Goal: Task Accomplishment & Management: Manage account settings

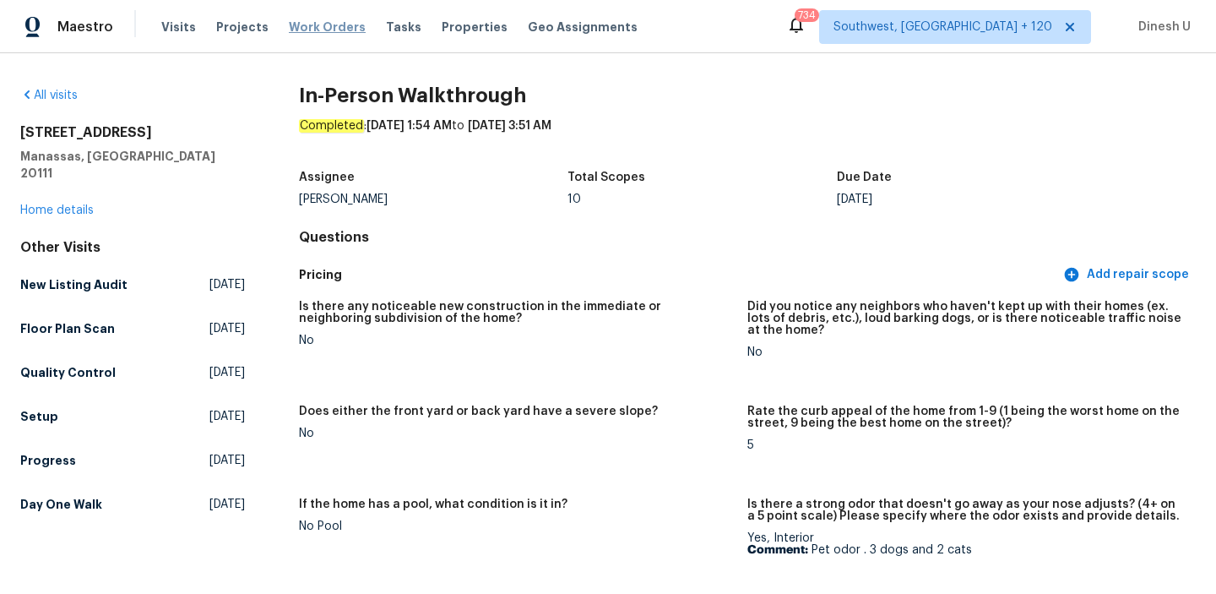
click at [296, 29] on span "Work Orders" at bounding box center [327, 27] width 77 height 17
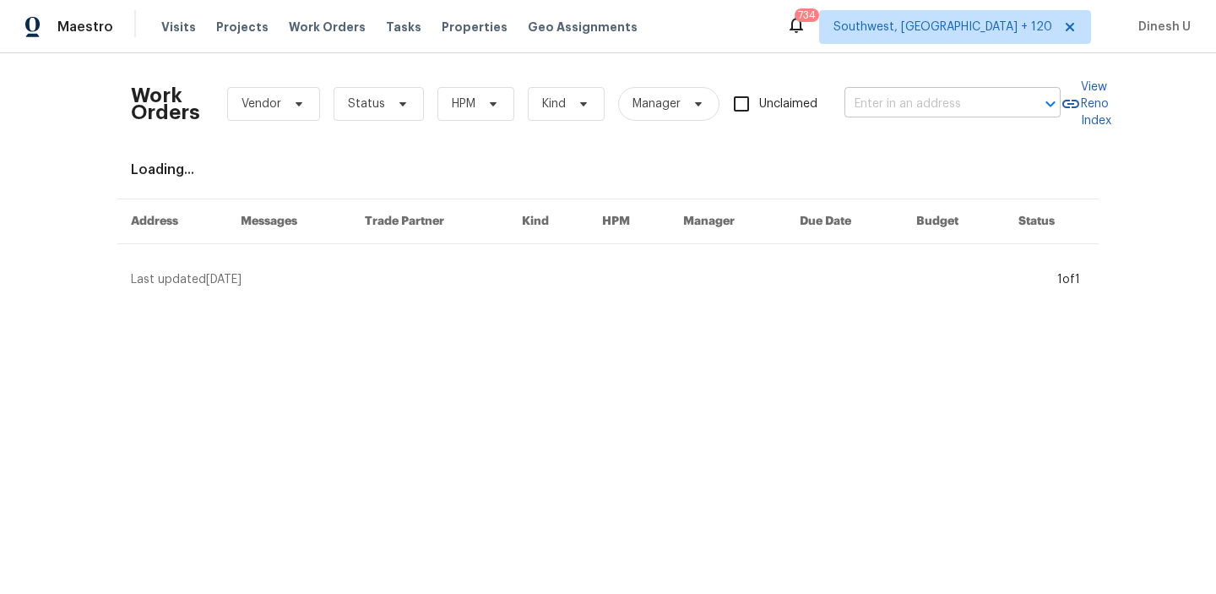
click at [922, 111] on input "text" at bounding box center [929, 104] width 169 height 26
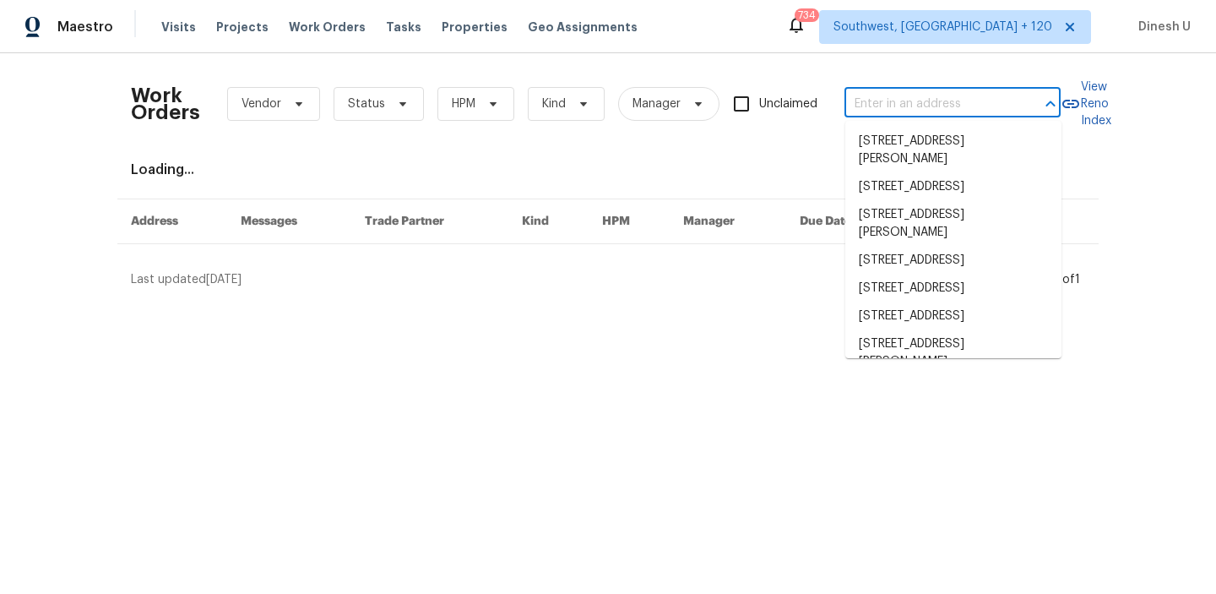
paste input "12370 Erstein Vly, Selma, TX 78154"
type input "12370 Erstein Vly, Selma, TX 78154"
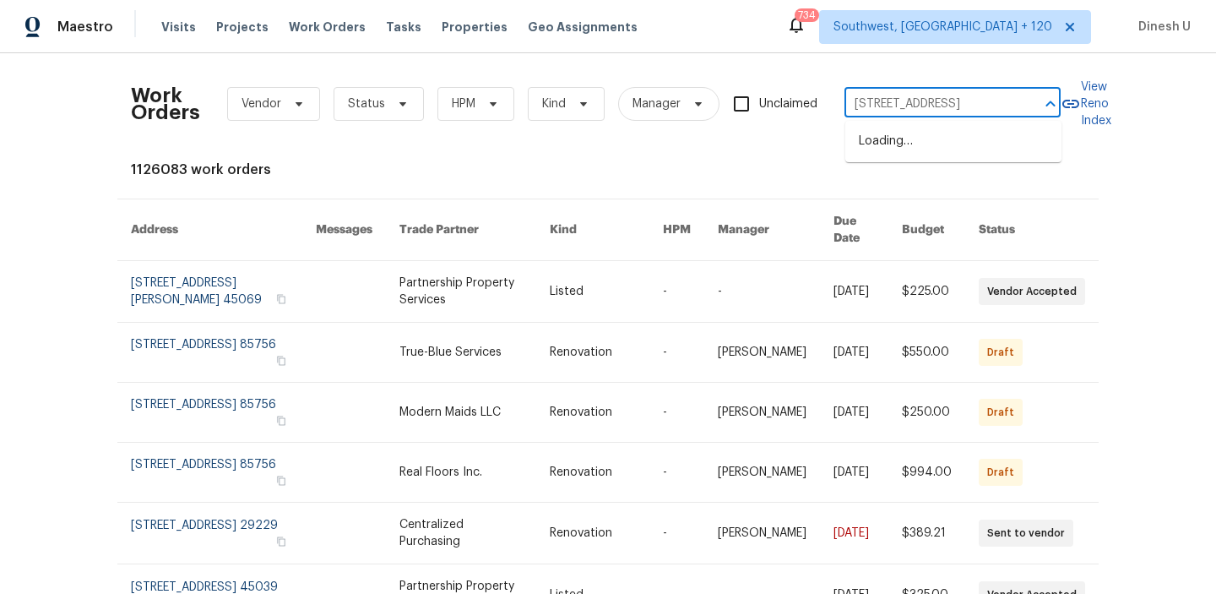
scroll to position [0, 30]
click at [894, 128] on li "12370 Erstein Vly, Selma, TX 78154" at bounding box center [953, 142] width 216 height 28
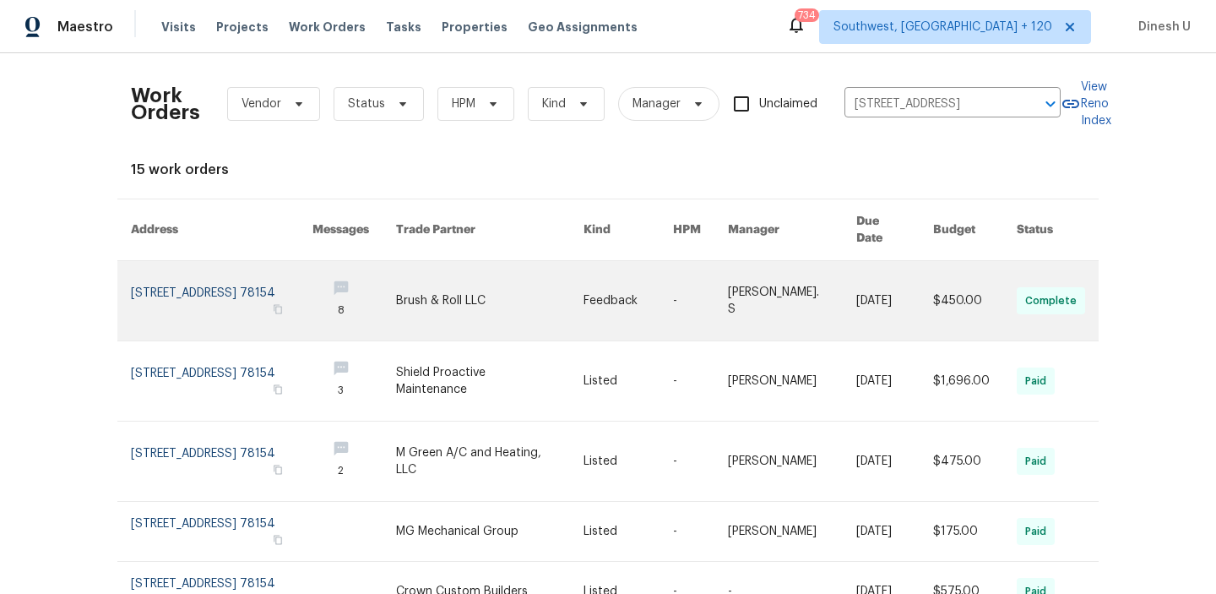
click at [200, 268] on link at bounding box center [222, 300] width 182 height 79
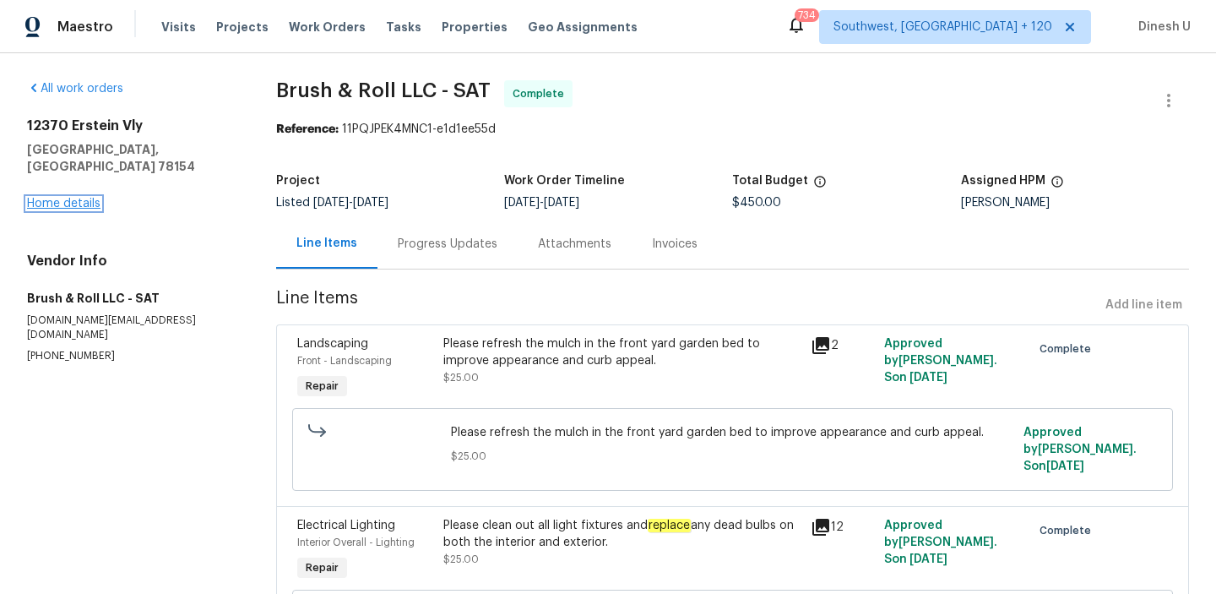
click at [49, 198] on link "Home details" at bounding box center [63, 204] width 73 height 12
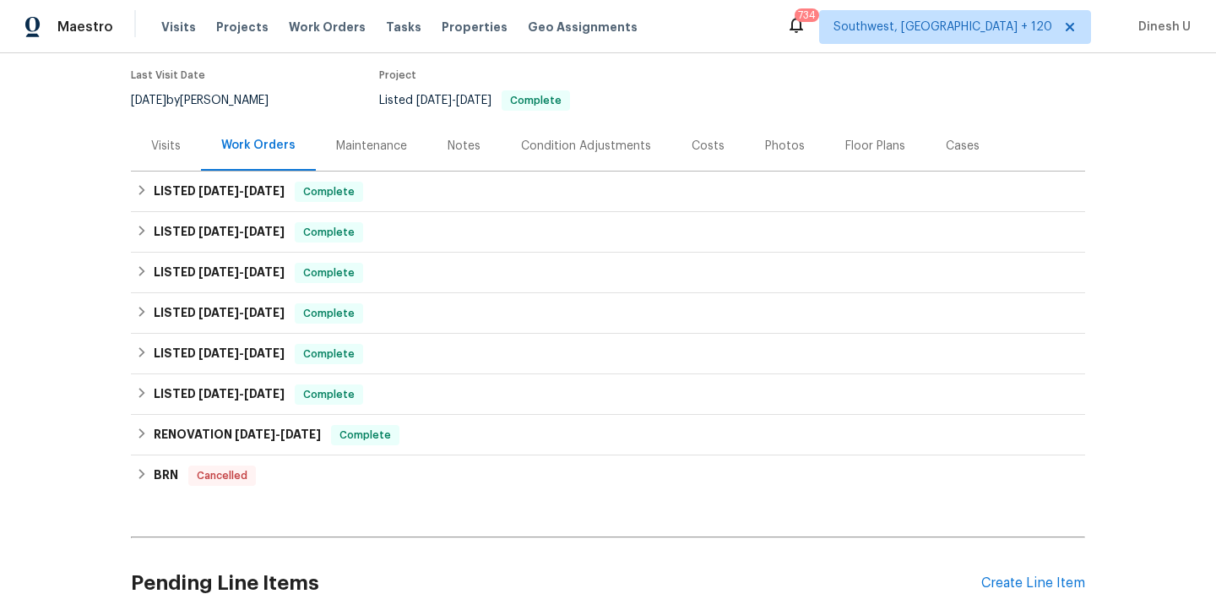
scroll to position [160, 0]
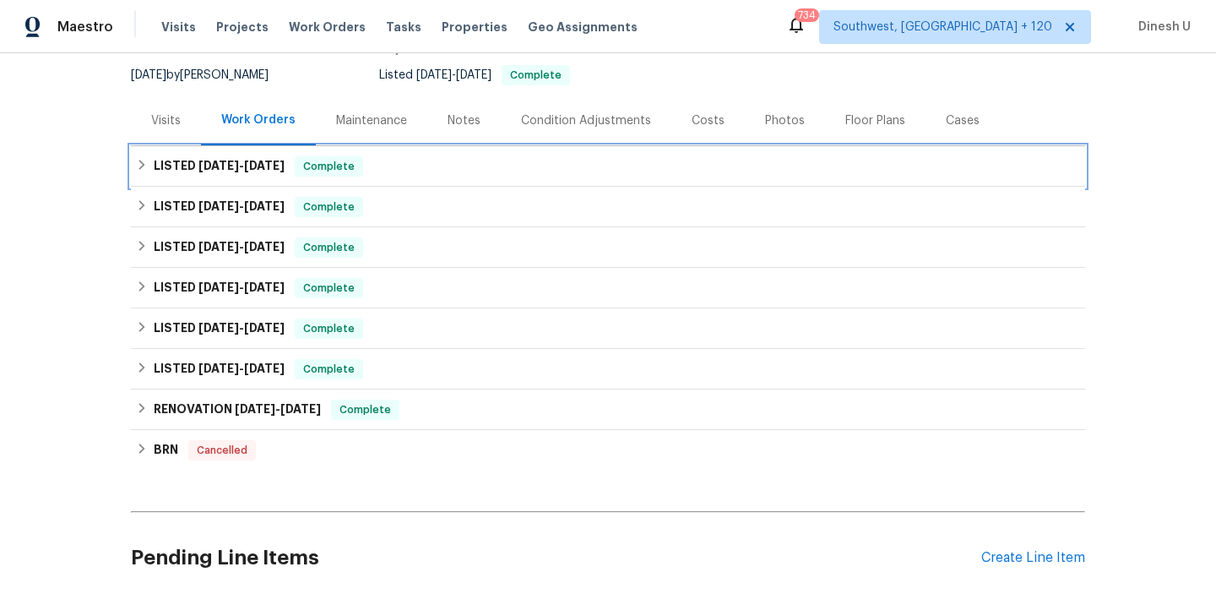
click at [240, 165] on span "10/9/25 - 10/11/25" at bounding box center [241, 166] width 86 height 12
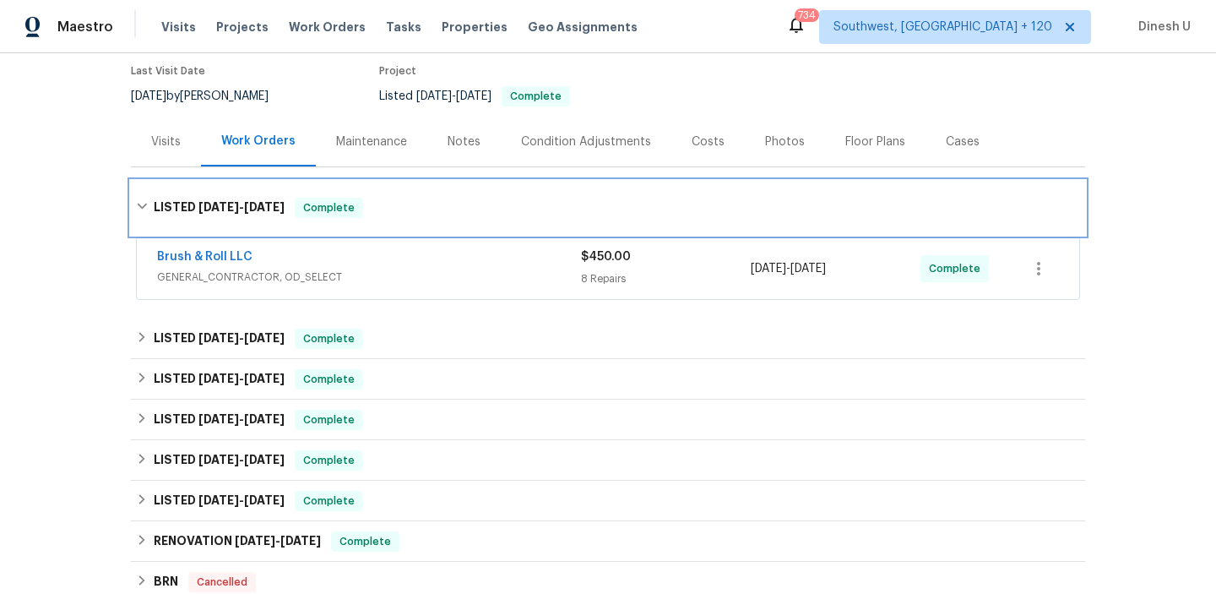
scroll to position [162, 0]
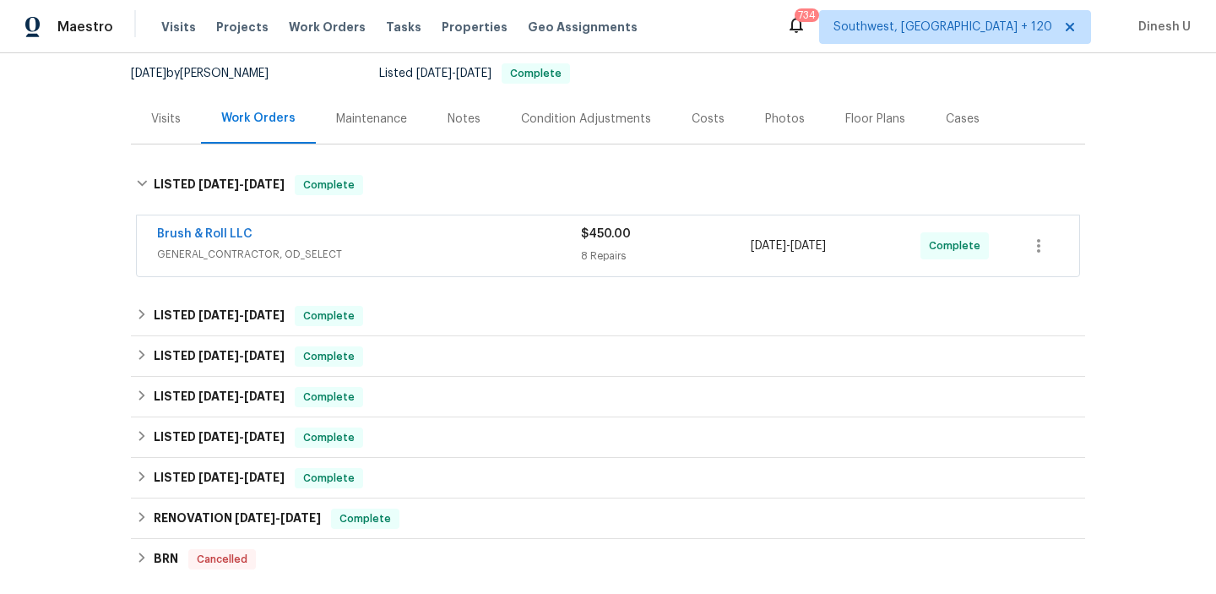
click at [603, 255] on div "8 Repairs" at bounding box center [666, 255] width 170 height 17
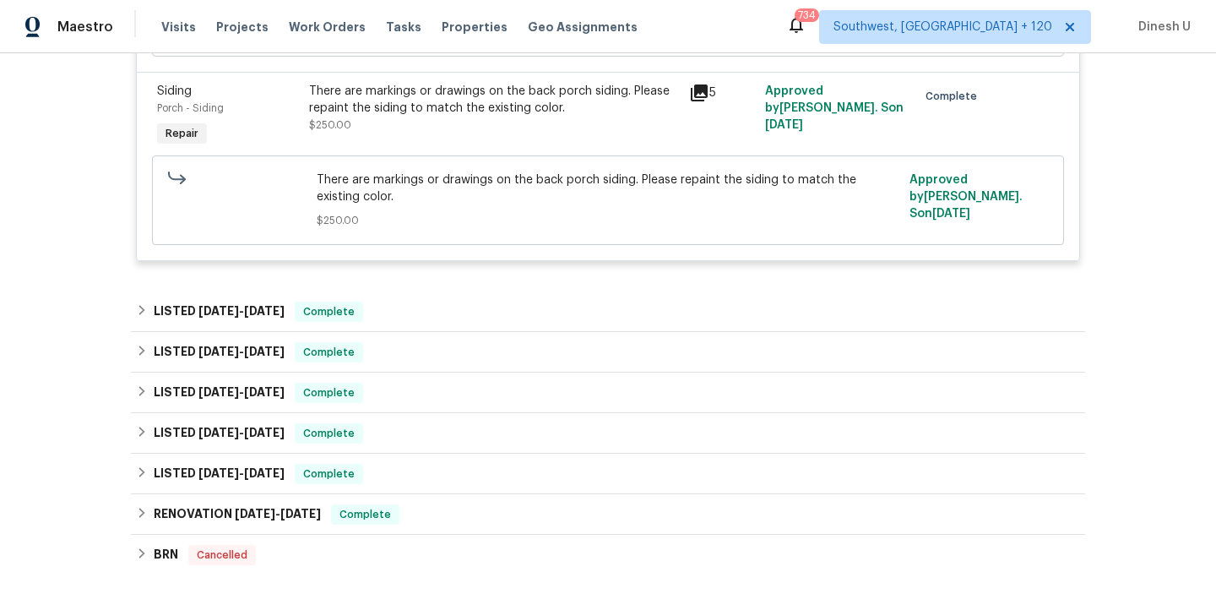
scroll to position [1774, 0]
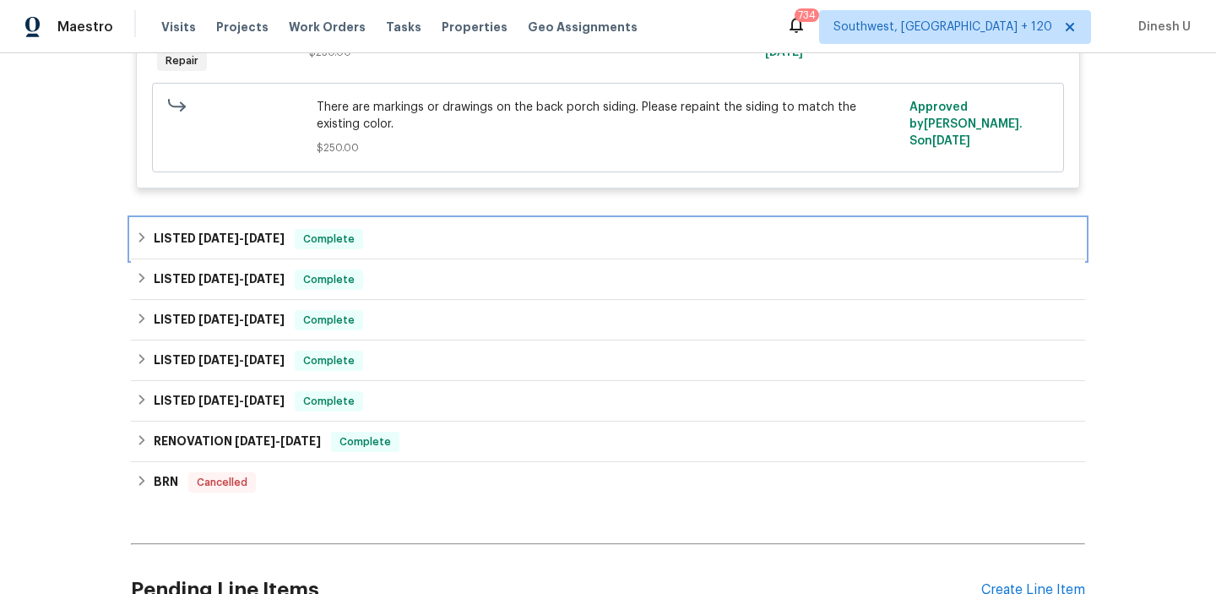
click at [305, 229] on div "LISTED 4/18/25 - 4/25/25 Complete" at bounding box center [608, 239] width 944 height 20
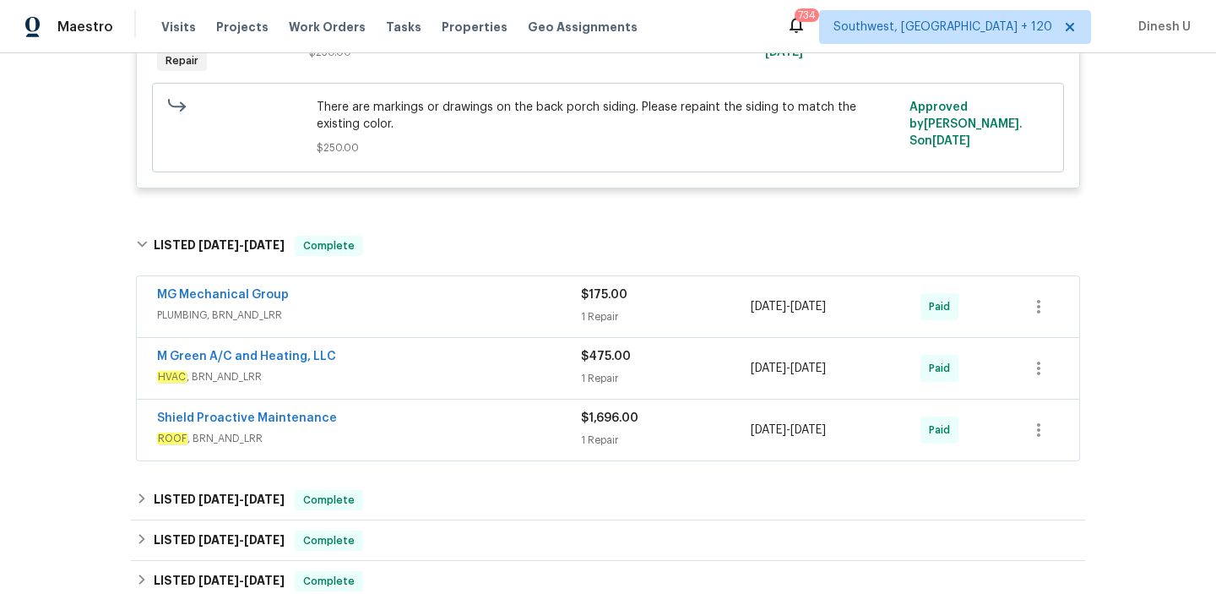
click at [595, 308] on div "1 Repair" at bounding box center [666, 316] width 170 height 17
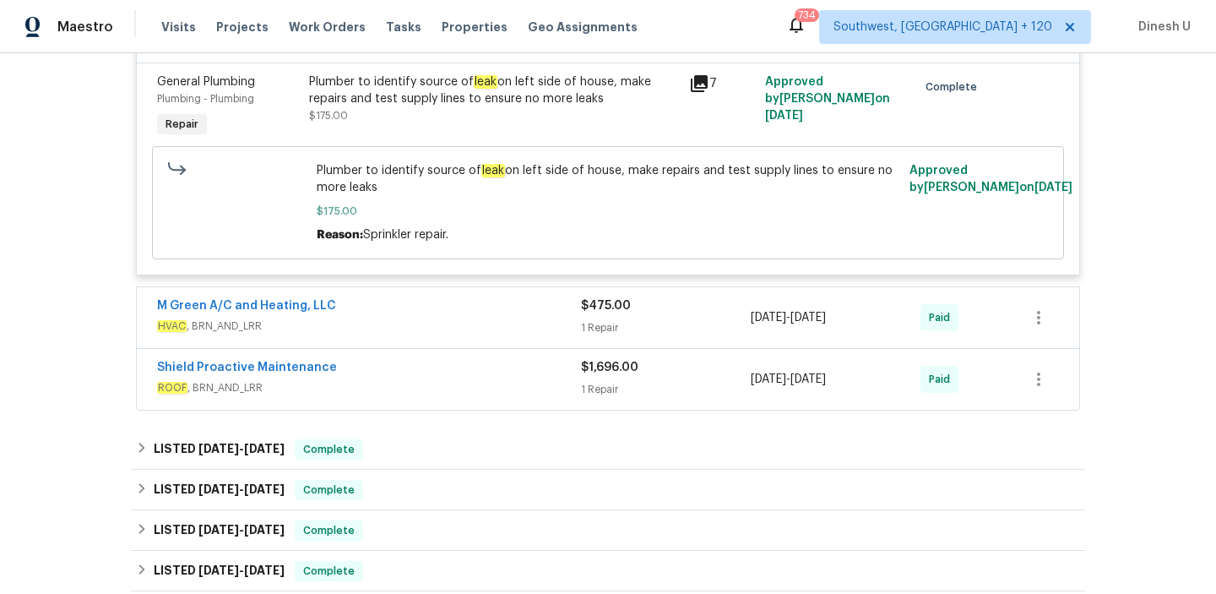
scroll to position [2116, 0]
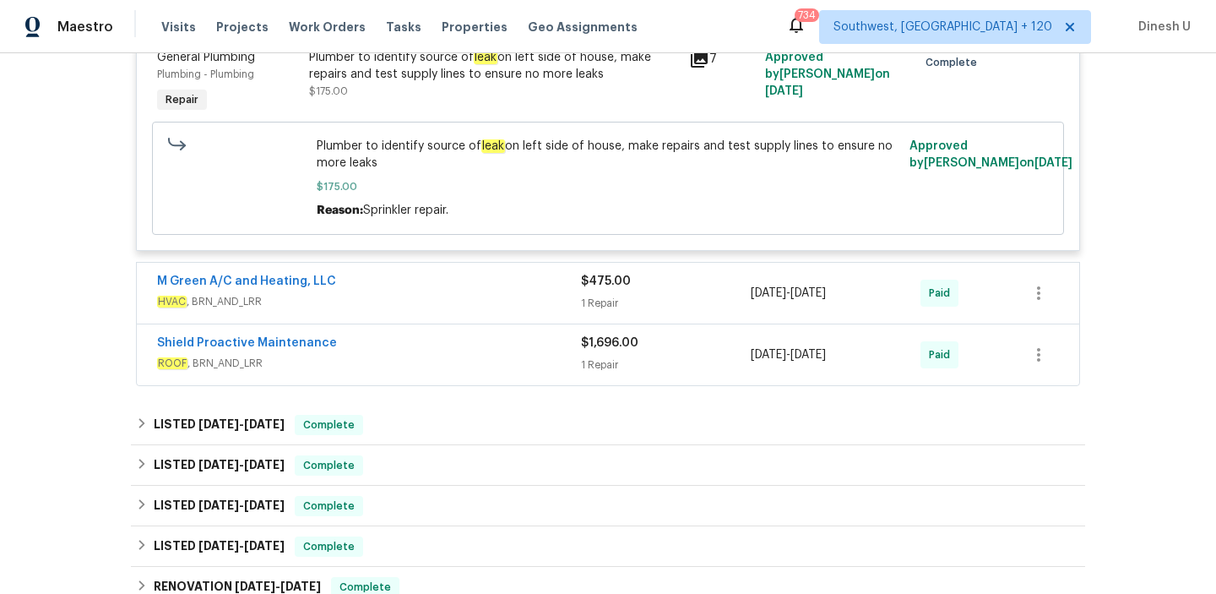
click at [604, 295] on div "1 Repair" at bounding box center [666, 303] width 170 height 17
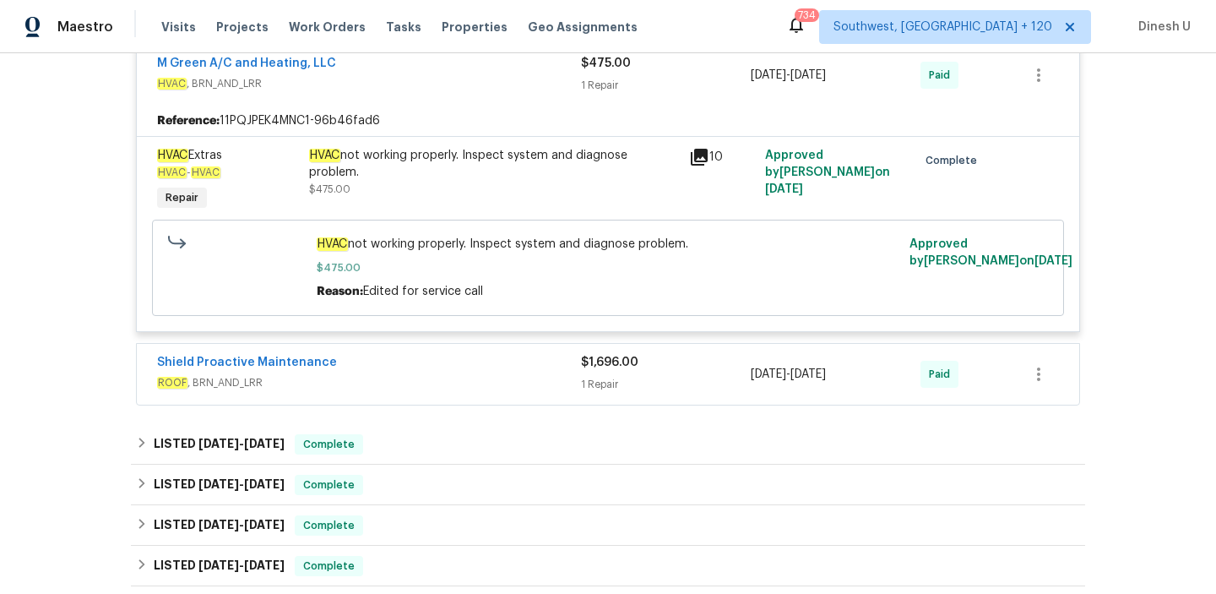
scroll to position [2389, 0]
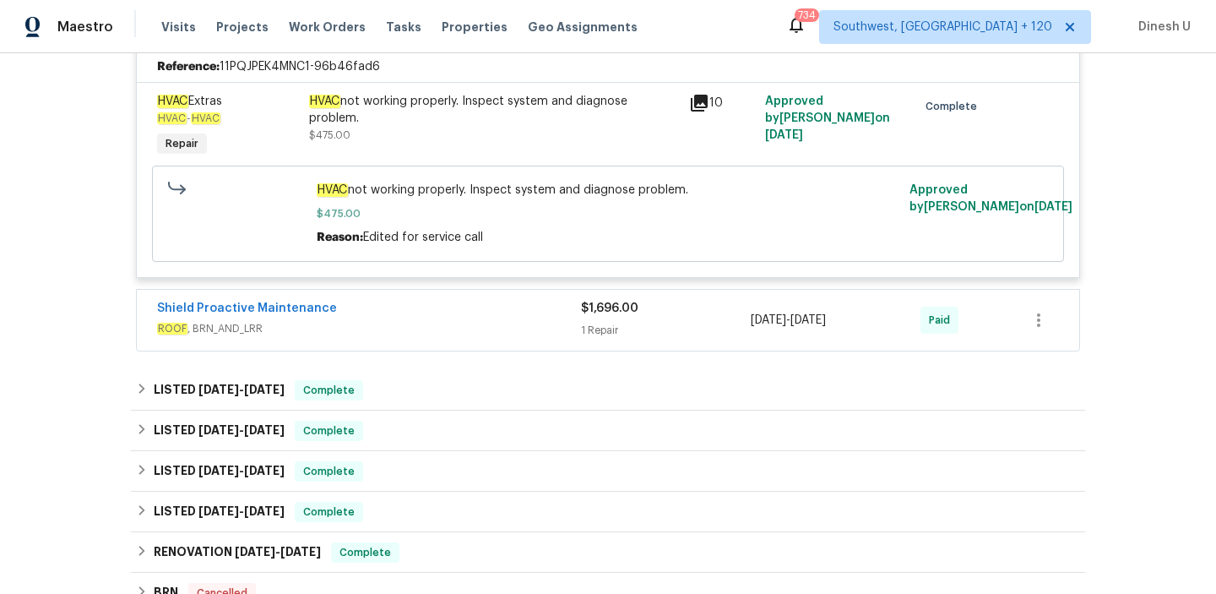
click at [593, 322] on div "1 Repair" at bounding box center [666, 330] width 170 height 17
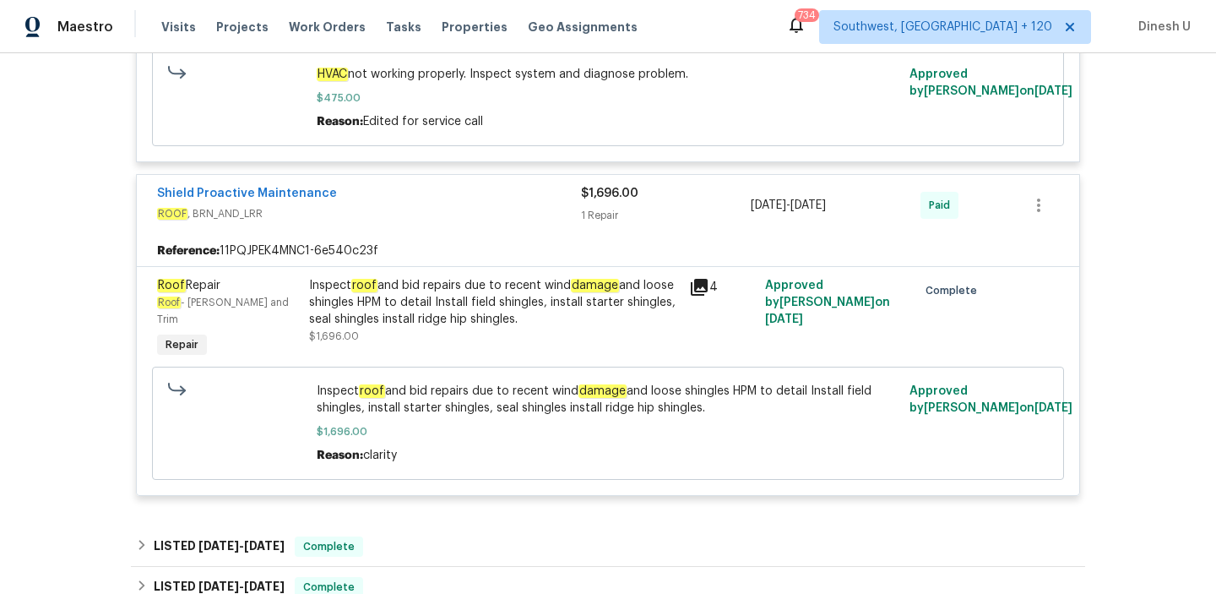
scroll to position [2508, 0]
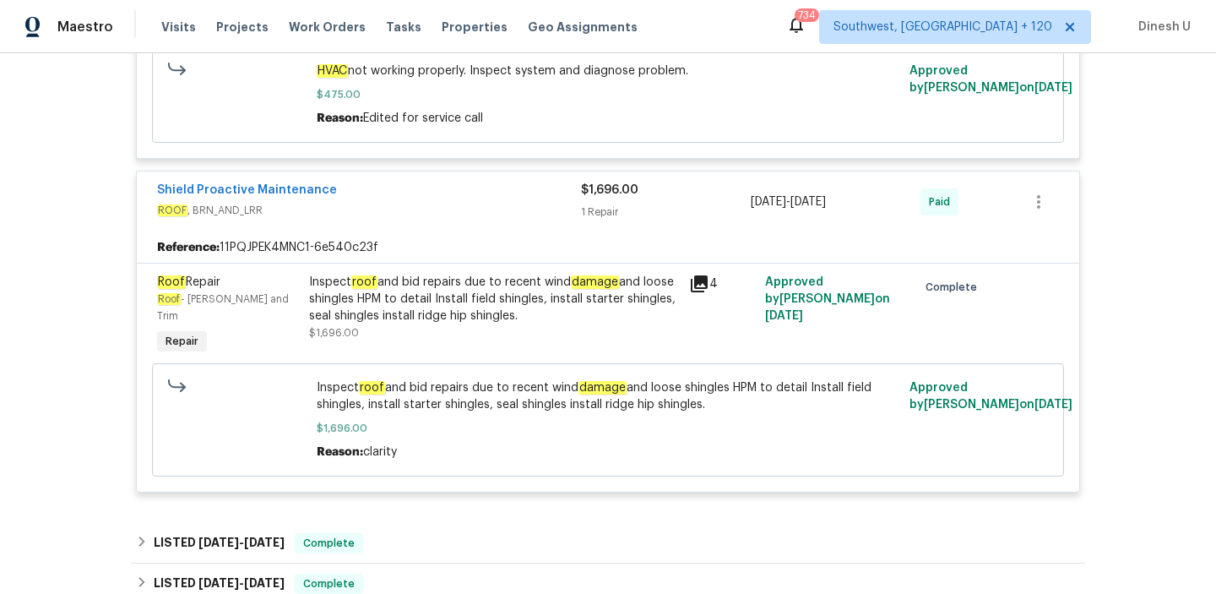
click at [468, 274] on div "Inspect roof and bid repairs due to recent wind damage and loose shingles HPM t…" at bounding box center [494, 299] width 370 height 51
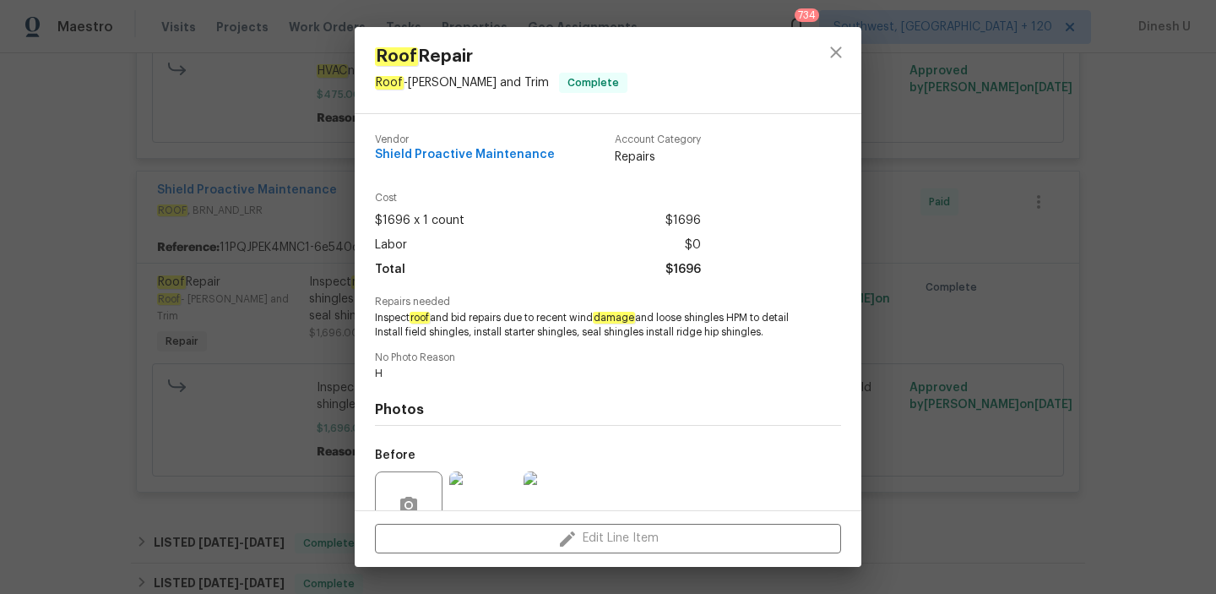
click at [225, 273] on div "Roof Repair Roof - Eaves and Trim Complete Vendor Shield Proactive Maintenance …" at bounding box center [608, 297] width 1216 height 594
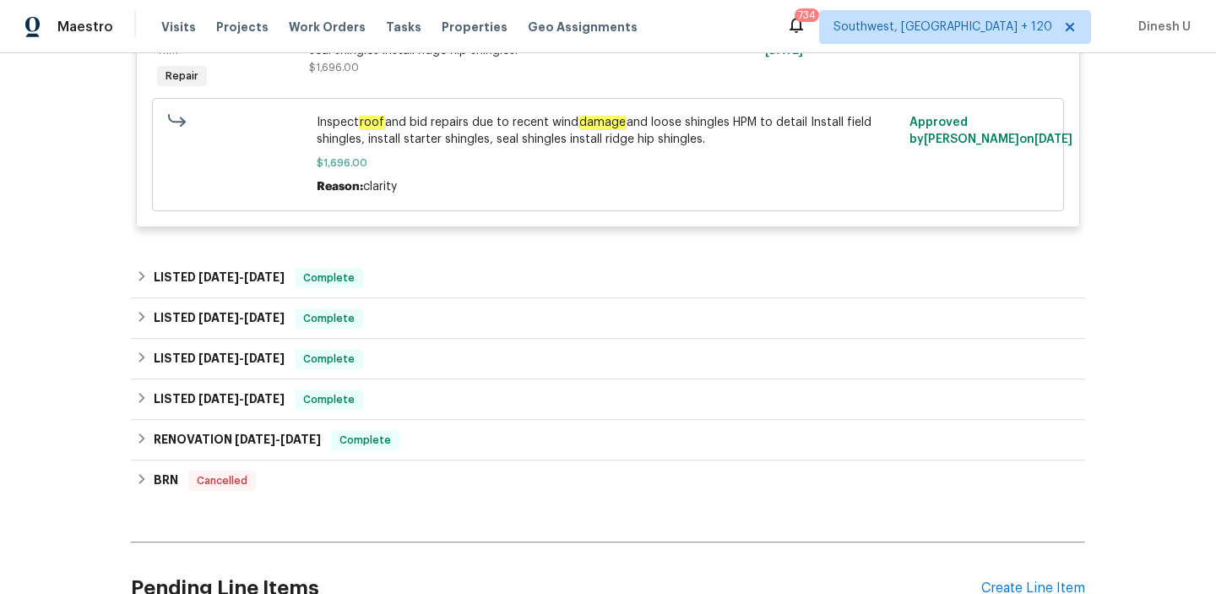
scroll to position [2776, 0]
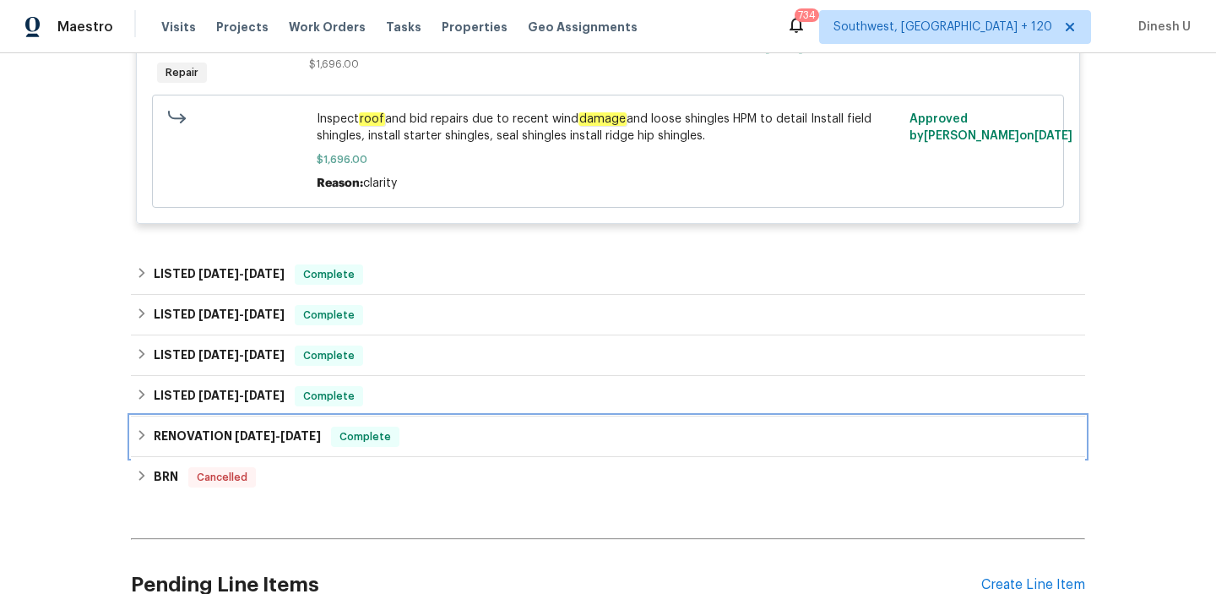
click at [280, 430] on span "12/5/24 - 4/29/25" at bounding box center [278, 436] width 86 height 12
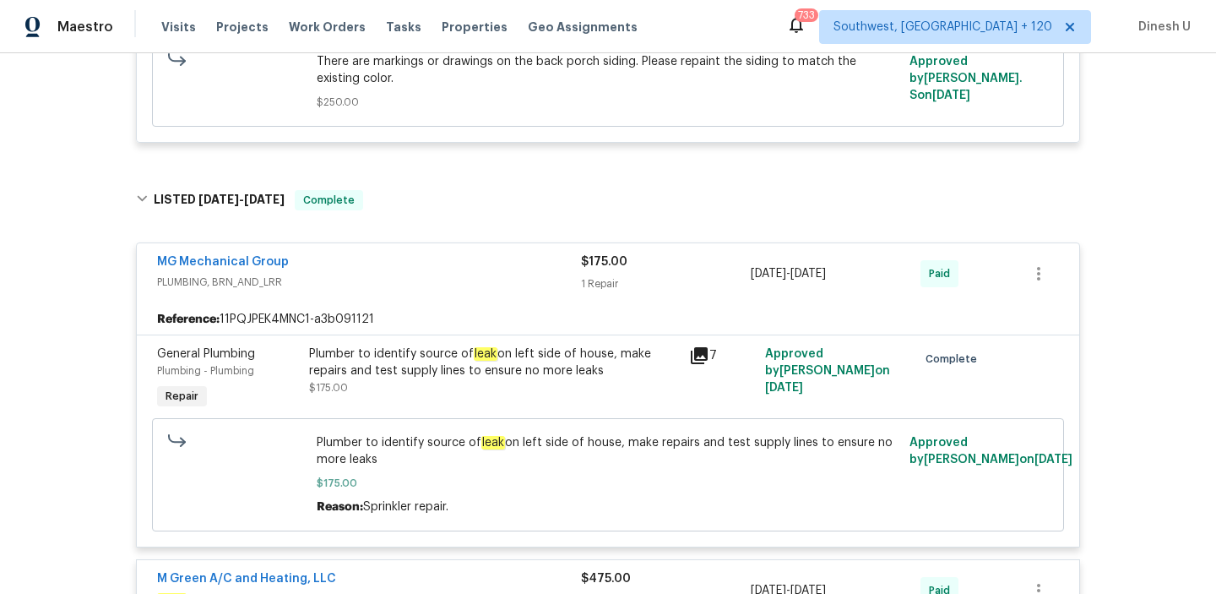
scroll to position [1819, 0]
click at [702, 348] on icon at bounding box center [699, 356] width 17 height 17
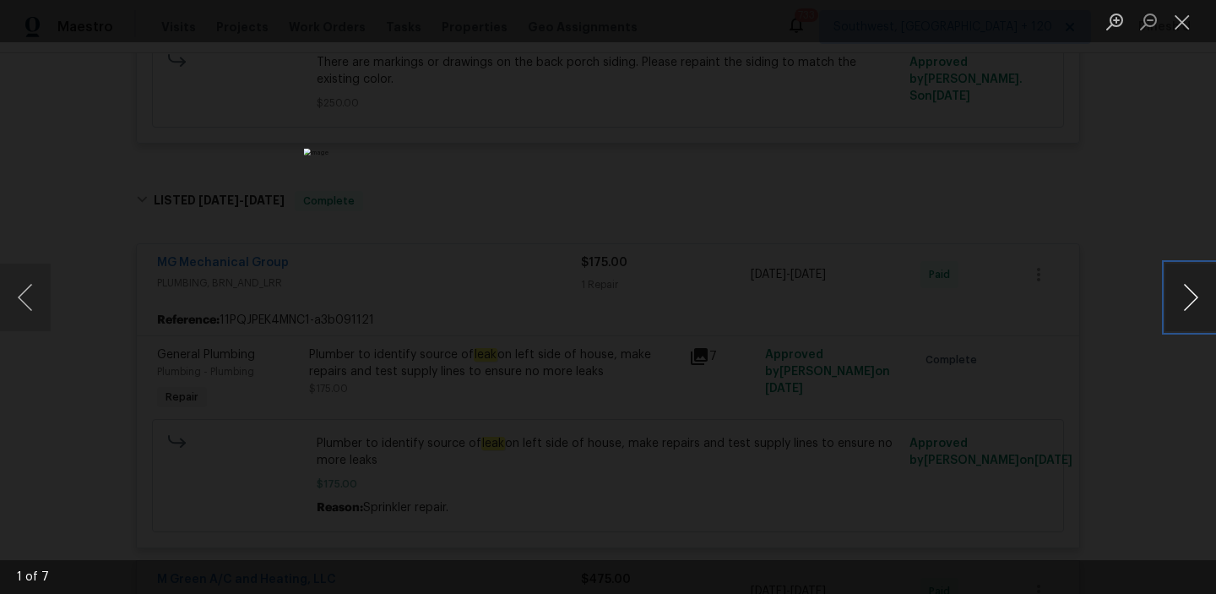
click at [1200, 289] on button "Next image" at bounding box center [1191, 298] width 51 height 68
click at [1173, 13] on button "Close lightbox" at bounding box center [1183, 22] width 34 height 30
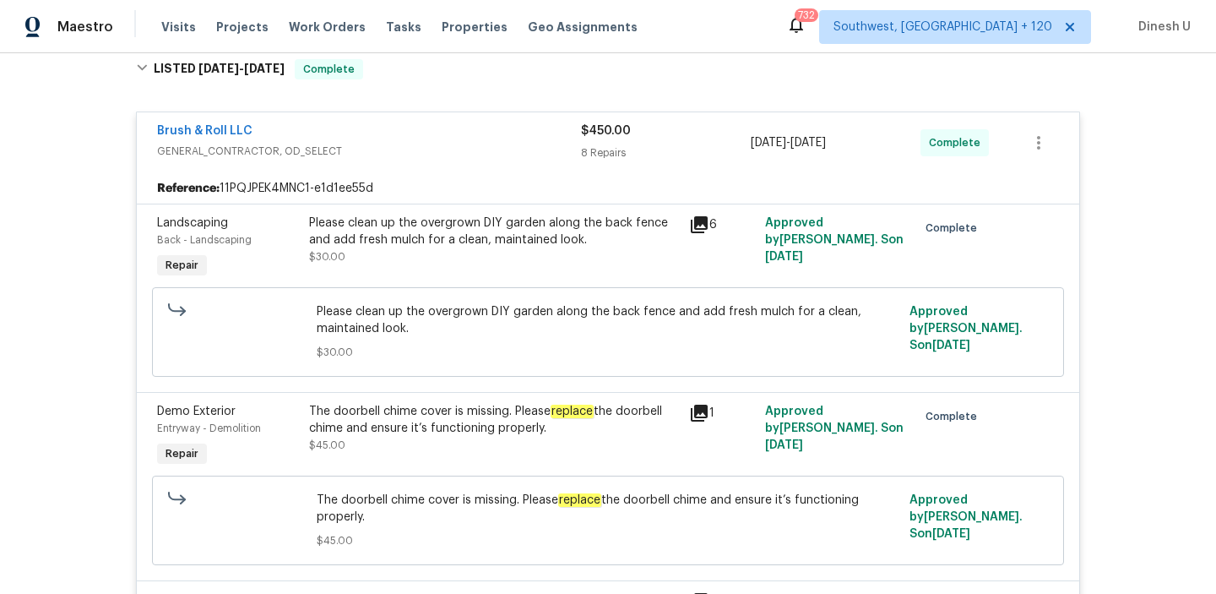
scroll to position [0, 0]
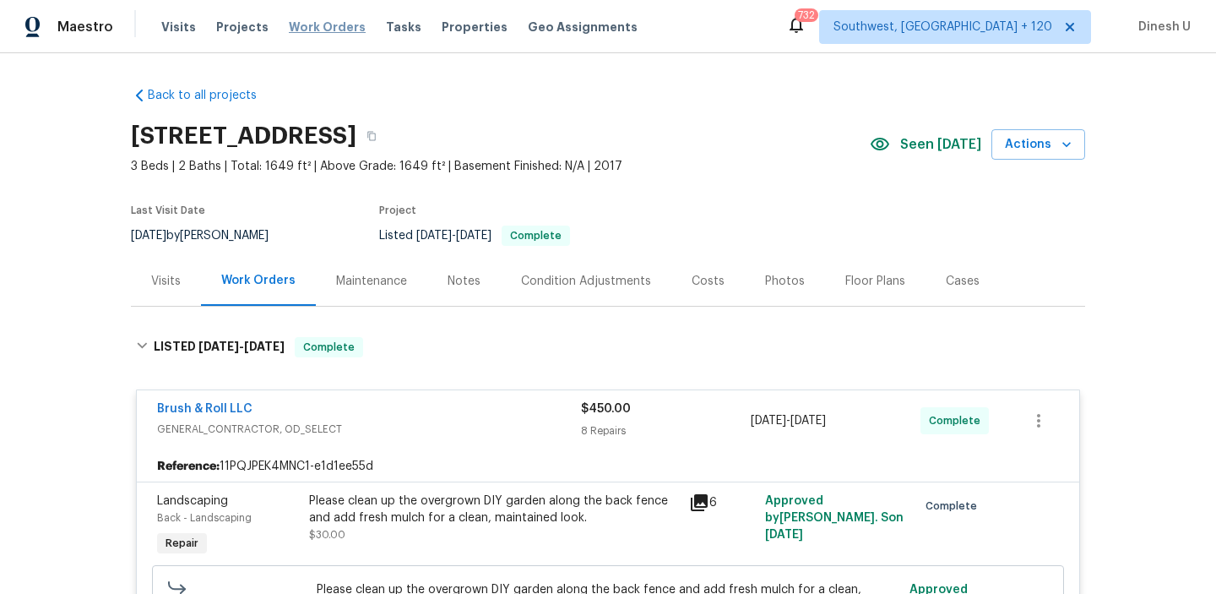
click at [306, 27] on span "Work Orders" at bounding box center [327, 27] width 77 height 17
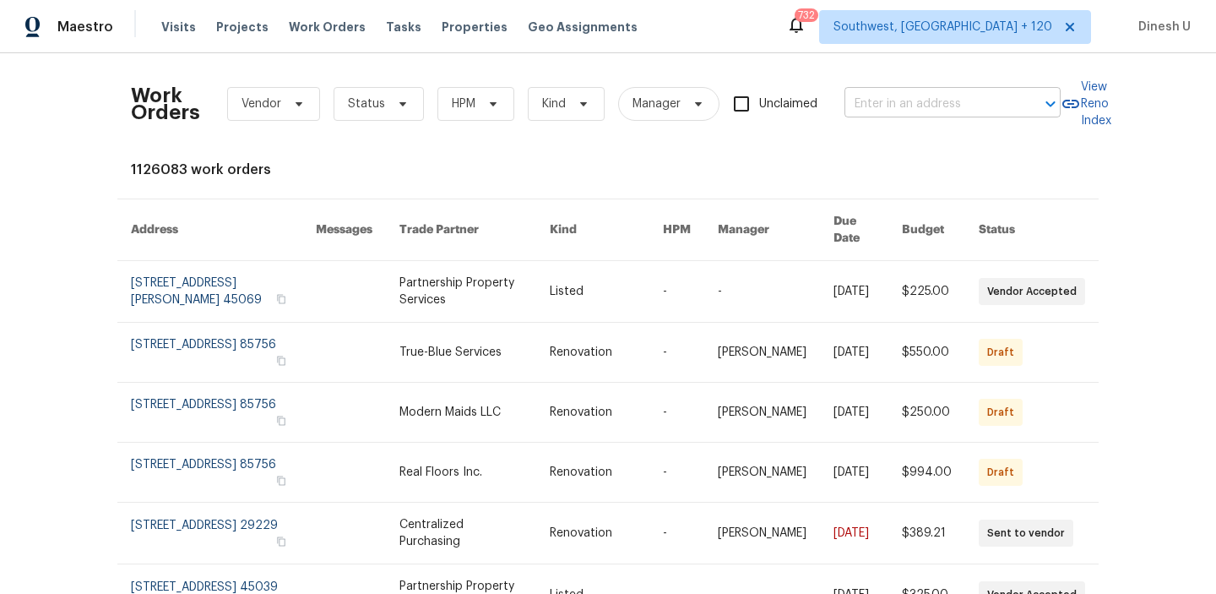
click at [883, 100] on input "text" at bounding box center [929, 104] width 169 height 26
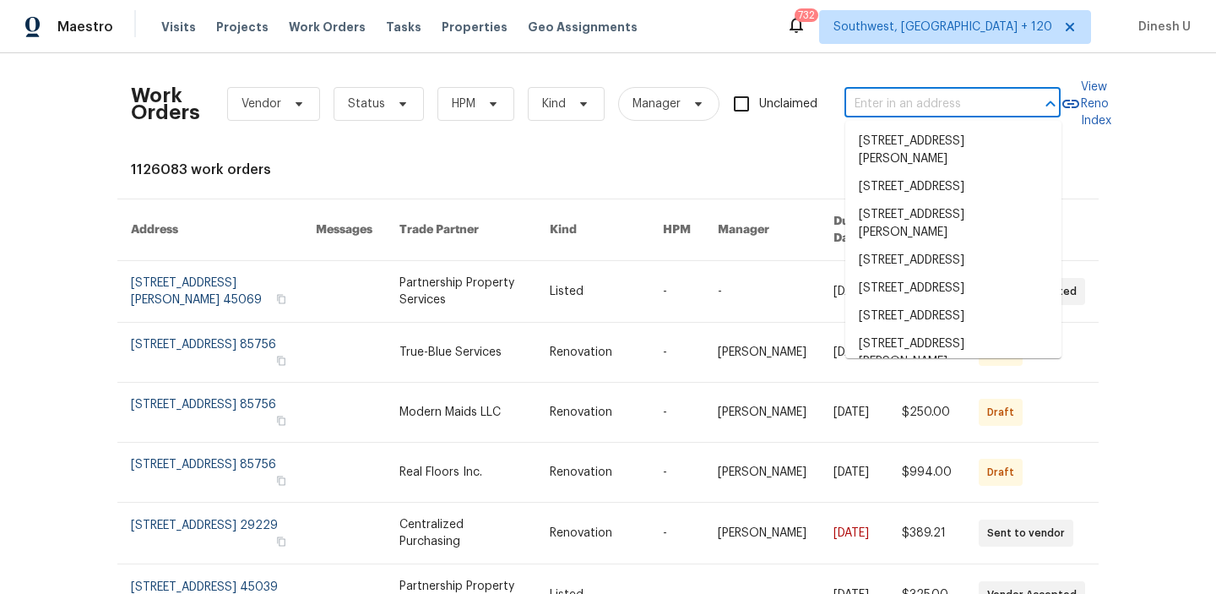
paste input "127 Campos Dr, Hutto, TX 78634"
type input "127 Campos Dr, Hutto, TX 78634"
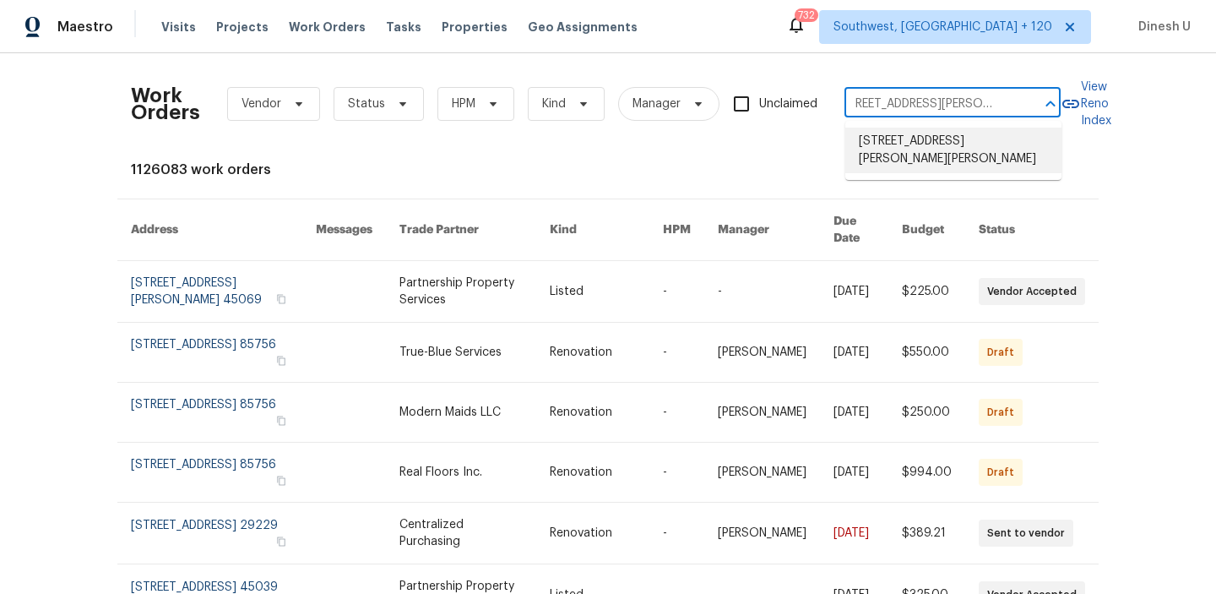
click at [872, 144] on li "127 Campos Dr, Hutto, TX 78634" at bounding box center [953, 151] width 216 height 46
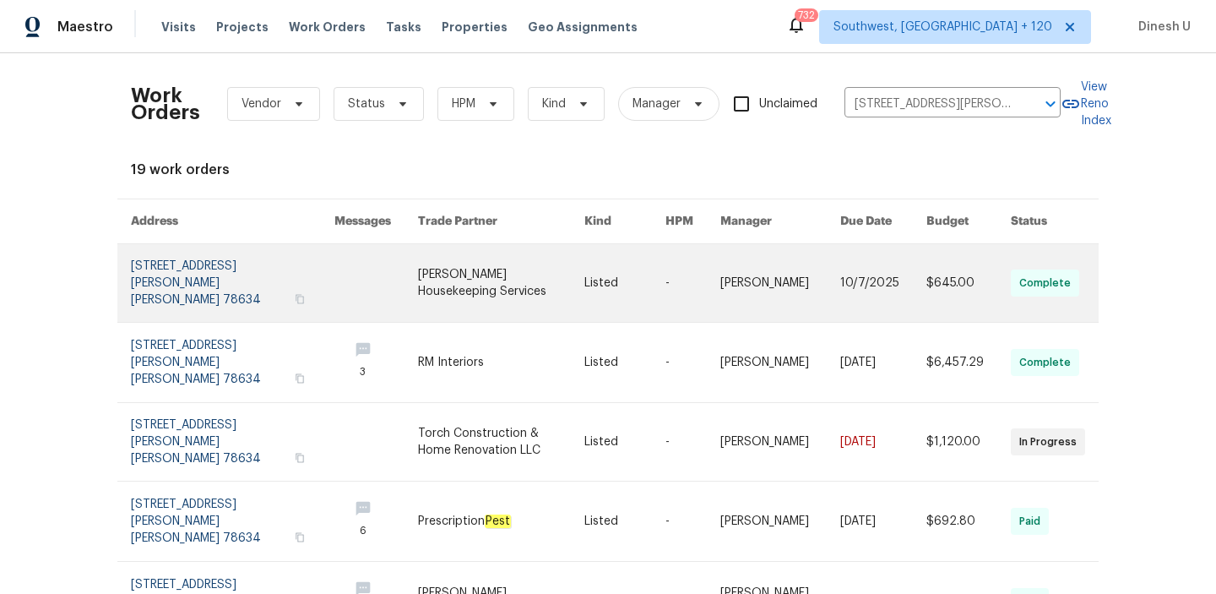
click at [154, 260] on link at bounding box center [233, 283] width 204 height 78
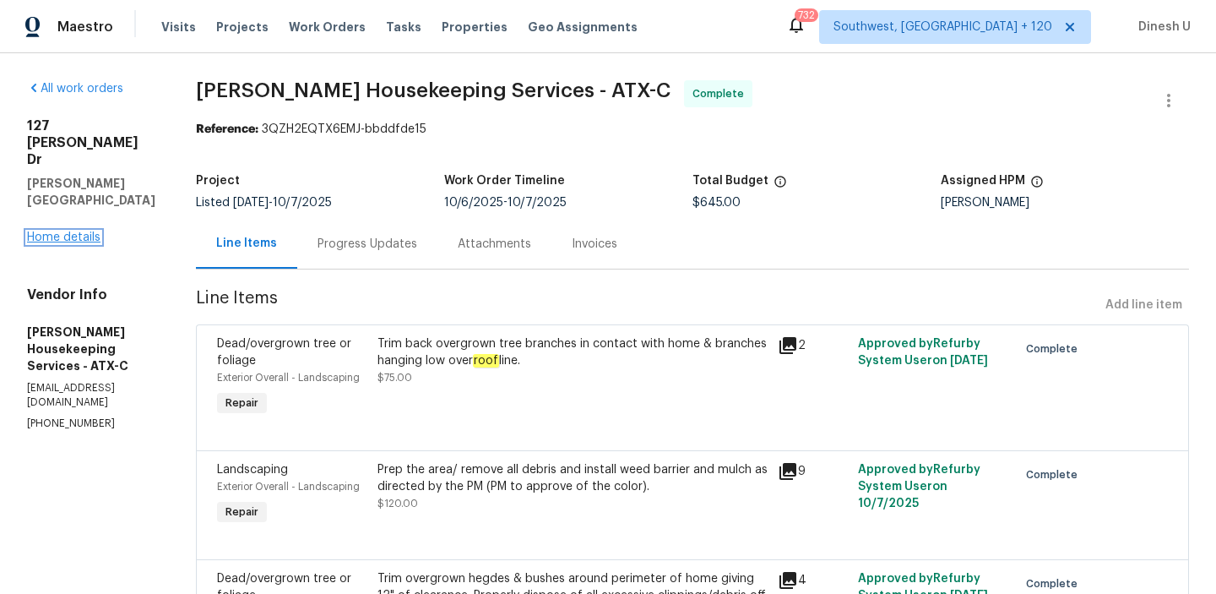
click at [55, 231] on link "Home details" at bounding box center [63, 237] width 73 height 12
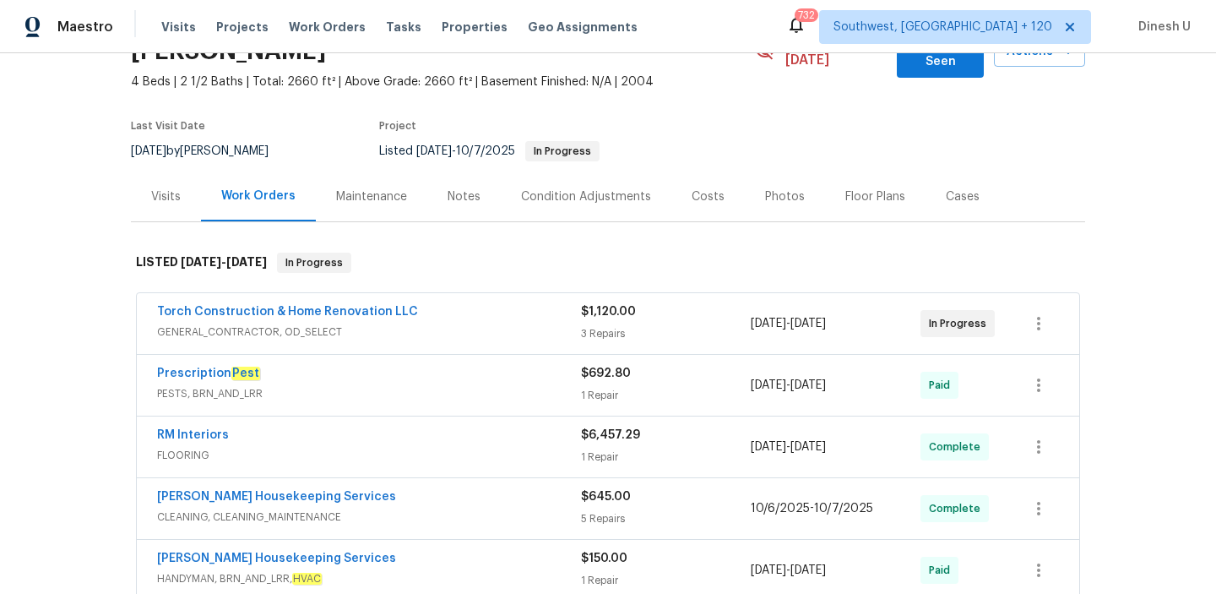
scroll to position [111, 0]
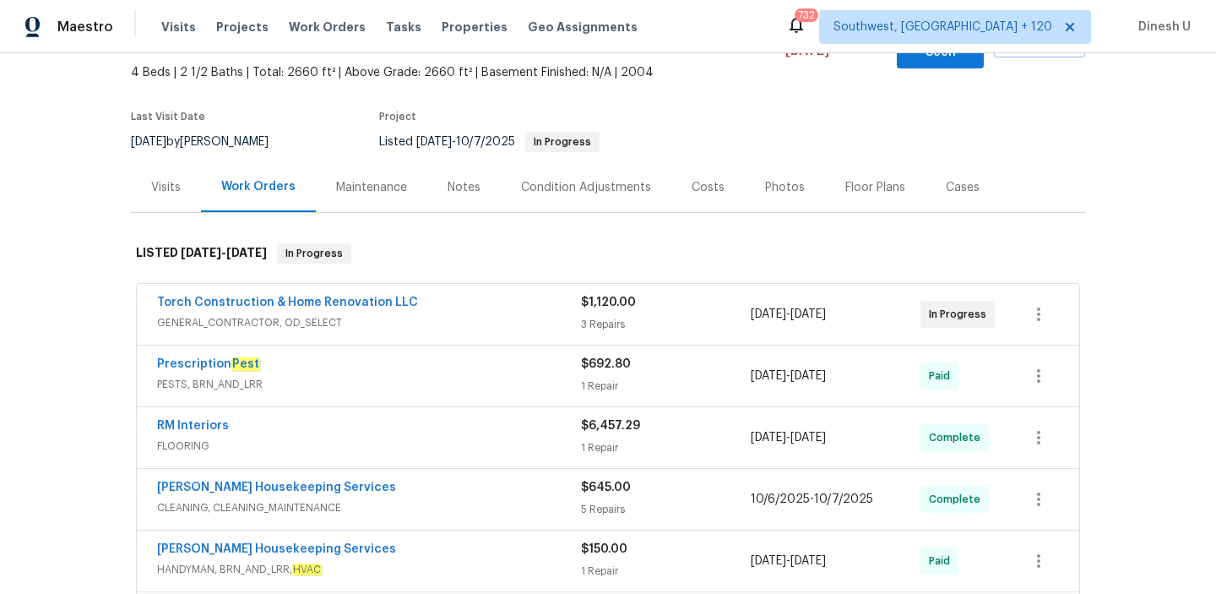
click at [609, 322] on div "Torch Construction & Home Renovation LLC GENERAL_CONTRACTOR, OD_SELECT $1,120.0…" at bounding box center [608, 314] width 943 height 61
click at [602, 316] on div "3 Repairs" at bounding box center [666, 324] width 170 height 17
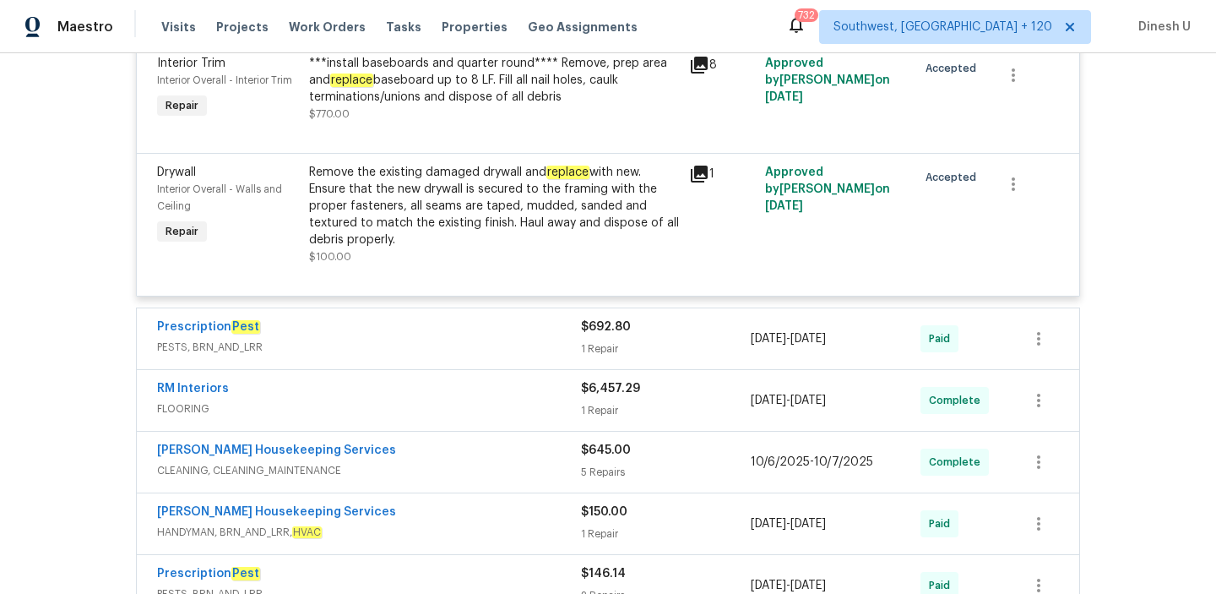
scroll to position [633, 0]
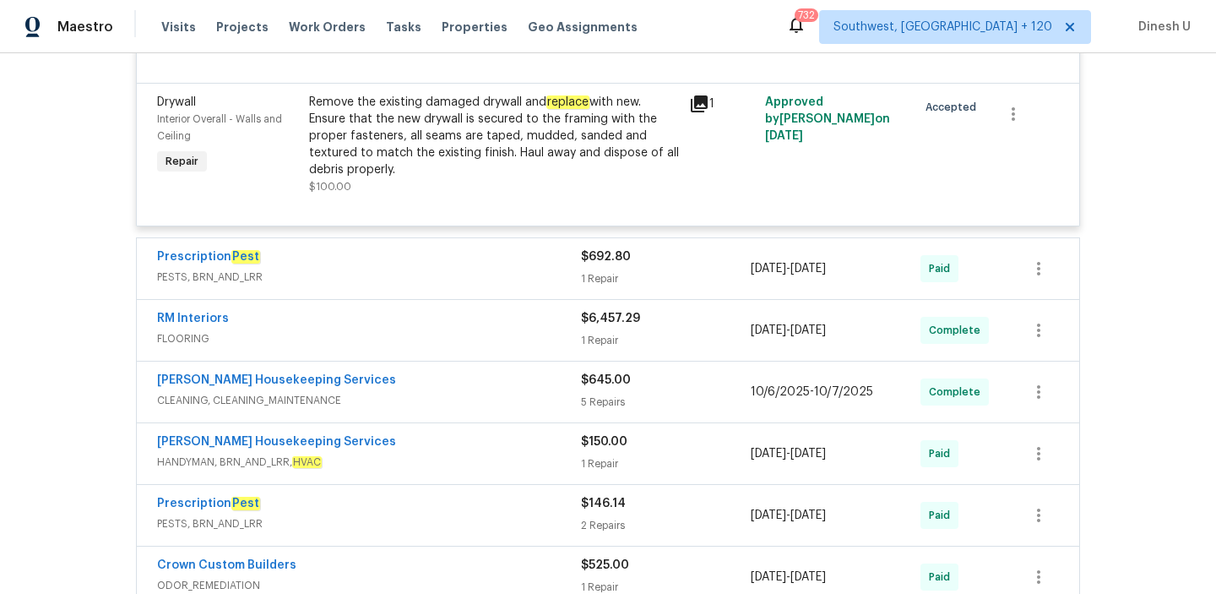
click at [601, 270] on div "1 Repair" at bounding box center [666, 278] width 170 height 17
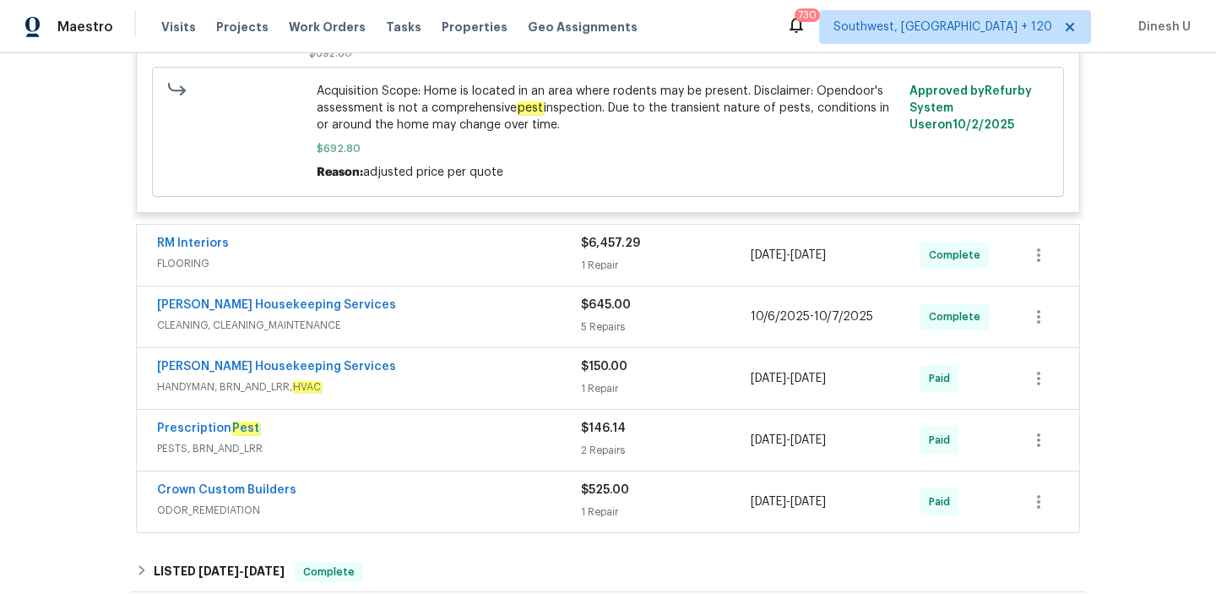
scroll to position [999, 0]
click at [584, 255] on div "1 Repair" at bounding box center [666, 263] width 170 height 17
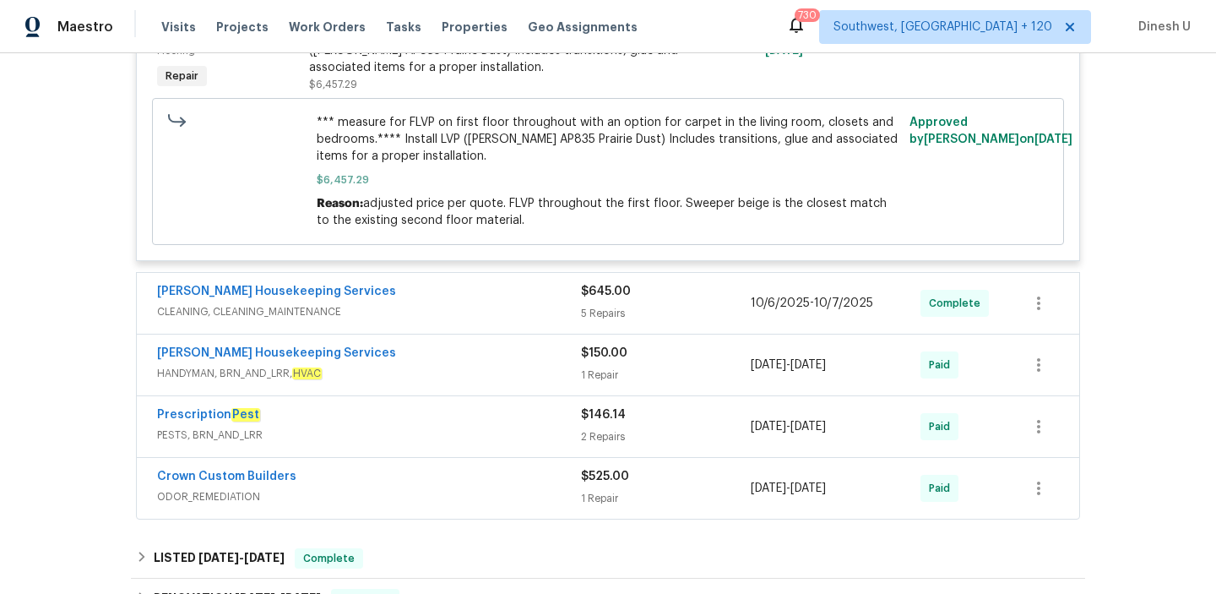
scroll to position [1319, 0]
click at [595, 303] on div "5 Repairs" at bounding box center [666, 311] width 170 height 17
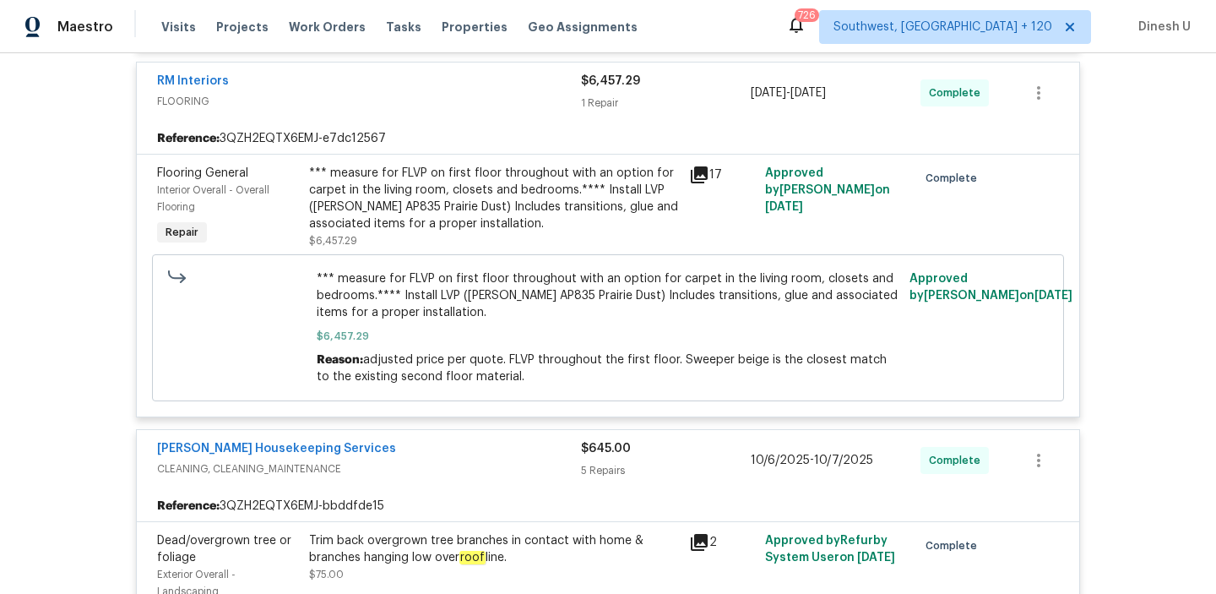
scroll to position [0, 0]
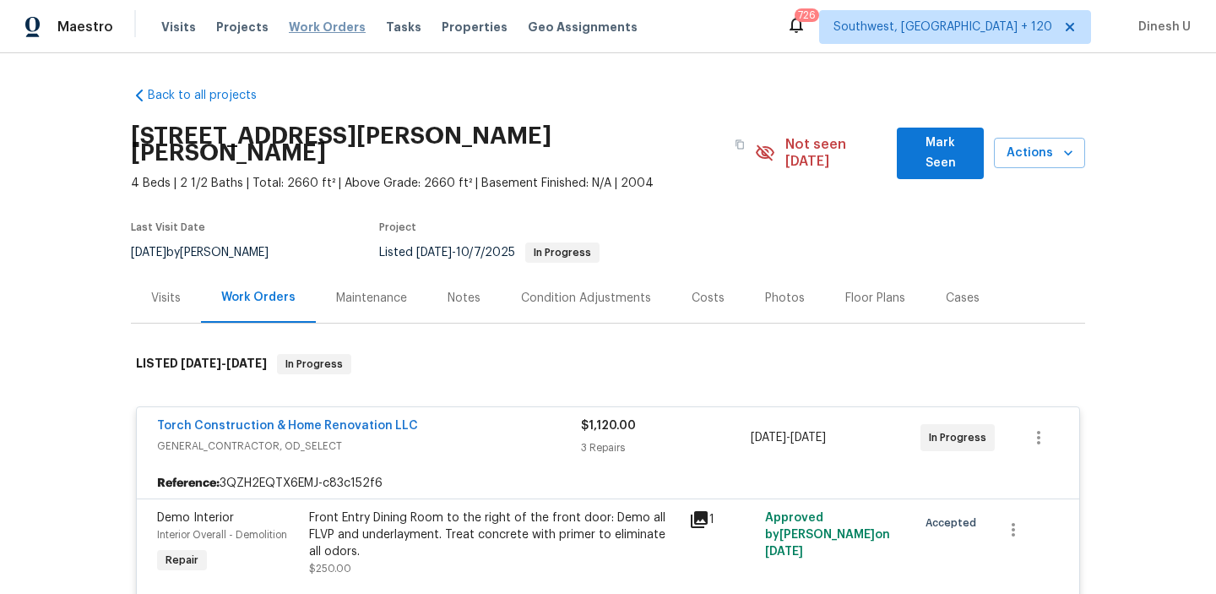
click at [314, 35] on span "Work Orders" at bounding box center [327, 27] width 77 height 17
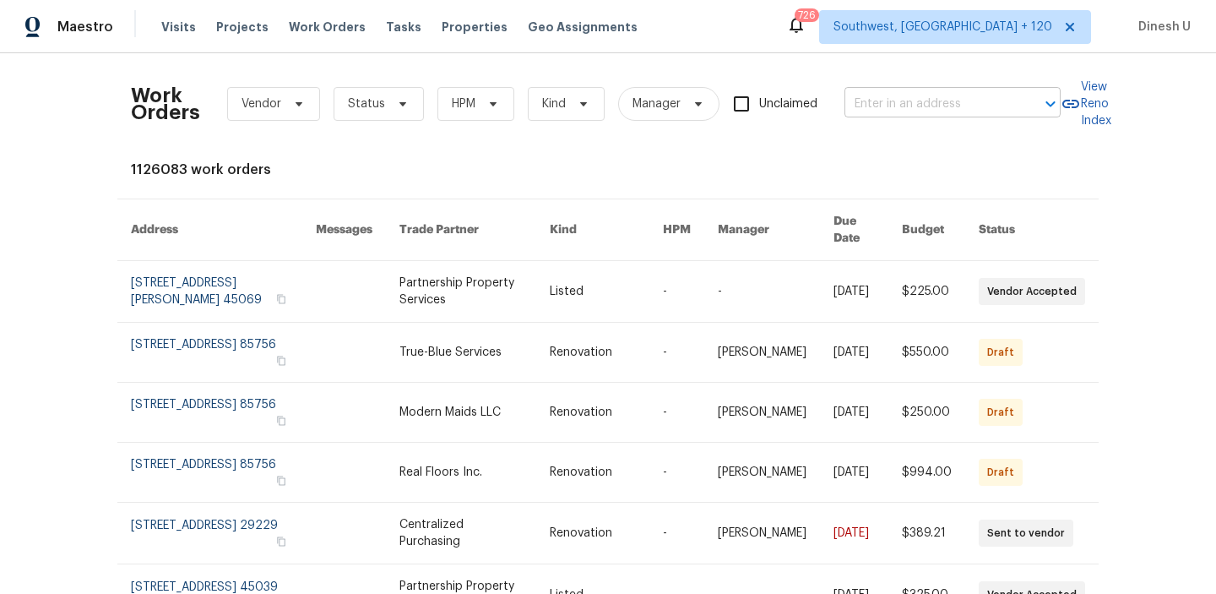
click at [911, 104] on input "text" at bounding box center [929, 104] width 169 height 26
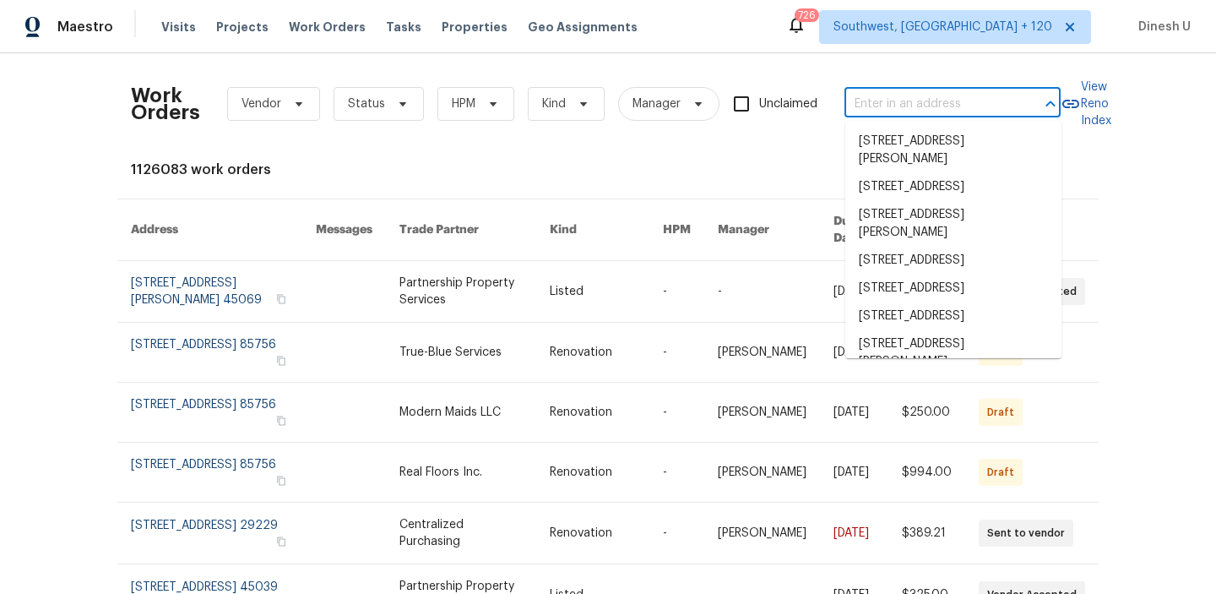
paste input "3831 Harry Wurzbach Rd Bldg 16, San Antonio, TX 78209"
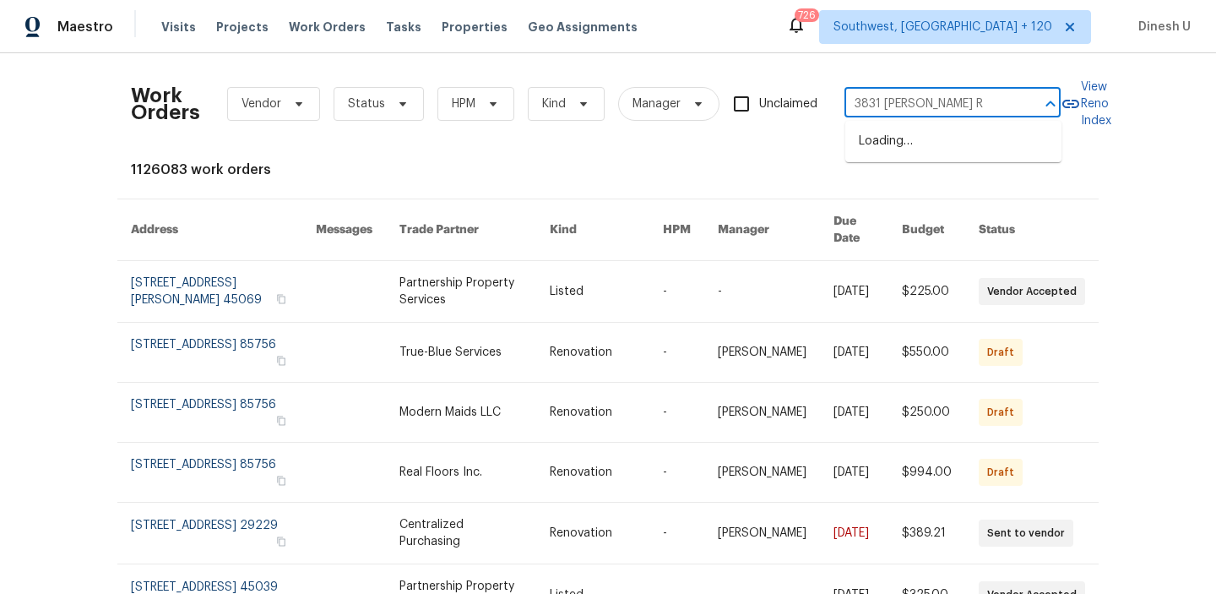
type input "3831 Harry Wurzbach Rd"
click at [892, 145] on li "3831 Harry Wurzbach Rd Bldg 16, San Antonio, TX 78209" at bounding box center [953, 151] width 216 height 46
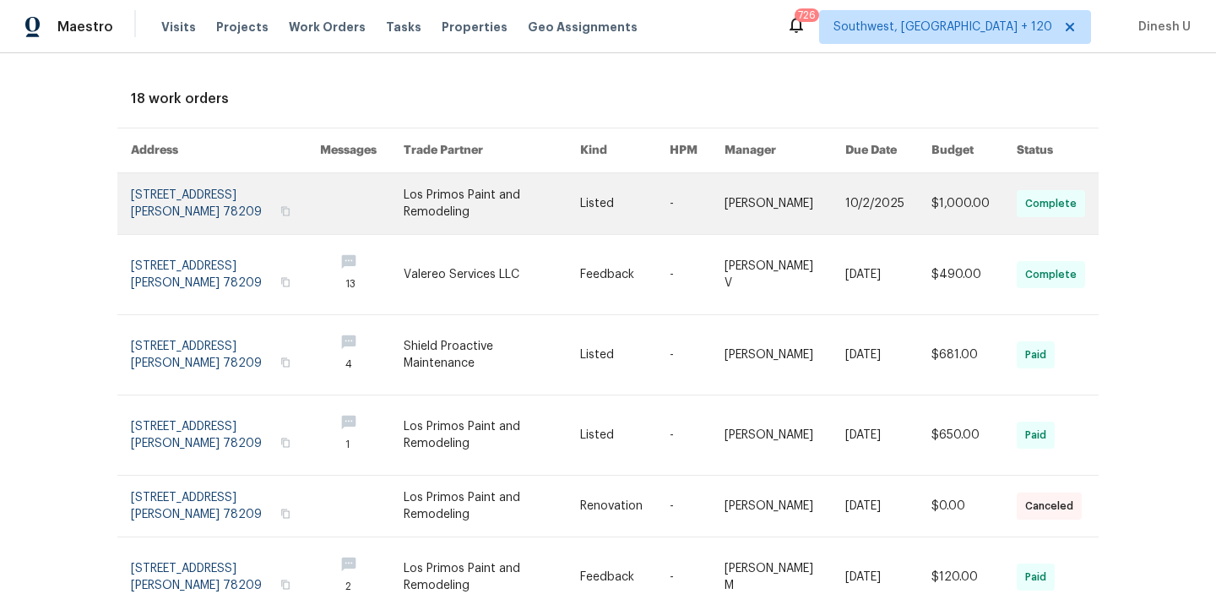
scroll to position [102, 0]
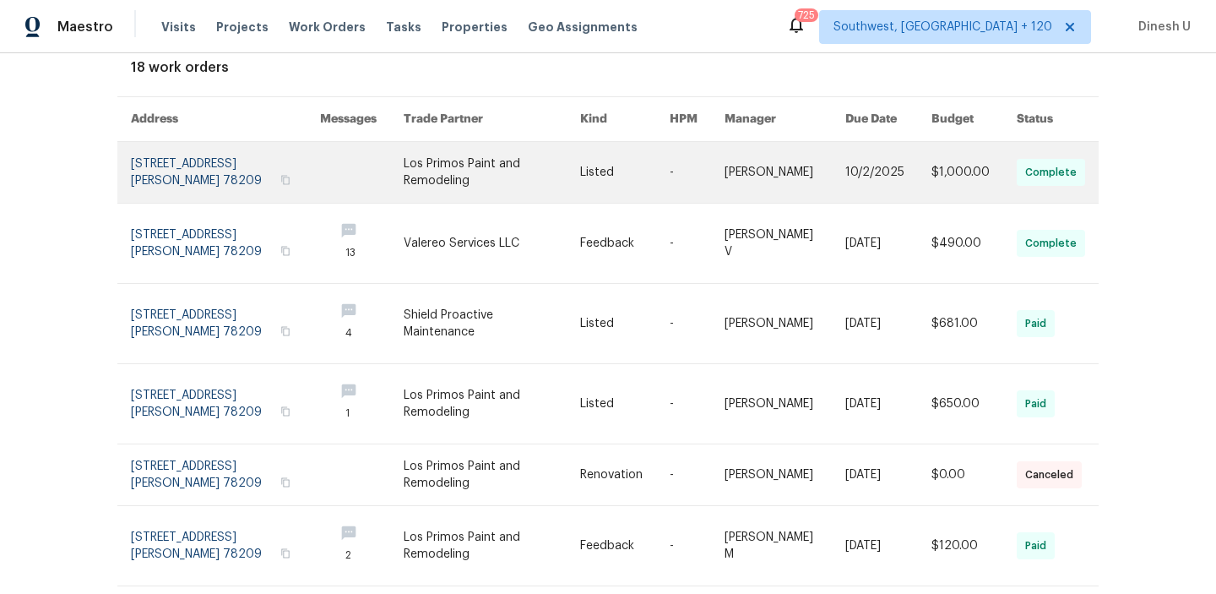
click at [178, 171] on link at bounding box center [225, 172] width 189 height 61
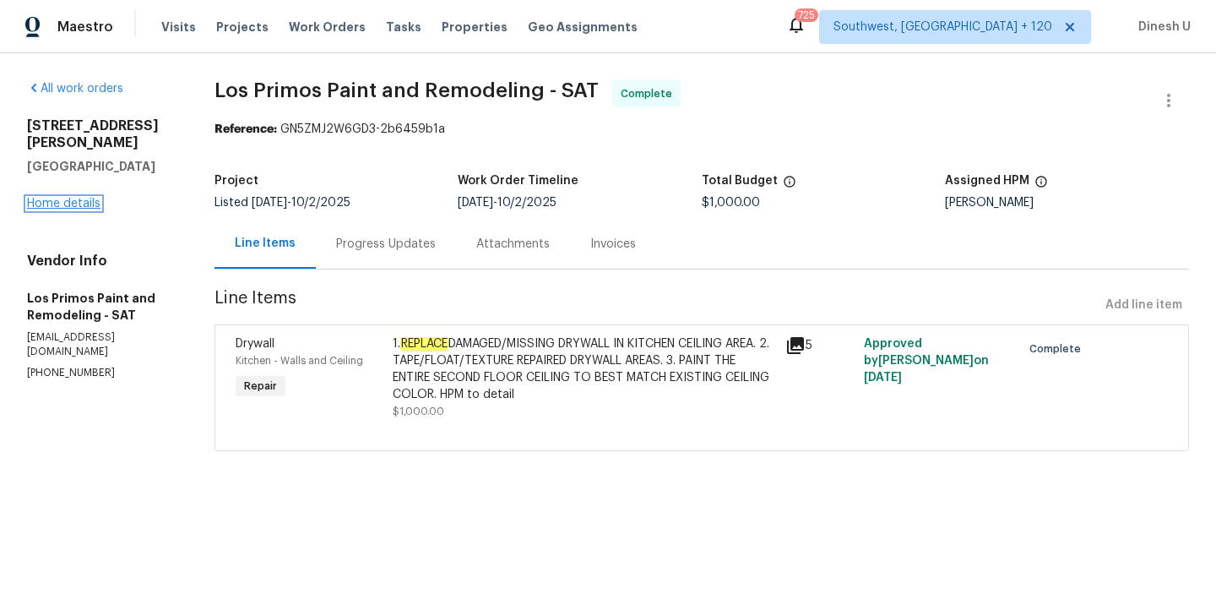
click at [34, 201] on link "Home details" at bounding box center [63, 204] width 73 height 12
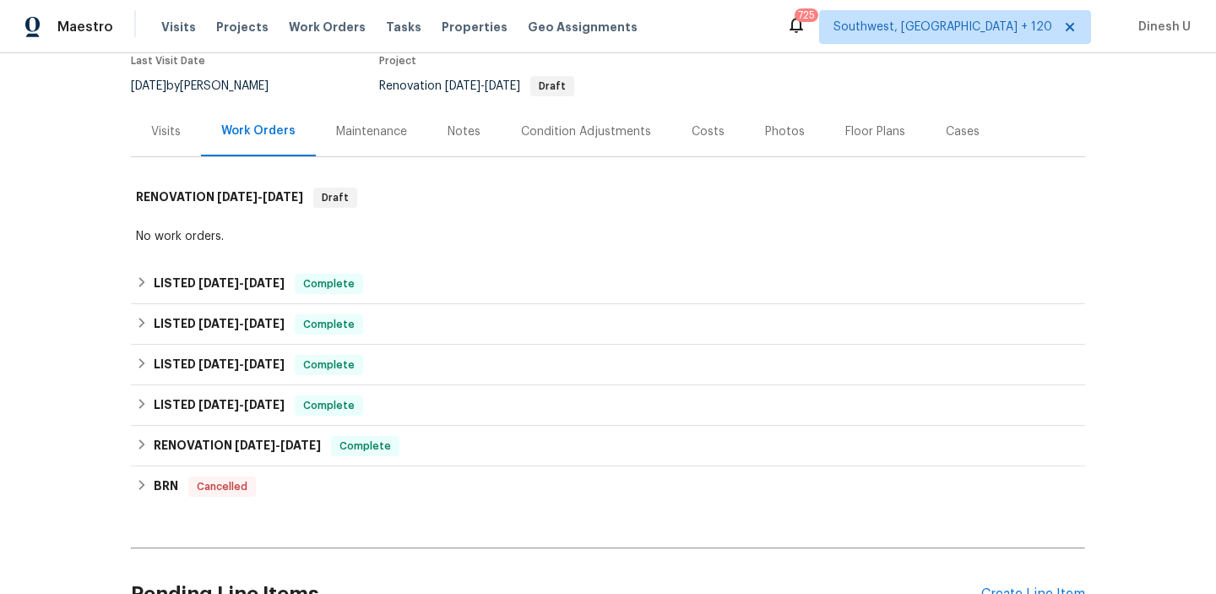
scroll to position [266, 0]
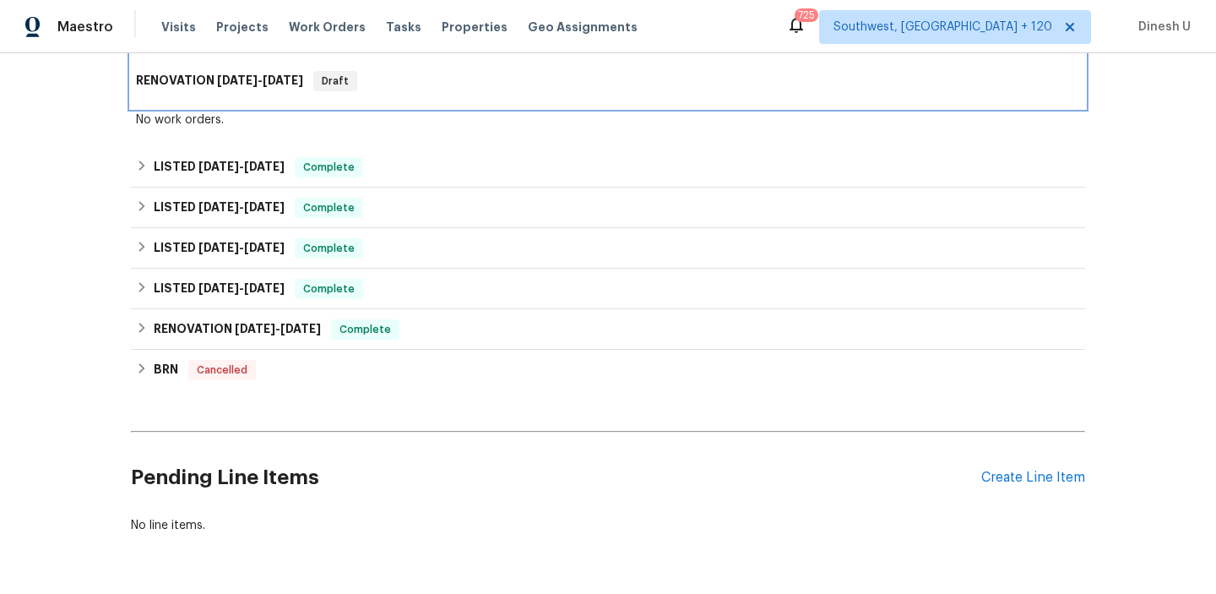
click at [249, 86] on span "7/29/25" at bounding box center [237, 80] width 41 height 12
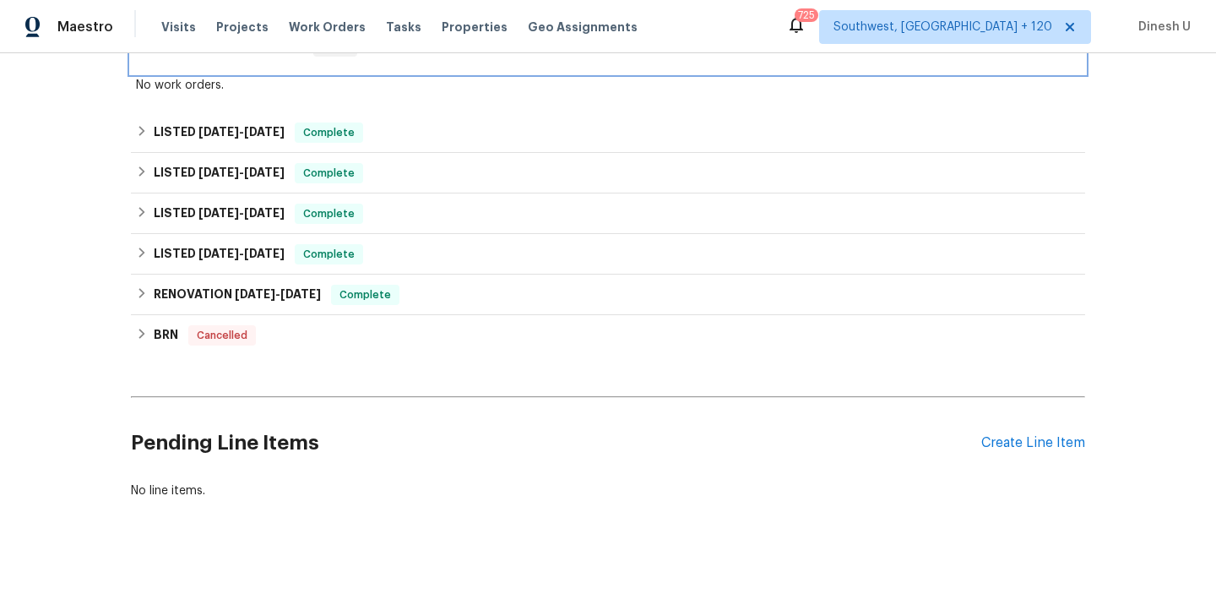
scroll to position [286, 0]
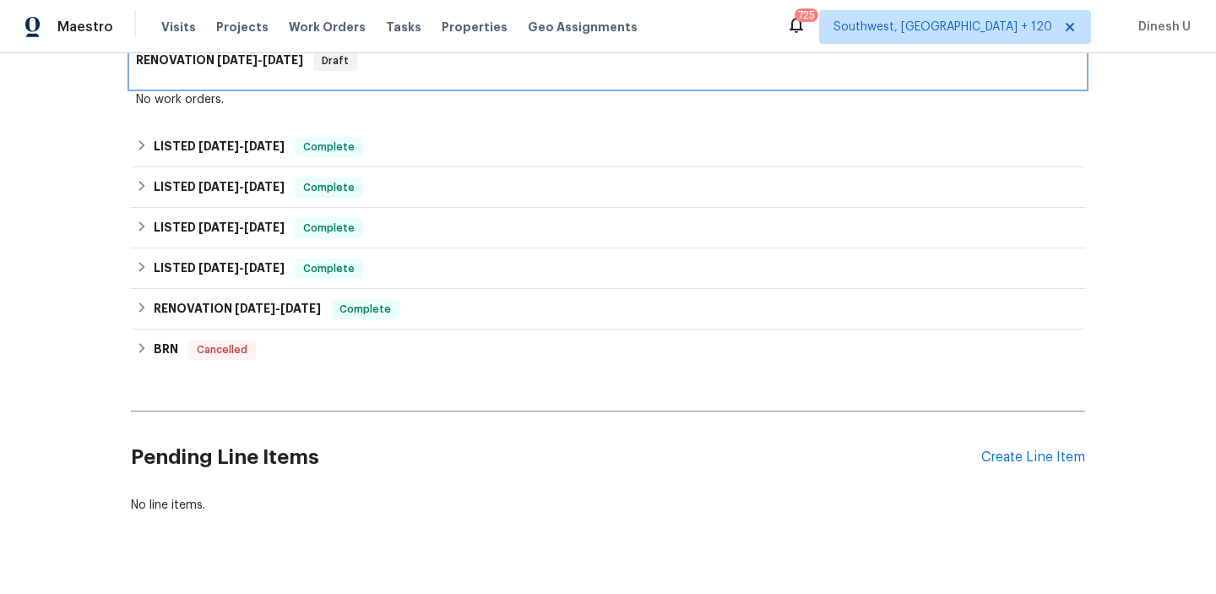
click at [175, 71] on h6 "RENOVATION 7/29/25 - 8/1/25" at bounding box center [219, 61] width 167 height 20
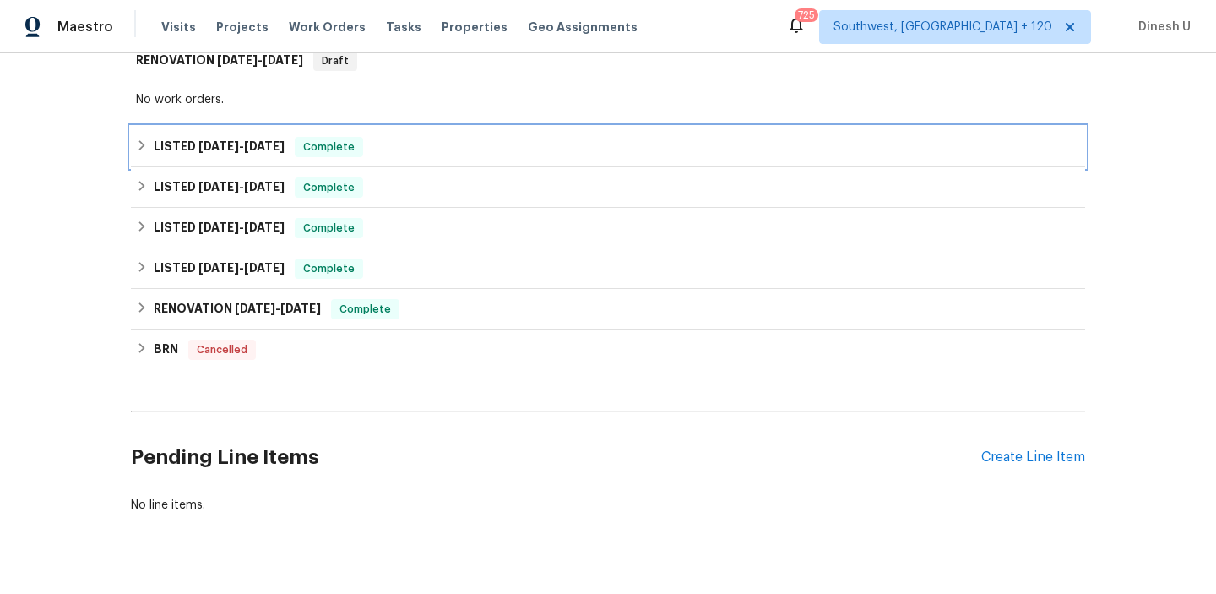
click at [268, 152] on span "10/2/25" at bounding box center [264, 146] width 41 height 12
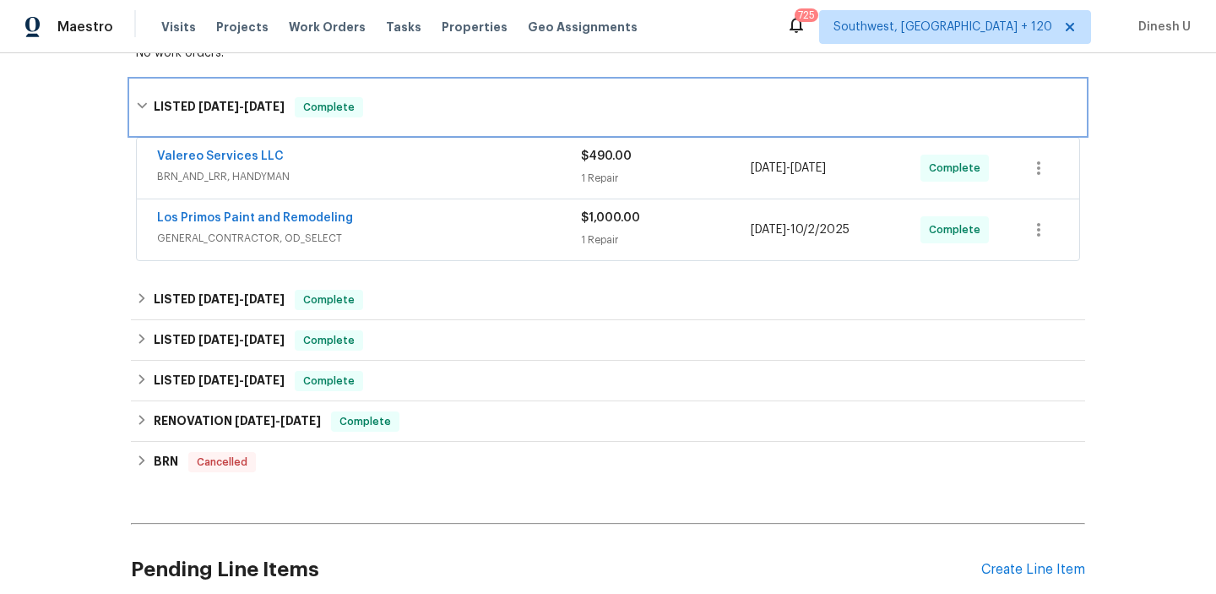
scroll to position [383, 0]
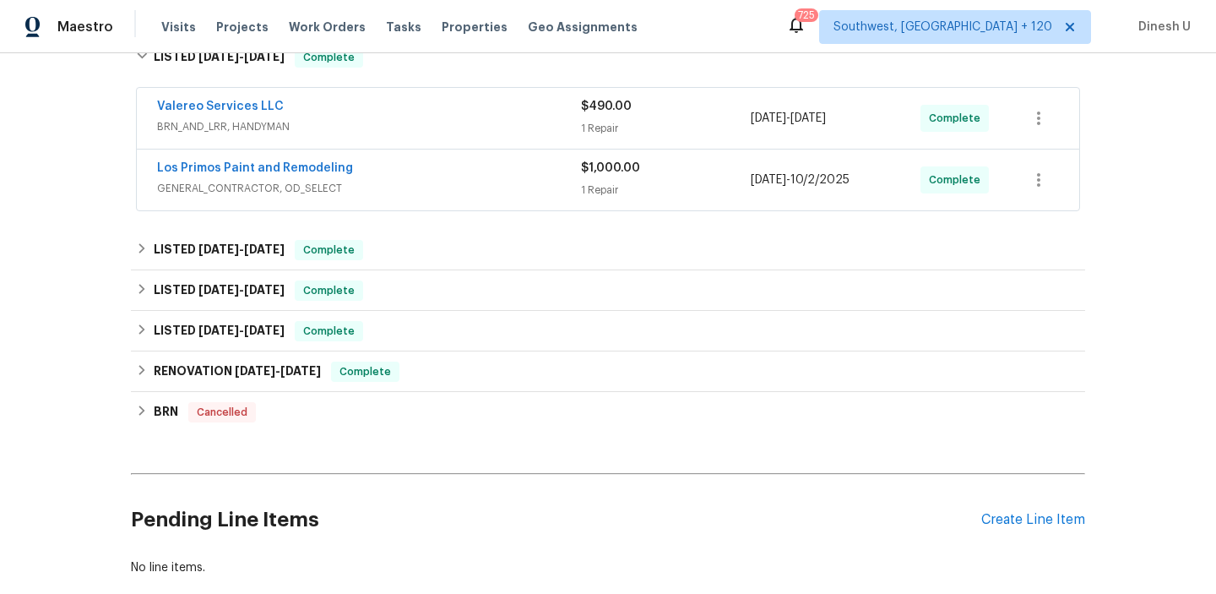
click at [595, 137] on div "1 Repair" at bounding box center [666, 128] width 170 height 17
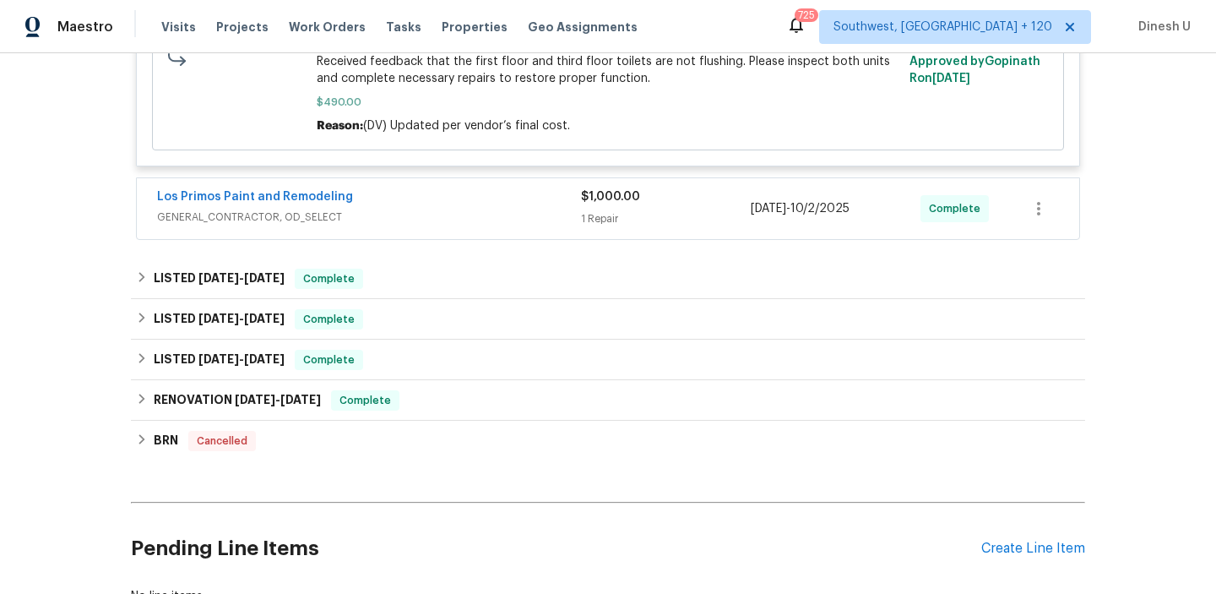
scroll to position [878, 0]
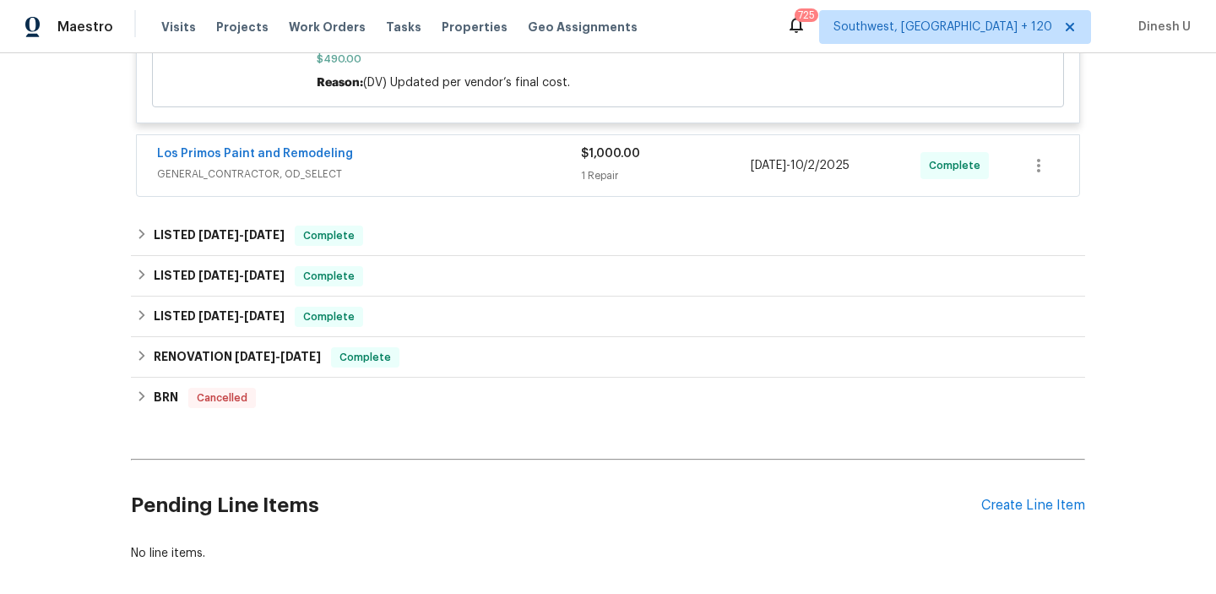
click at [598, 184] on div "1 Repair" at bounding box center [666, 175] width 170 height 17
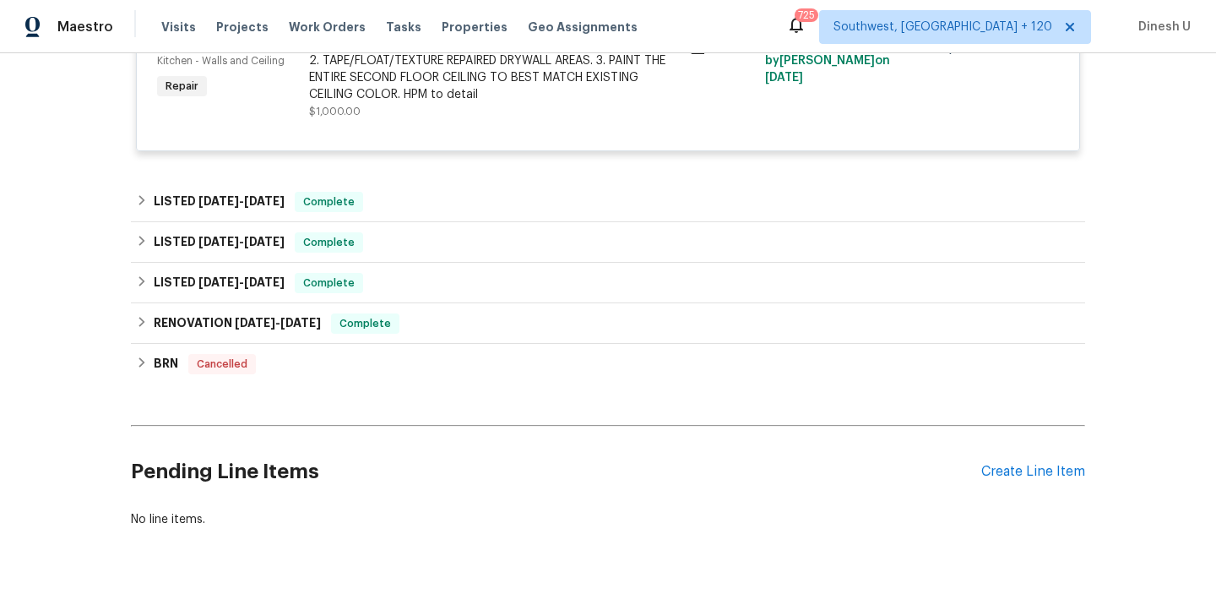
scroll to position [1082, 0]
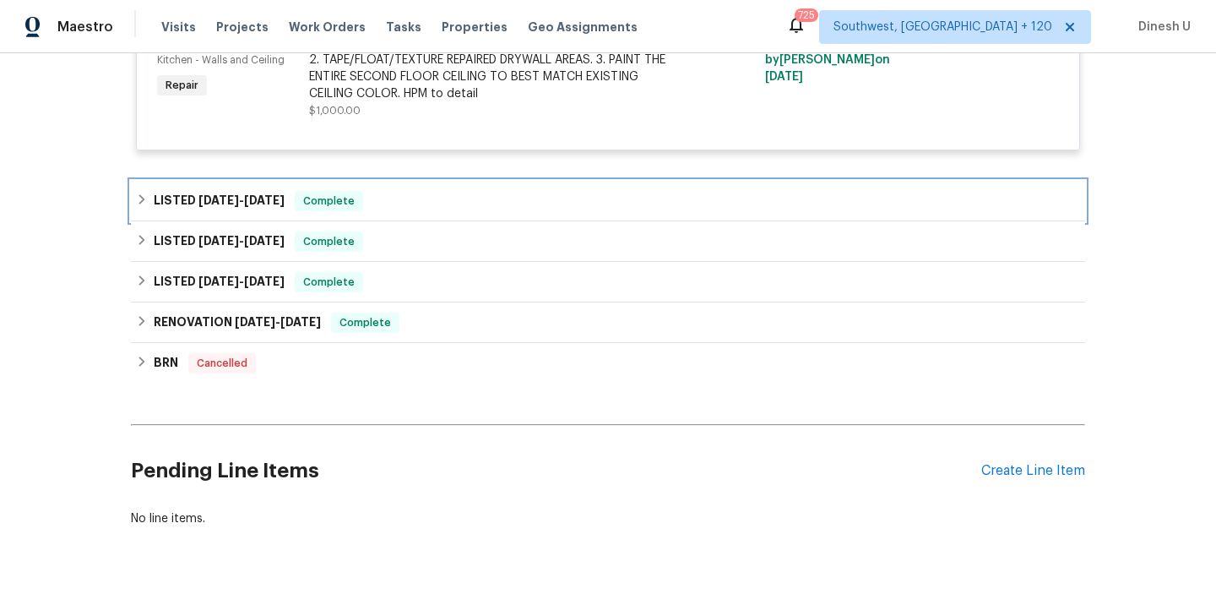
click at [292, 221] on div "LISTED 7/29/25 - 8/4/25 Complete" at bounding box center [608, 201] width 954 height 41
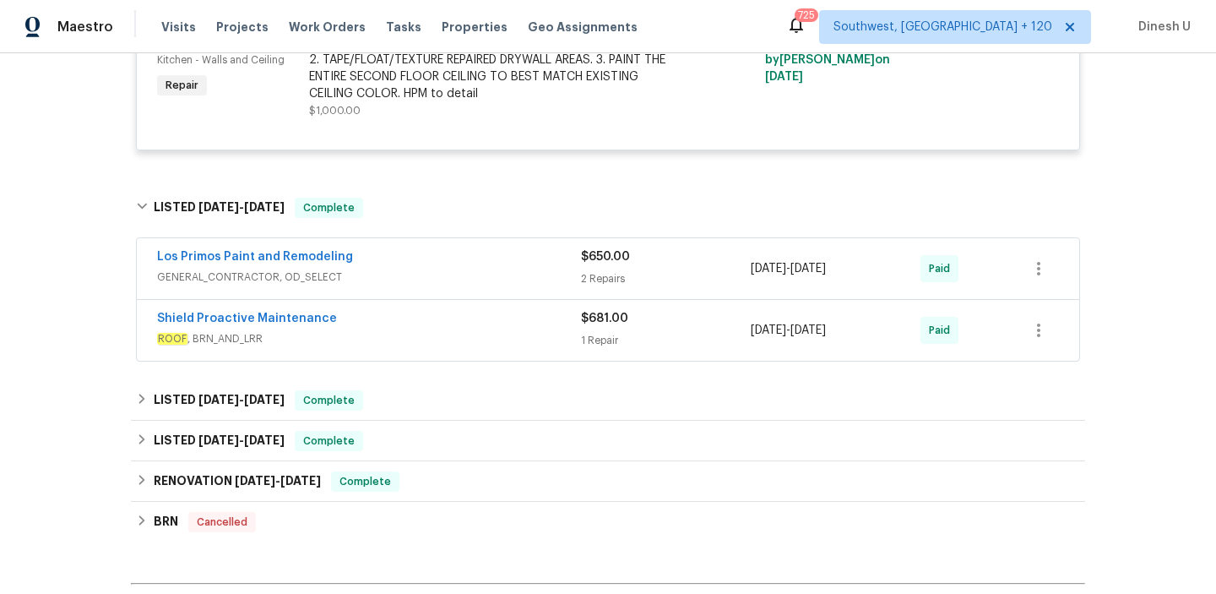
click at [575, 285] on span "GENERAL_CONTRACTOR, OD_SELECT" at bounding box center [369, 277] width 424 height 17
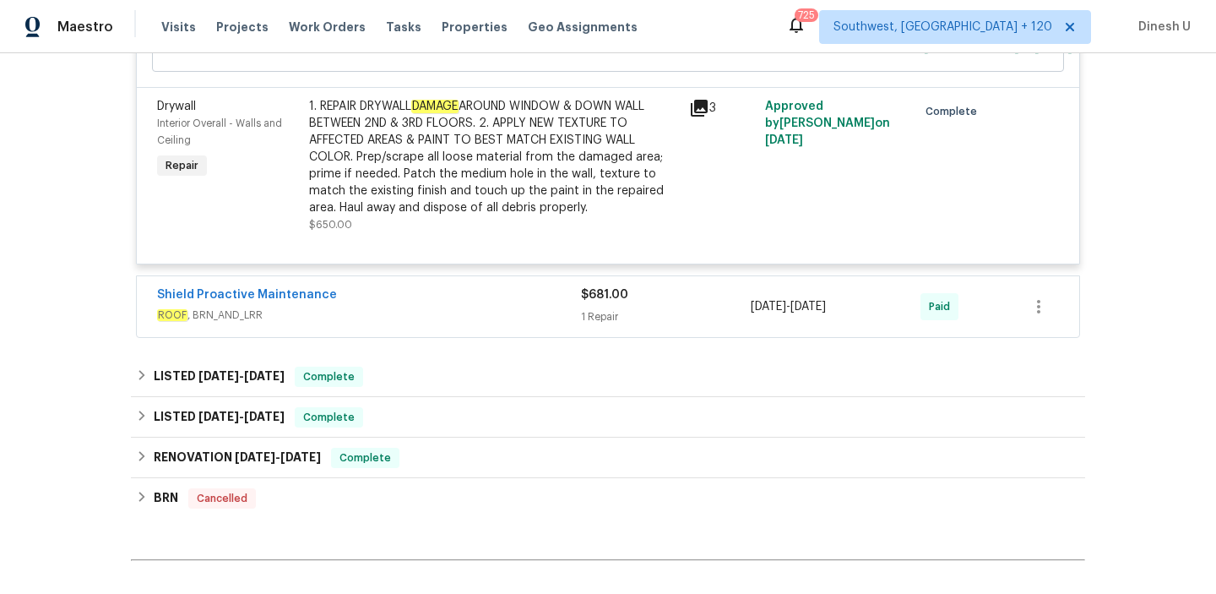
scroll to position [1523, 0]
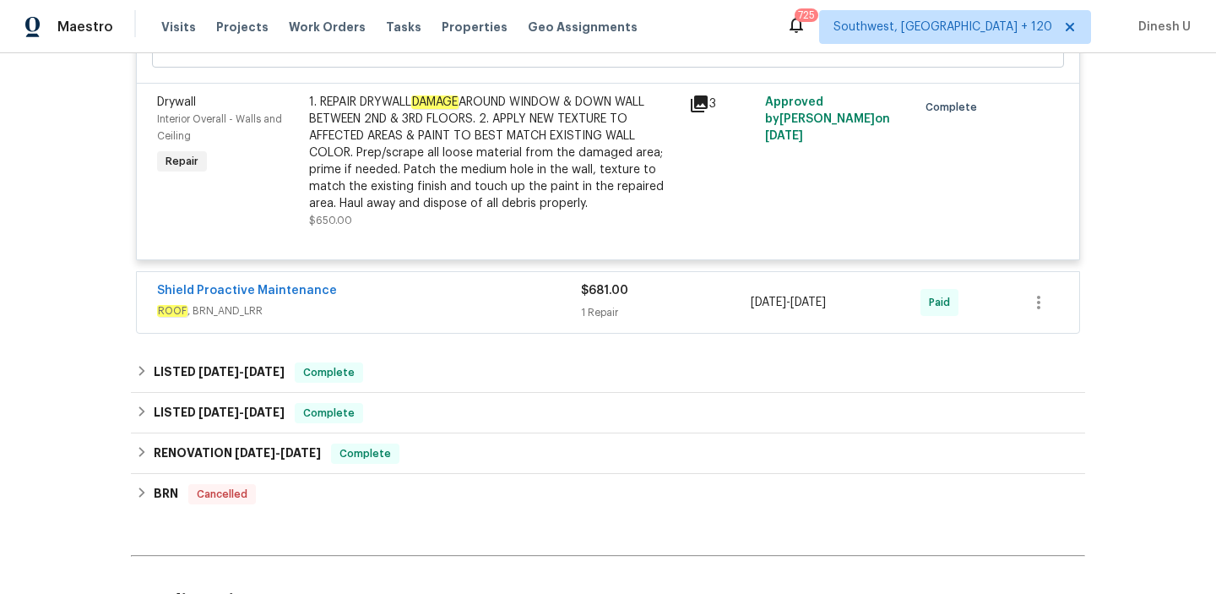
click at [603, 321] on div "1 Repair" at bounding box center [666, 312] width 170 height 17
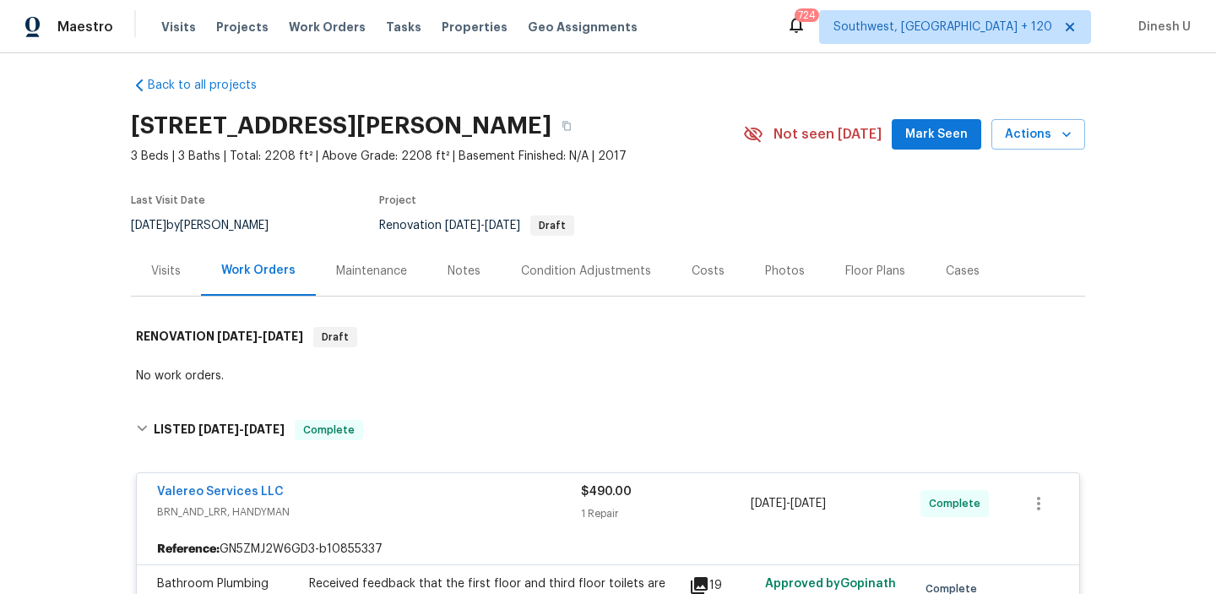
scroll to position [0, 0]
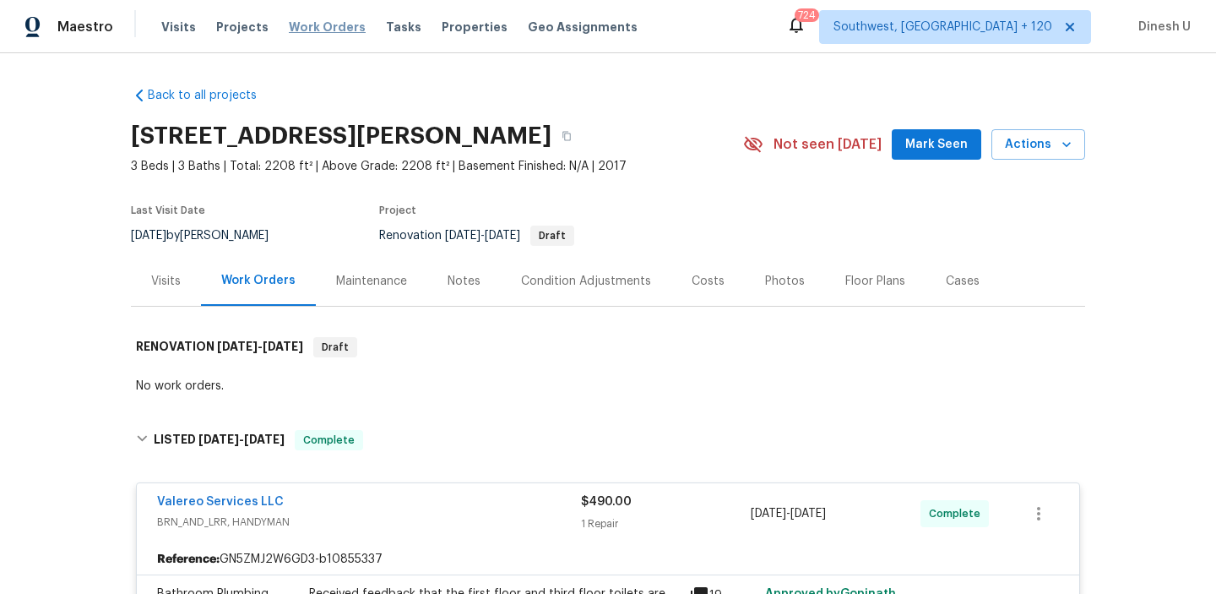
click at [302, 30] on span "Work Orders" at bounding box center [327, 27] width 77 height 17
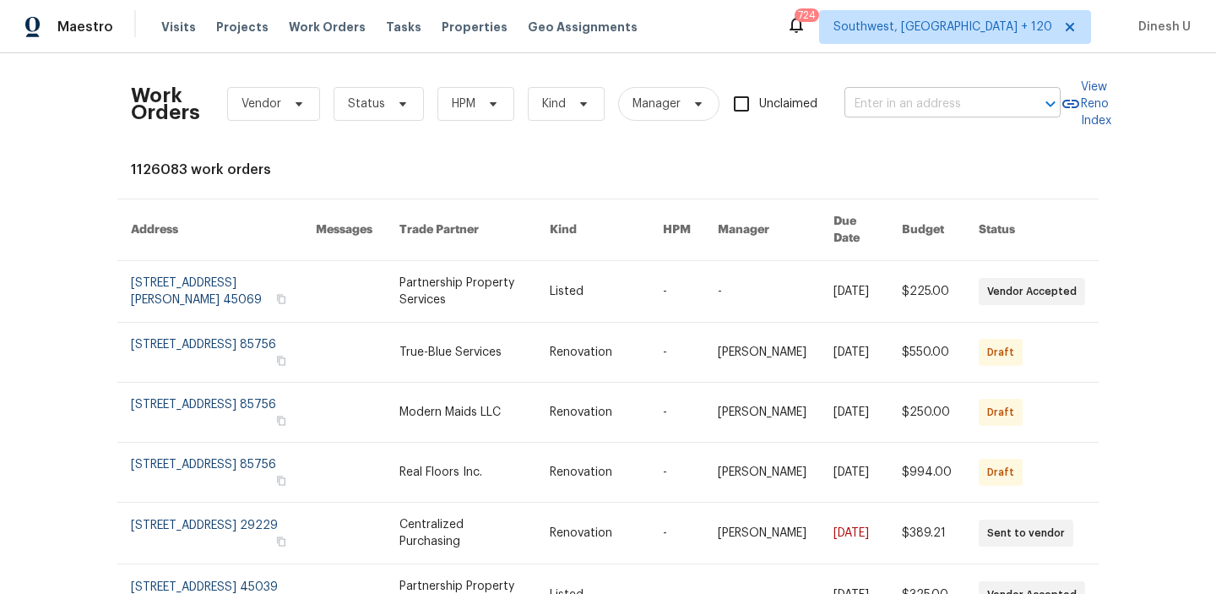
click at [918, 101] on input "text" at bounding box center [929, 104] width 169 height 26
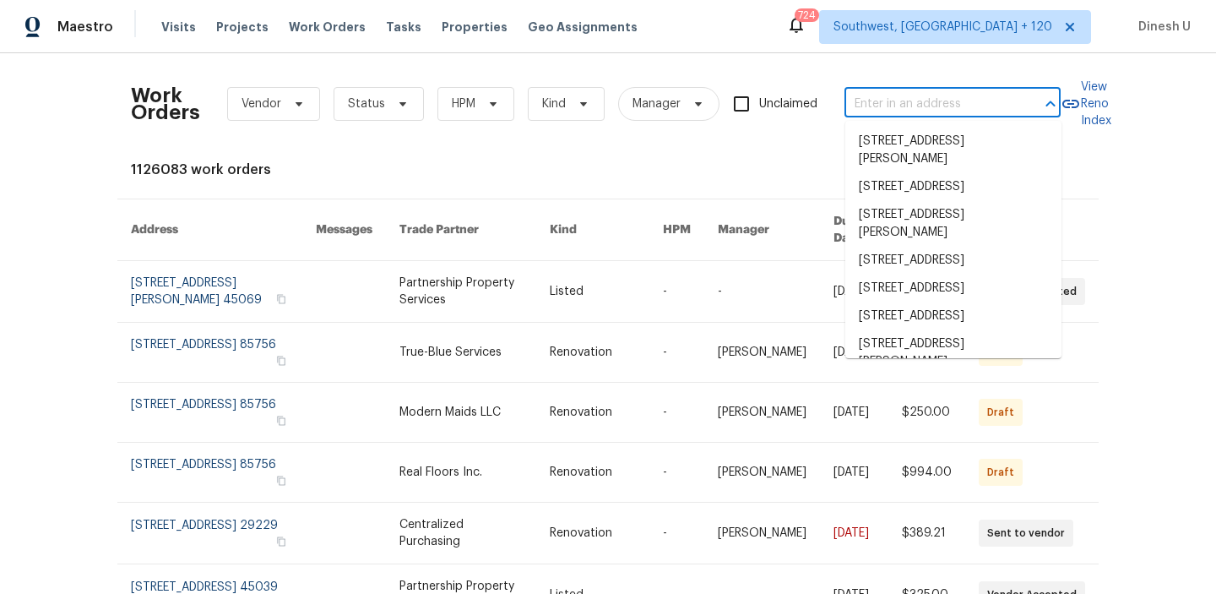
paste input "12036 Weathered Edge Dr, Fishers, IN 46037"
type input "12036 Weathered Edge Dr, Fishers, IN 46037"
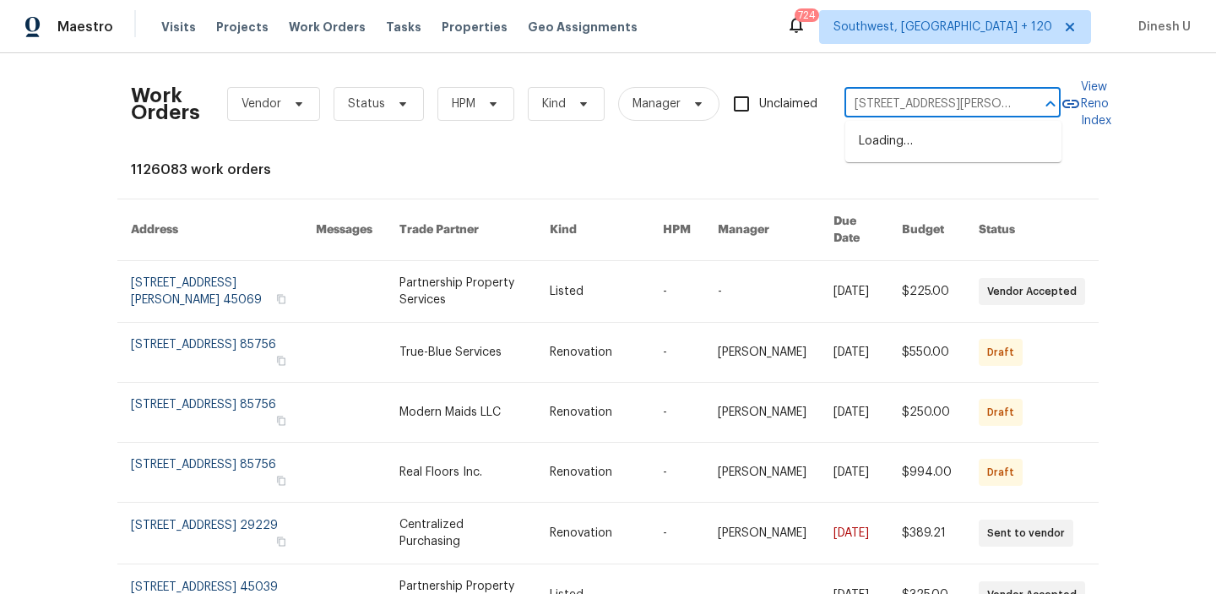
scroll to position [0, 87]
click at [887, 144] on li "12036 Weathered Edge Dr, Fishers, IN 46037" at bounding box center [953, 151] width 216 height 46
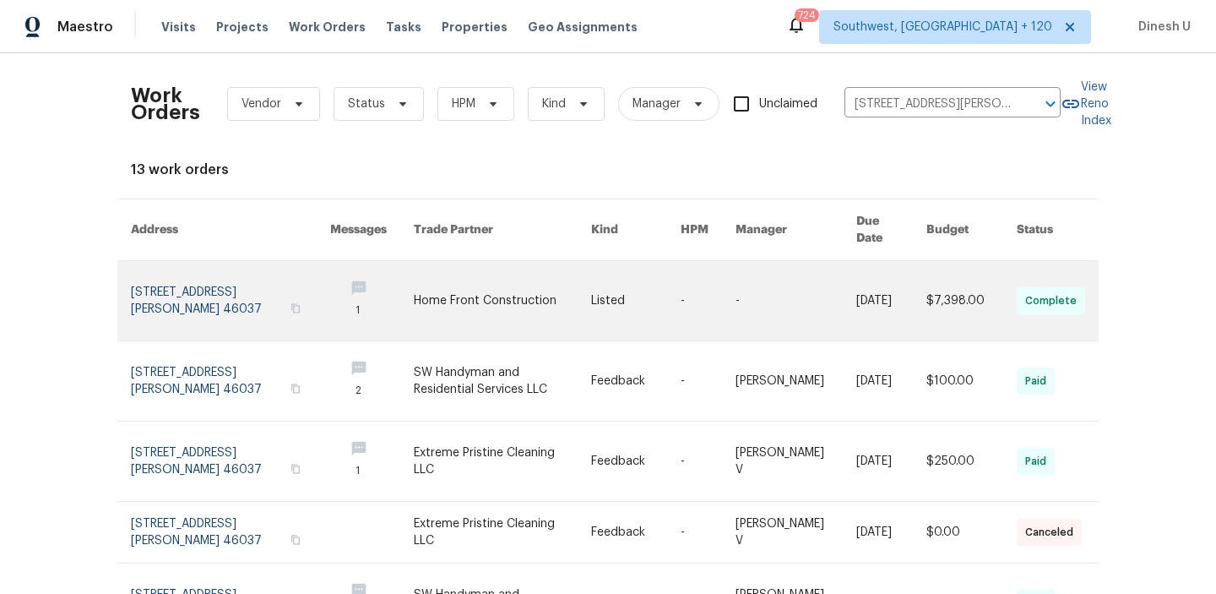
click at [188, 285] on link at bounding box center [230, 300] width 199 height 79
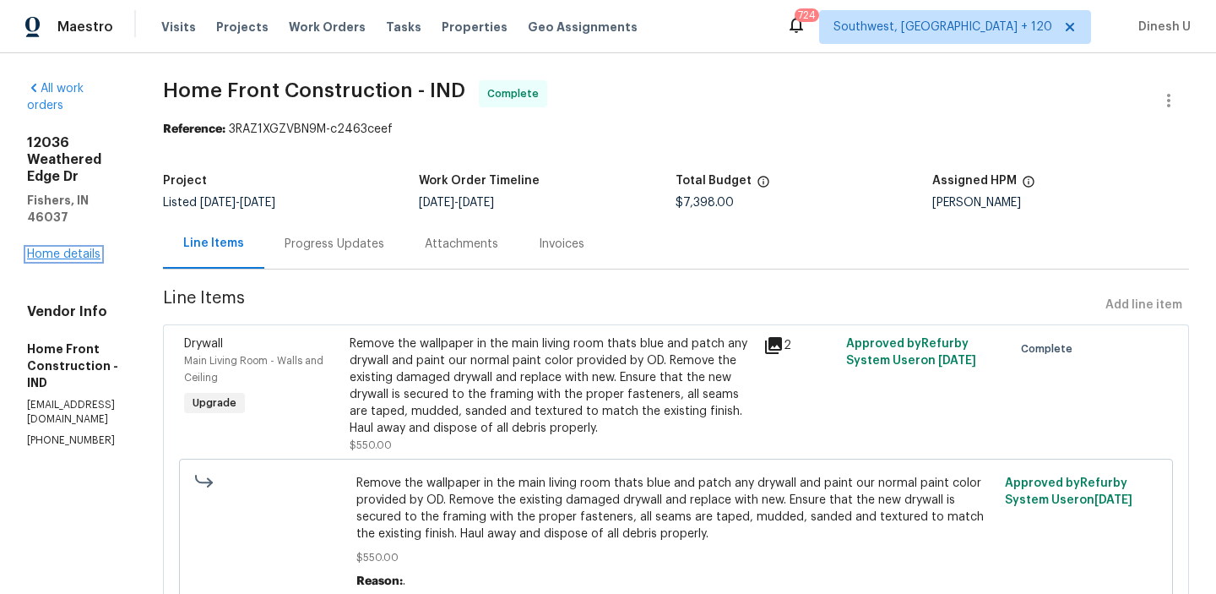
click at [71, 248] on link "Home details" at bounding box center [63, 254] width 73 height 12
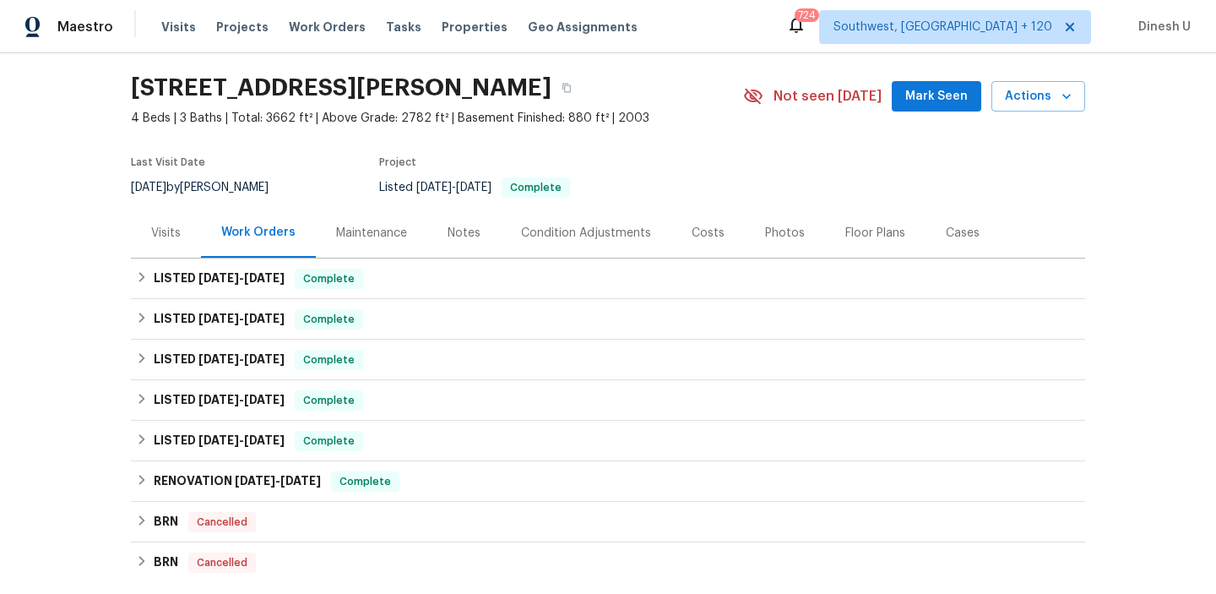
scroll to position [108, 0]
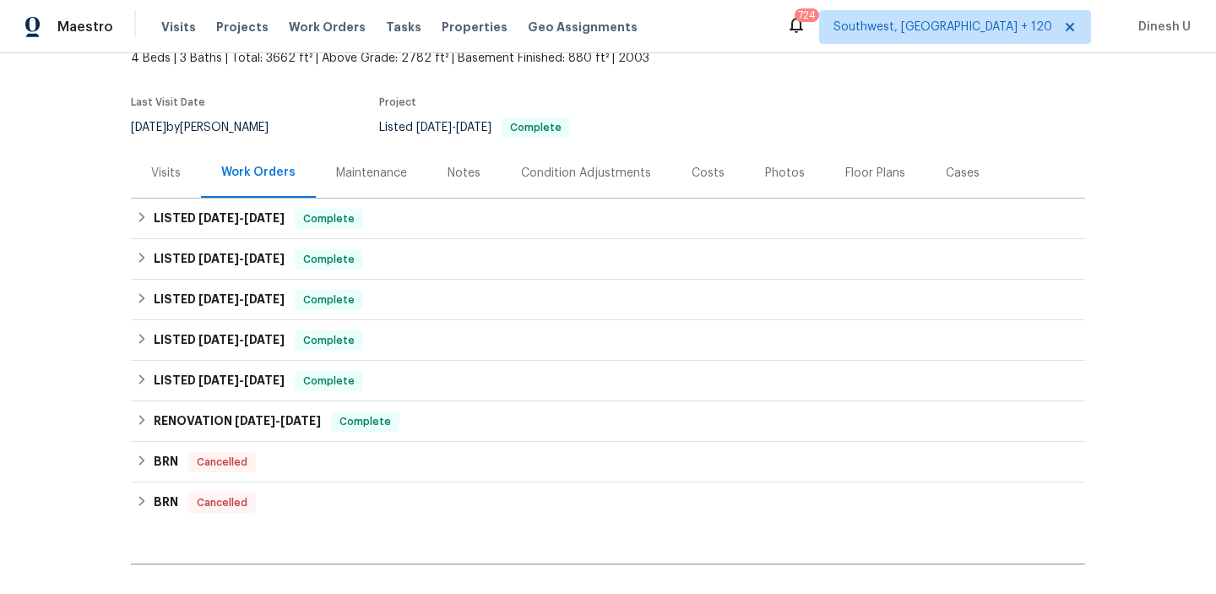
click at [236, 215] on span "9/18/25" at bounding box center [218, 218] width 41 height 12
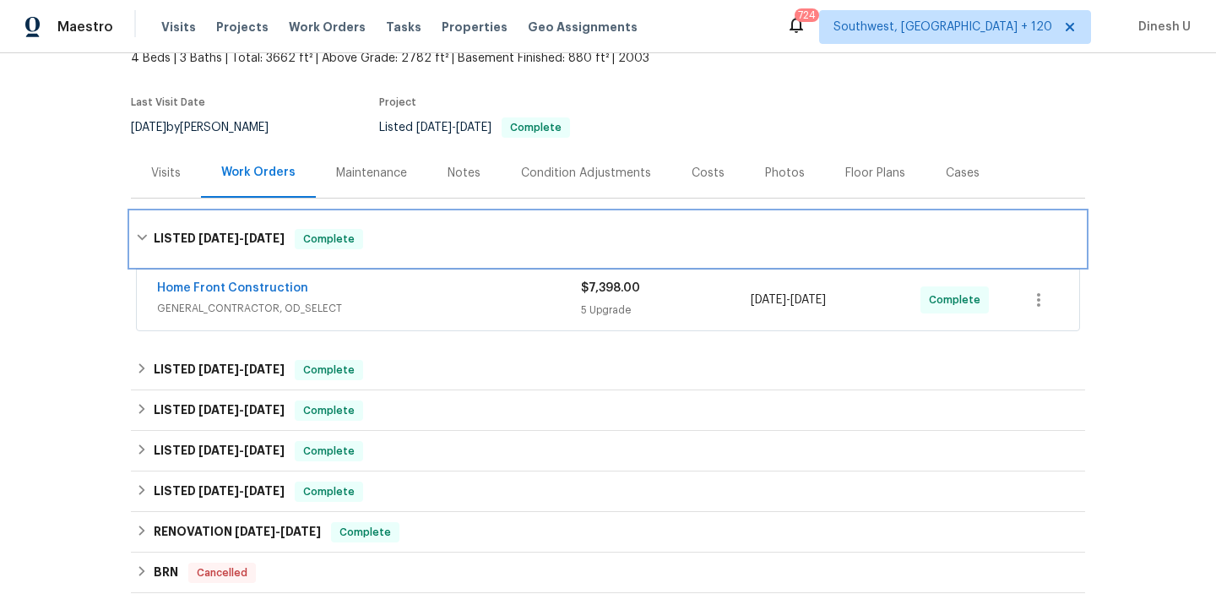
scroll to position [239, 0]
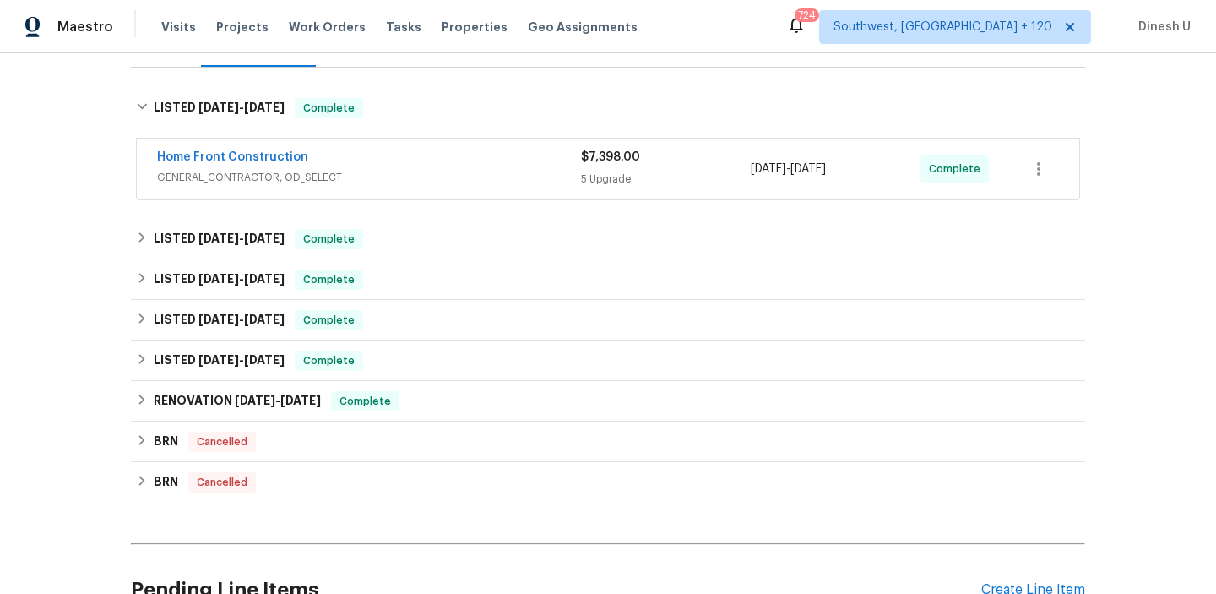
click at [628, 177] on div "5 Upgrade" at bounding box center [666, 179] width 170 height 17
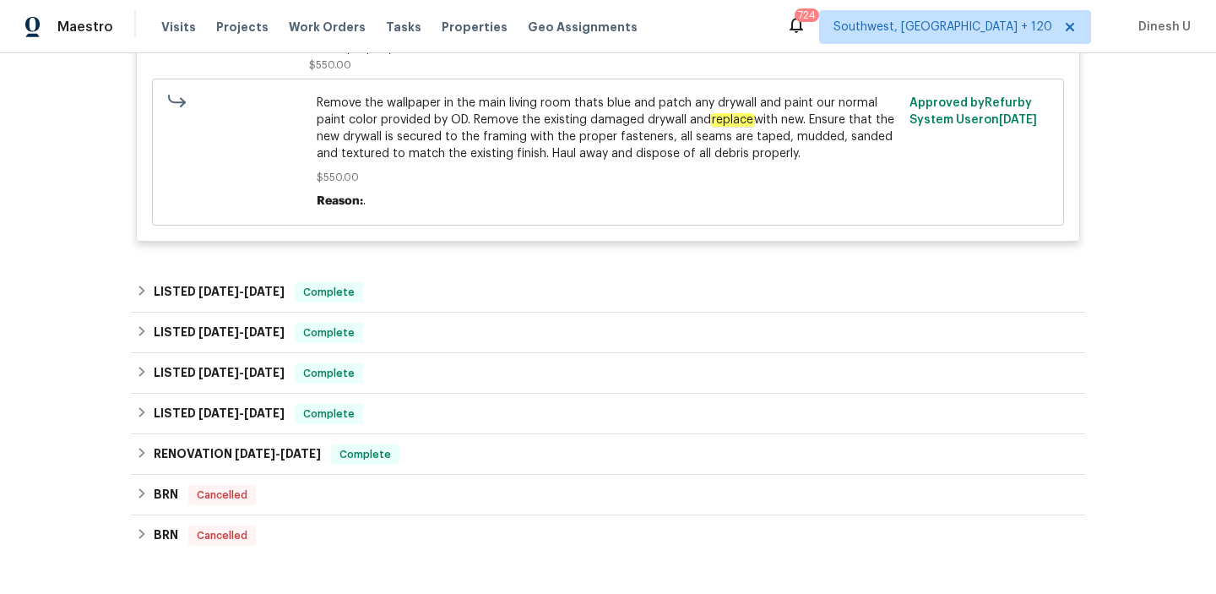
scroll to position [1642, 0]
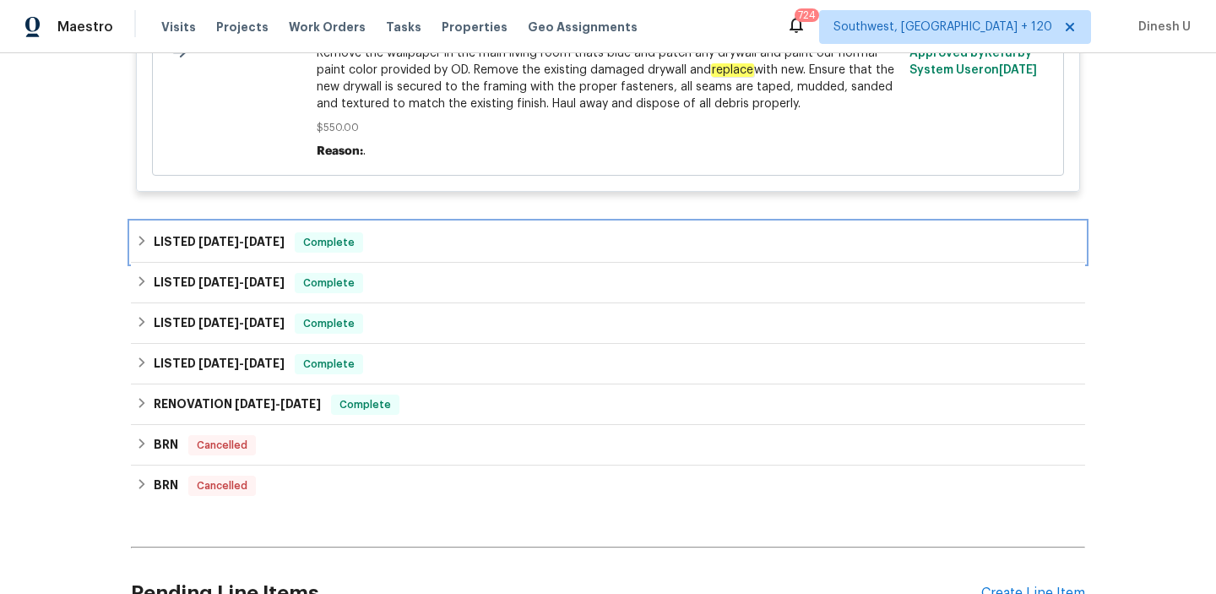
click at [236, 236] on span "9/4/25 - 9/8/25" at bounding box center [241, 242] width 86 height 12
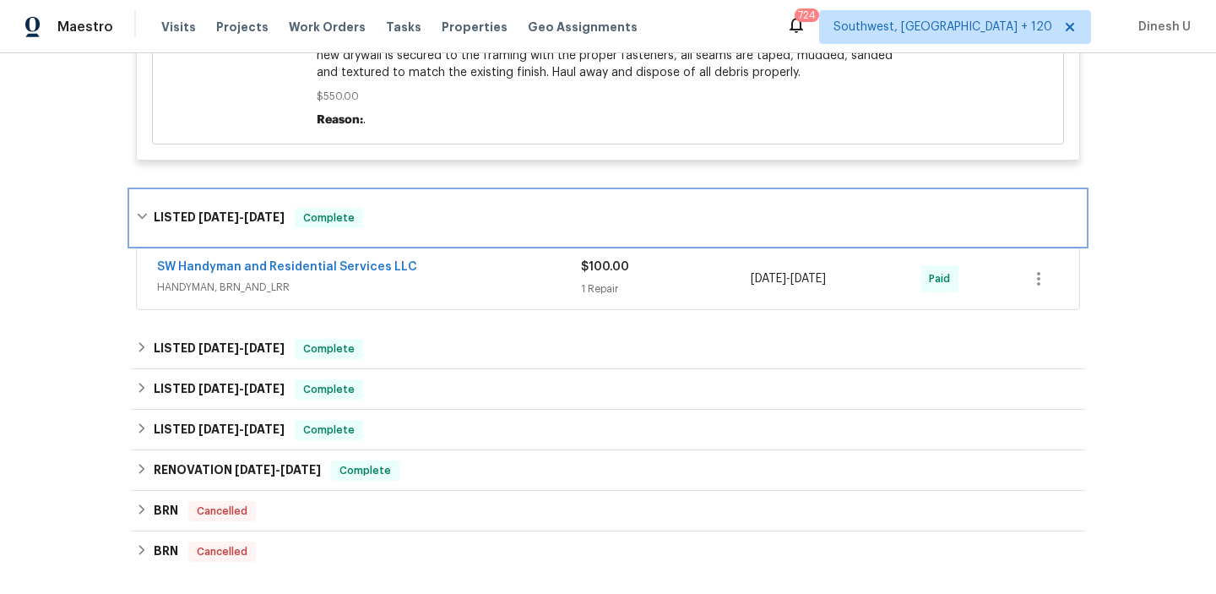
scroll to position [1715, 0]
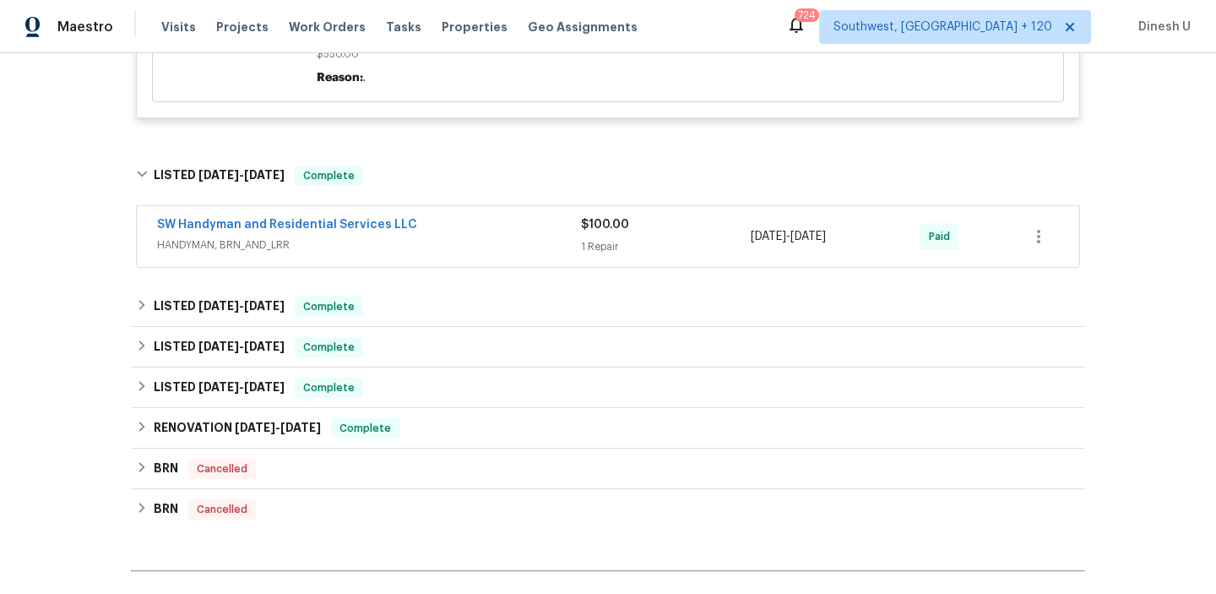
click at [590, 238] on div "1 Repair" at bounding box center [666, 246] width 170 height 17
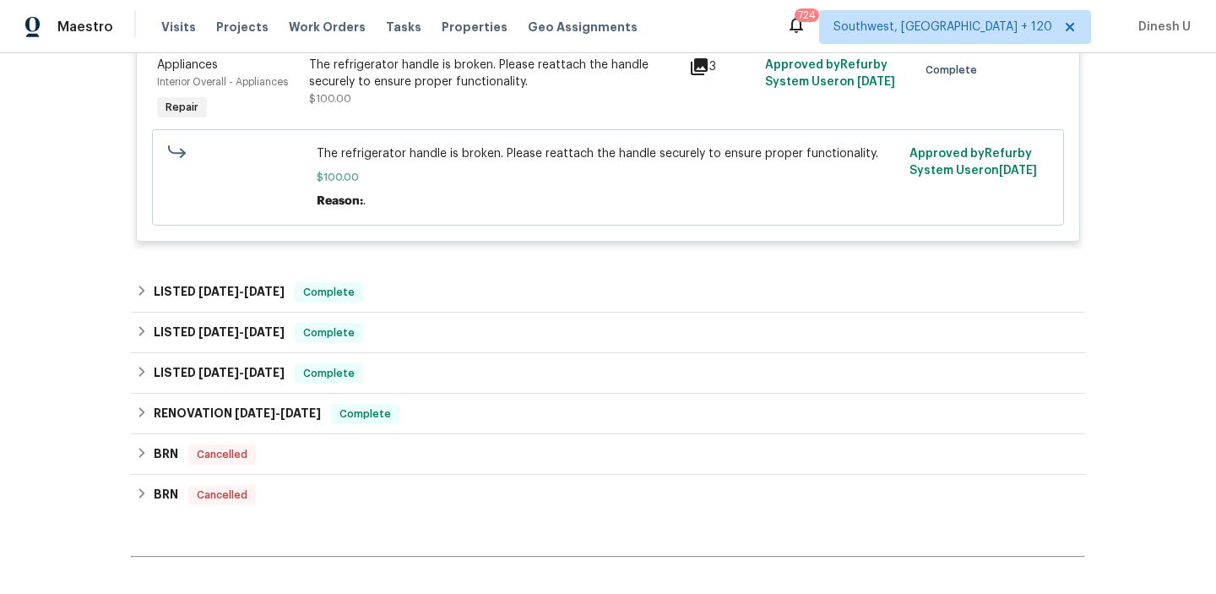
scroll to position [2031, 0]
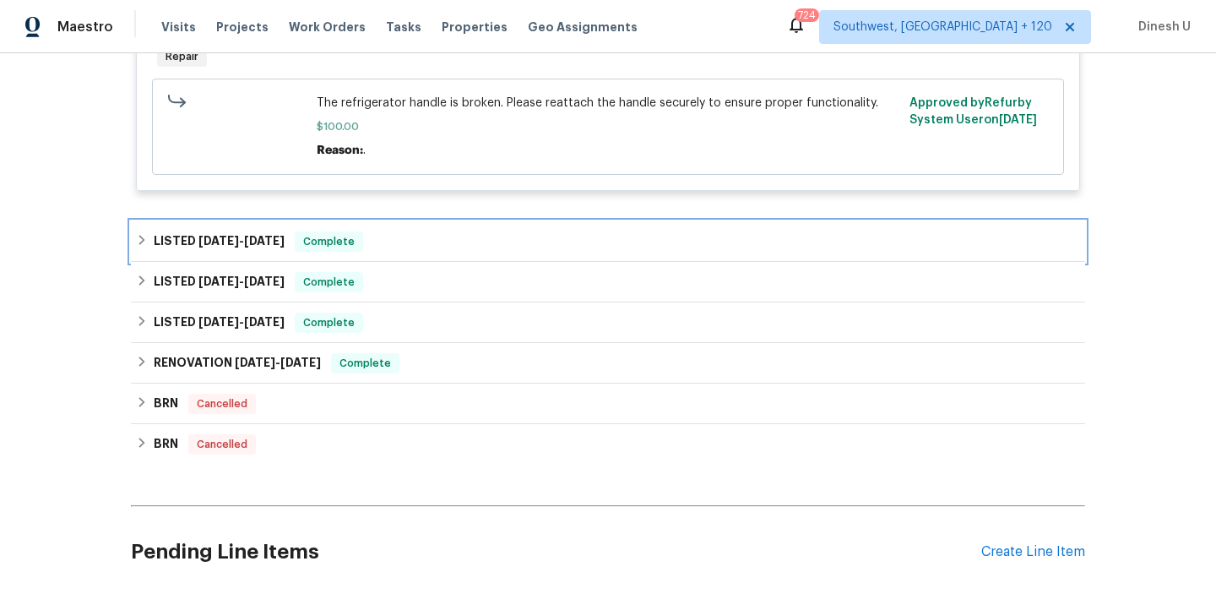
click at [277, 235] on span "7/2/25" at bounding box center [264, 241] width 41 height 12
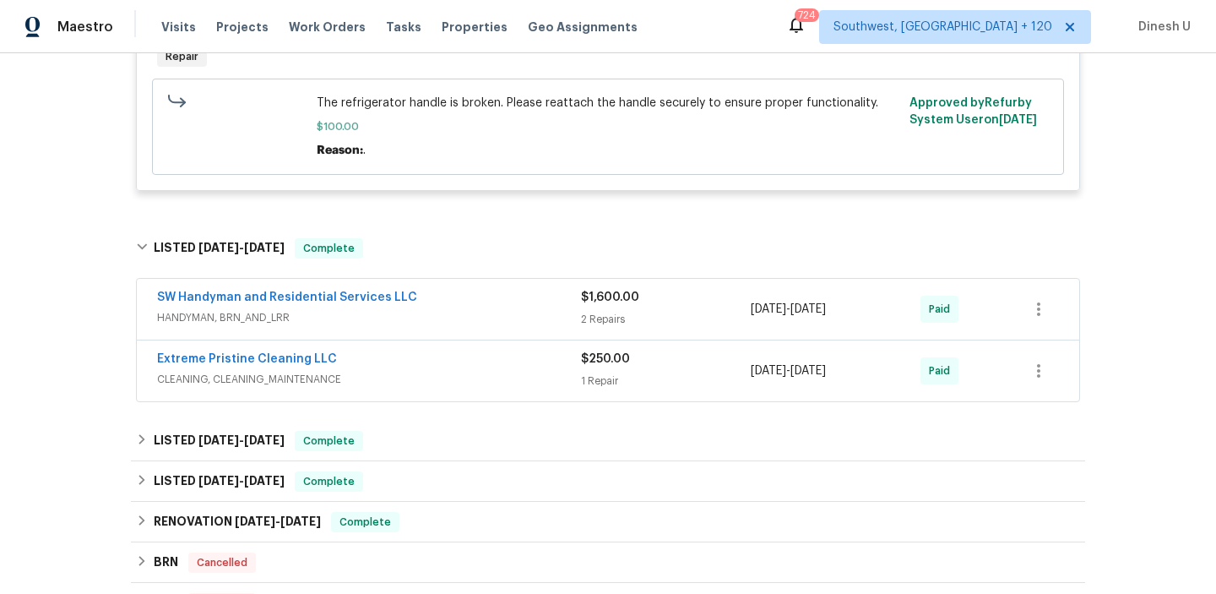
click at [619, 311] on div "2 Repairs" at bounding box center [666, 319] width 170 height 17
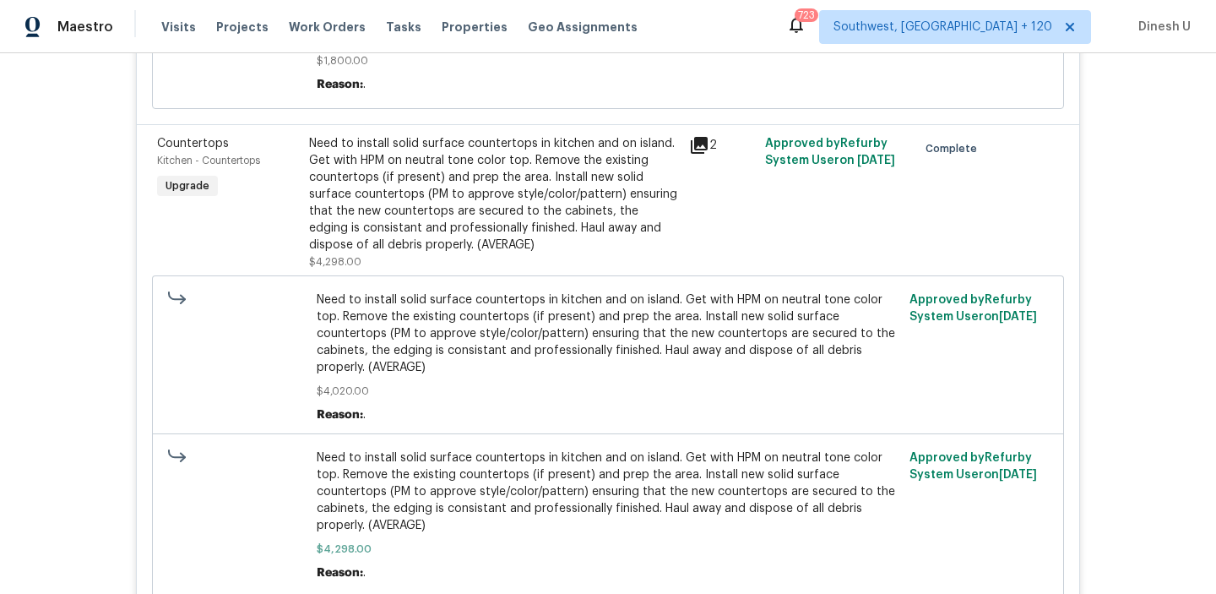
scroll to position [0, 0]
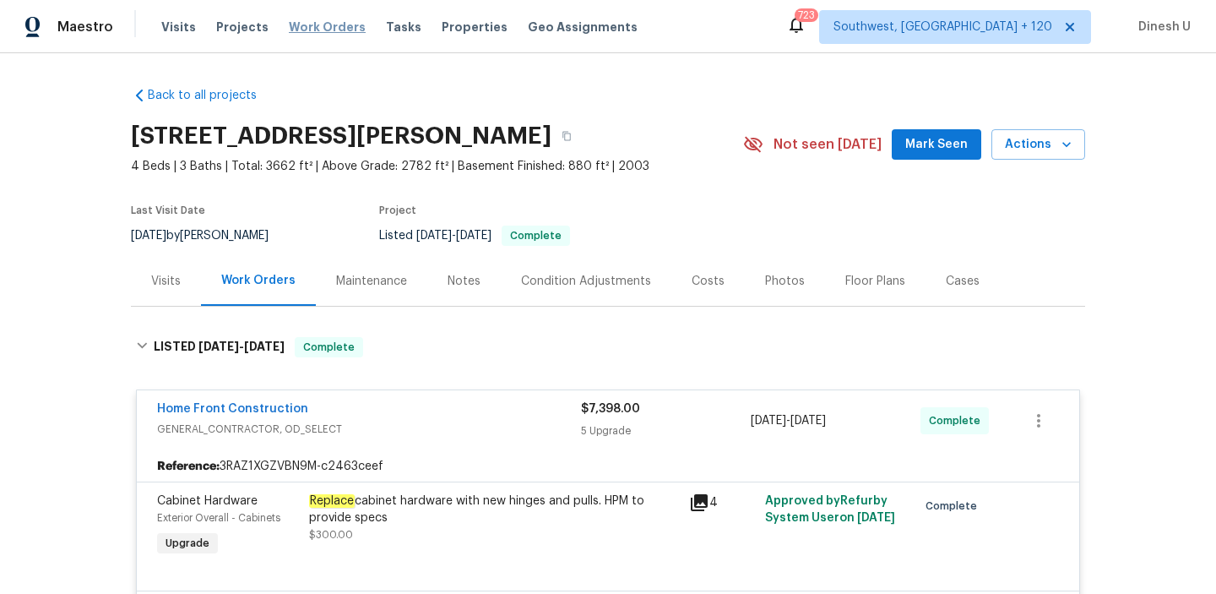
click at [320, 27] on span "Work Orders" at bounding box center [327, 27] width 77 height 17
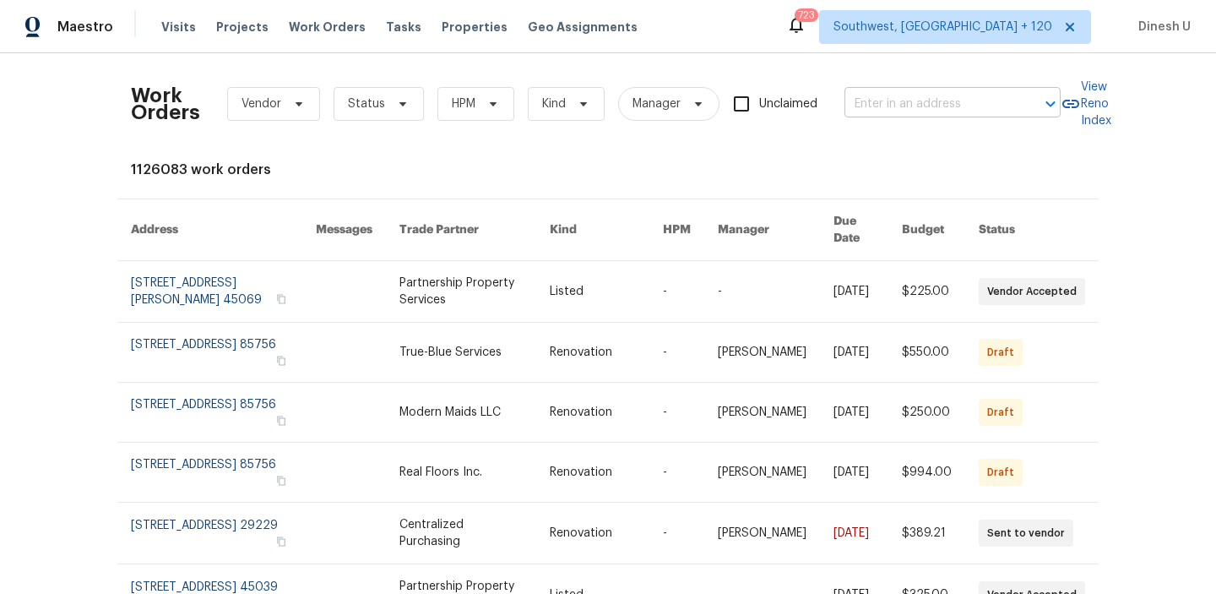
click at [904, 111] on input "text" at bounding box center [929, 104] width 169 height 26
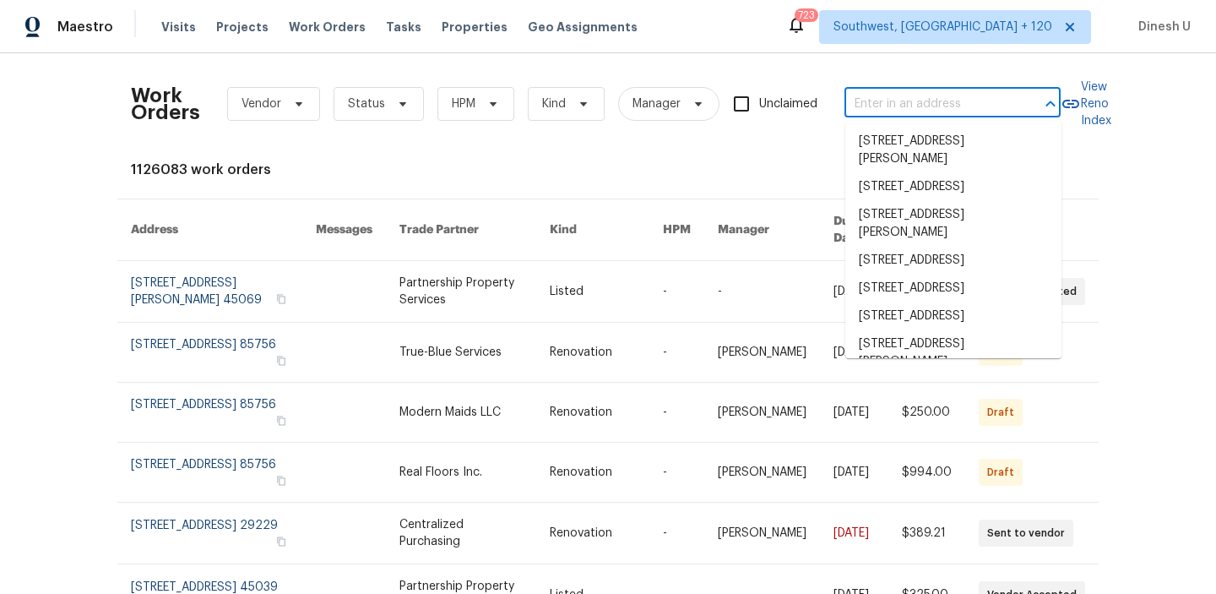
paste input "146 Marakery Rd Mooresville true B, NC 28115"
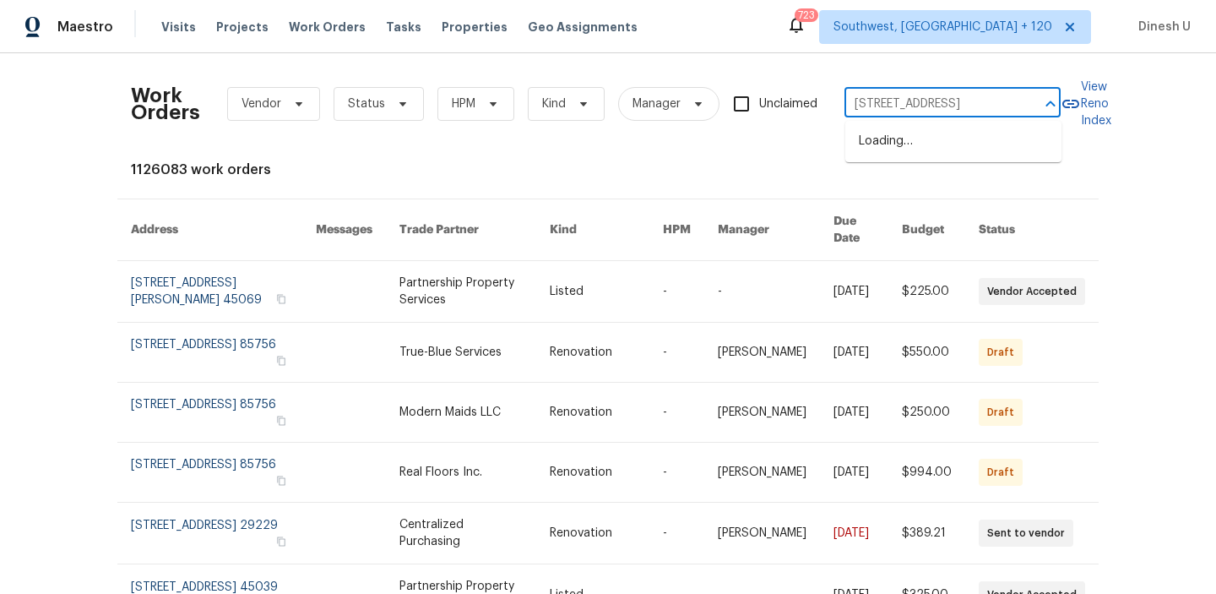
type input "146 Marakery Rd"
click at [905, 183] on li "146 Marakery Rd Unit B, Mooresville, NC 28115" at bounding box center [953, 169] width 216 height 28
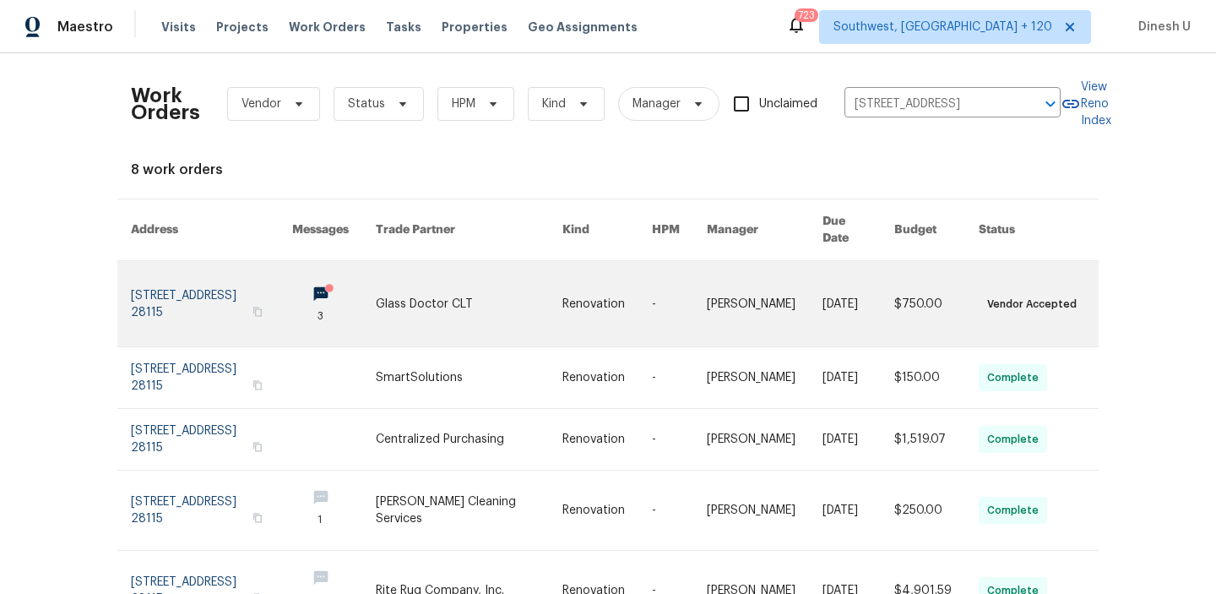
click at [160, 291] on link at bounding box center [211, 303] width 161 height 85
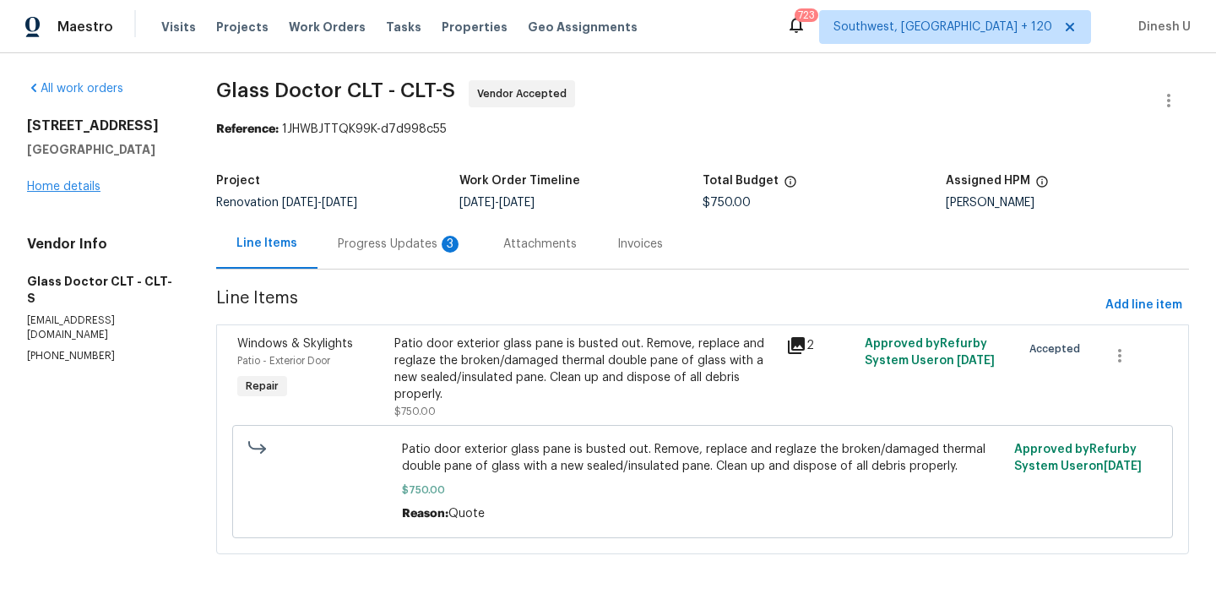
click at [79, 185] on div "146 Marakery Rd Unit B Mooresville, NC 28115 Home details" at bounding box center [101, 156] width 149 height 78
click at [77, 220] on div "All work orders 146 Marakery Rd Unit B Mooresville, NC 28115 Home details Vendo…" at bounding box center [102, 221] width 150 height 283
click at [61, 193] on link "Home details" at bounding box center [63, 187] width 73 height 12
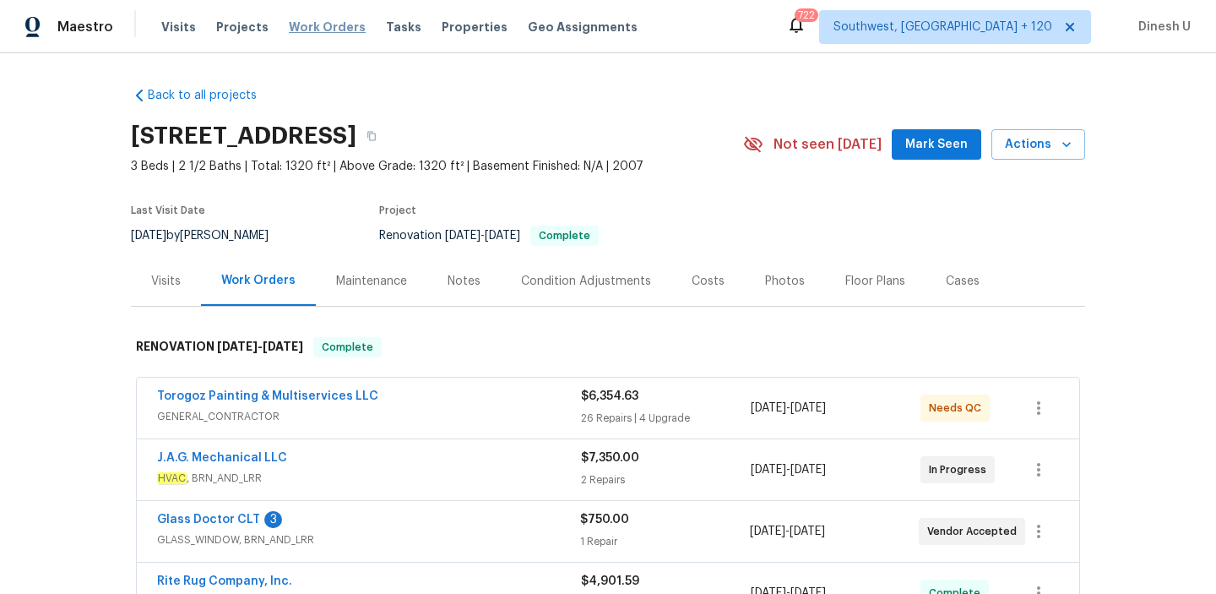
click at [298, 29] on span "Work Orders" at bounding box center [327, 27] width 77 height 17
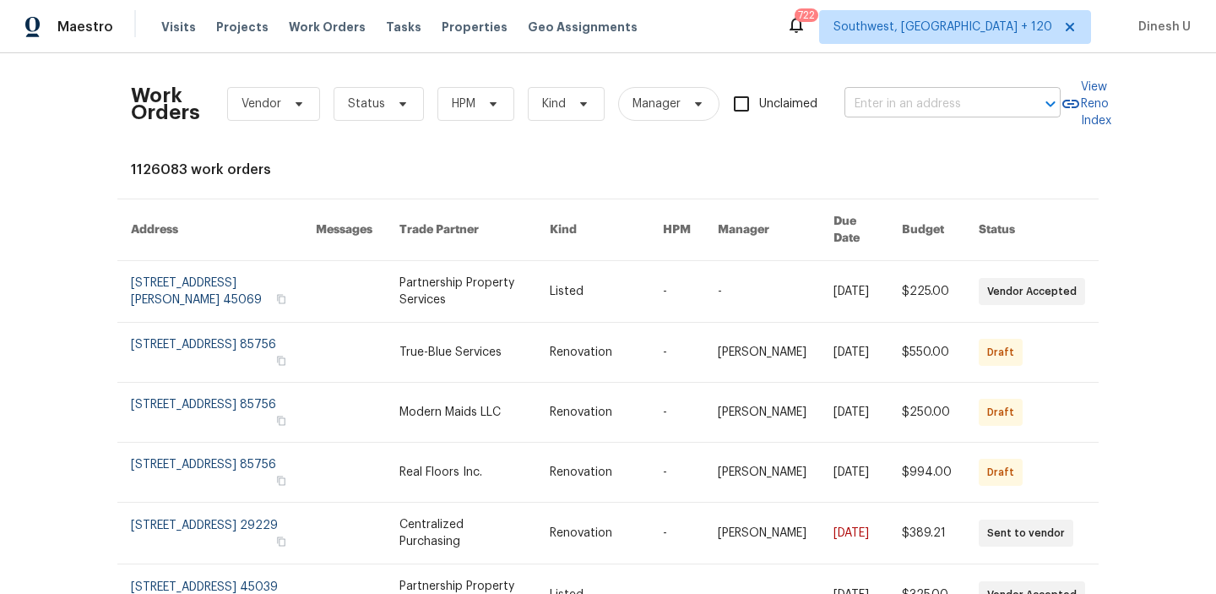
click at [932, 104] on input "text" at bounding box center [929, 104] width 169 height 26
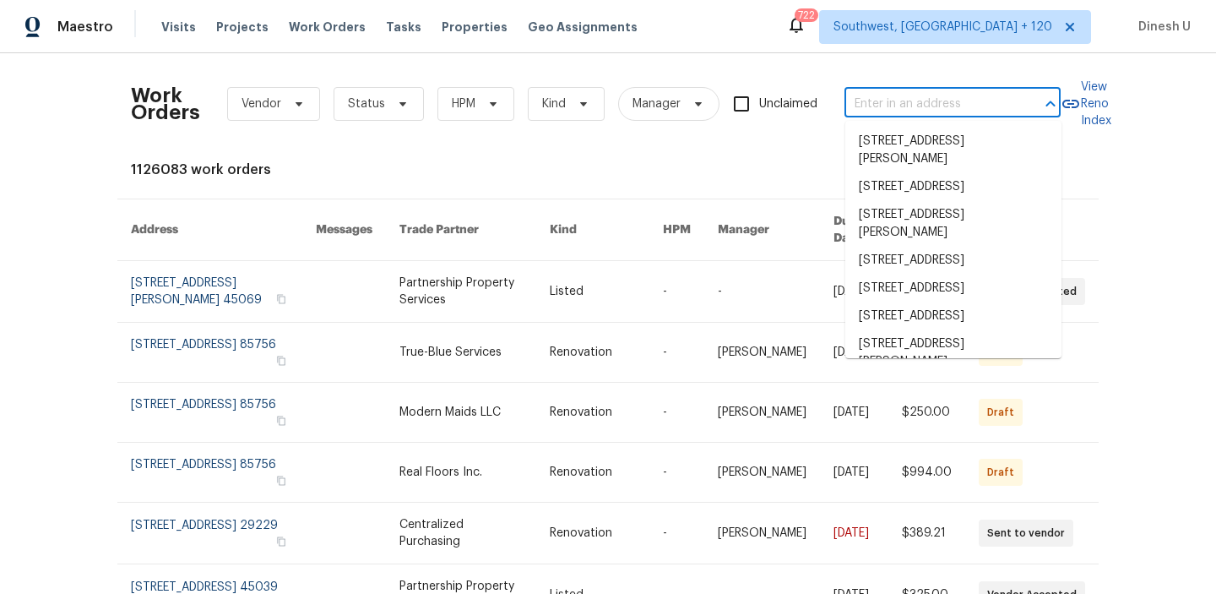
paste input "3815 Cherokee Blvd New Braunfels, TX 78132"
type input "3815 Cherokee Blvd New Braunfels, TX 78132"
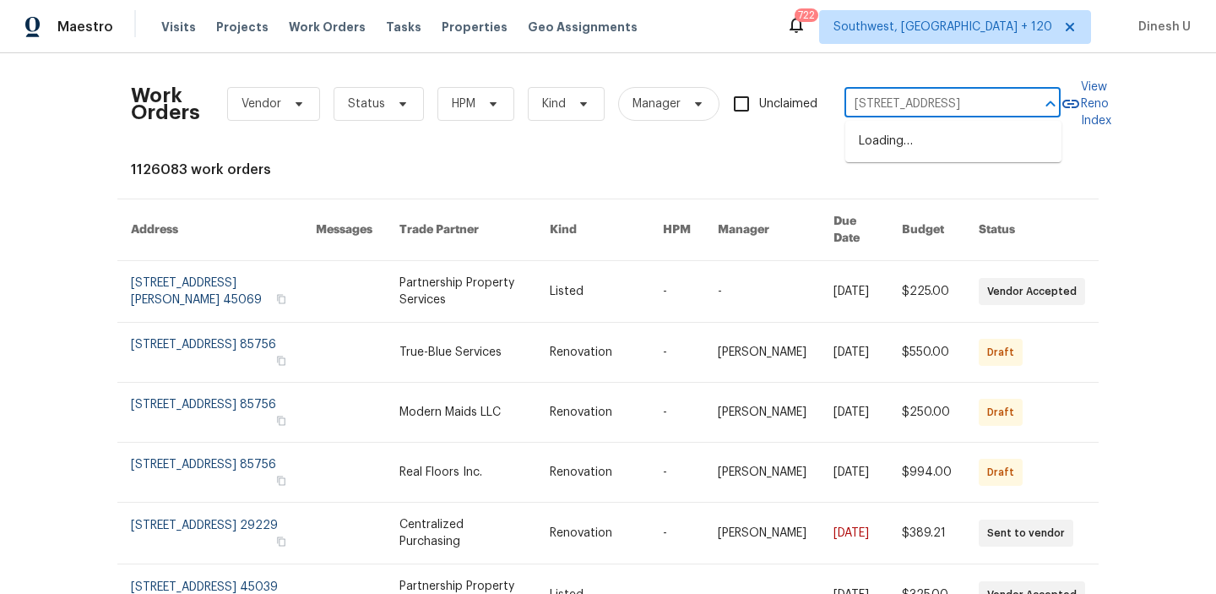
scroll to position [0, 88]
click at [902, 150] on li "3815 Cherokee Blvd, New Braunfels, TX 78132" at bounding box center [953, 142] width 216 height 28
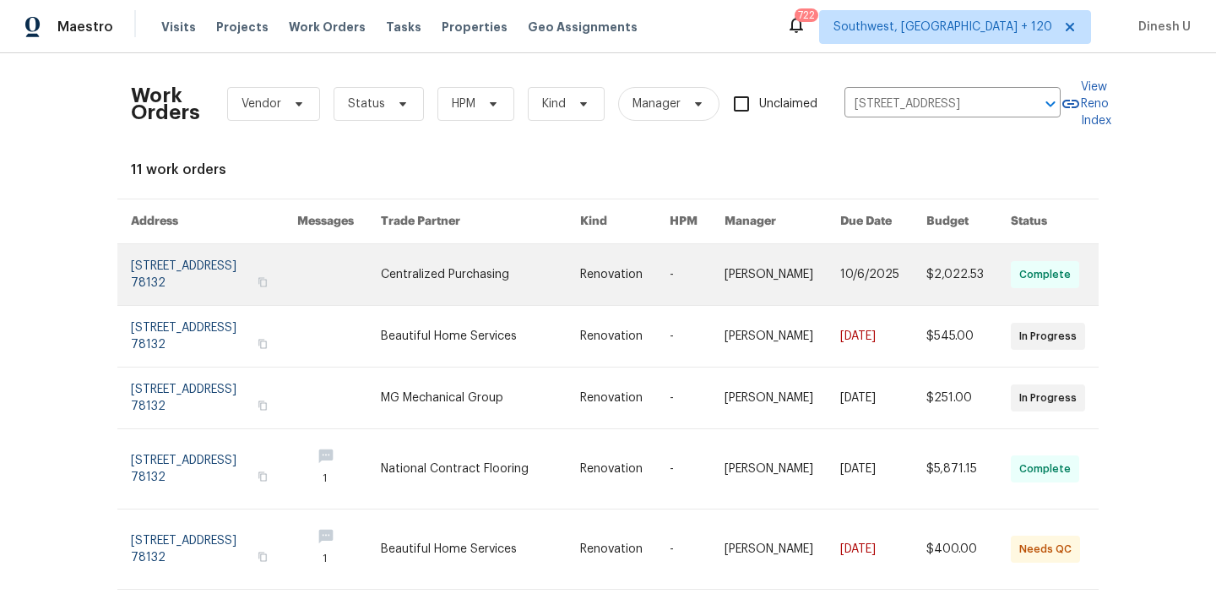
click at [219, 277] on link at bounding box center [214, 274] width 166 height 61
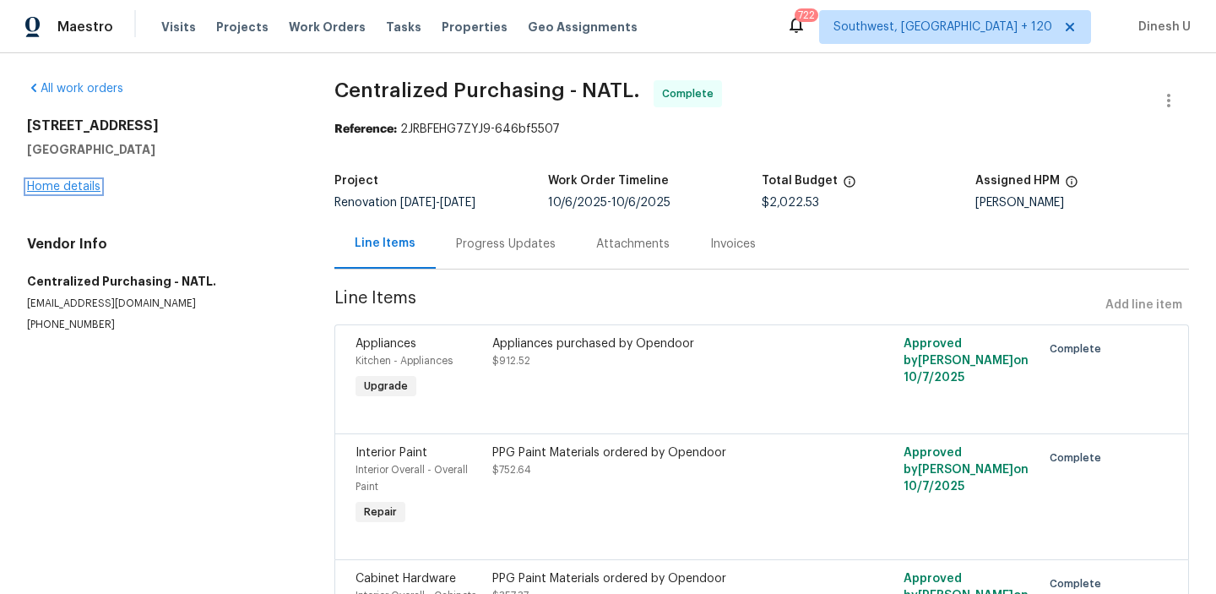
click at [57, 188] on link "Home details" at bounding box center [63, 187] width 73 height 12
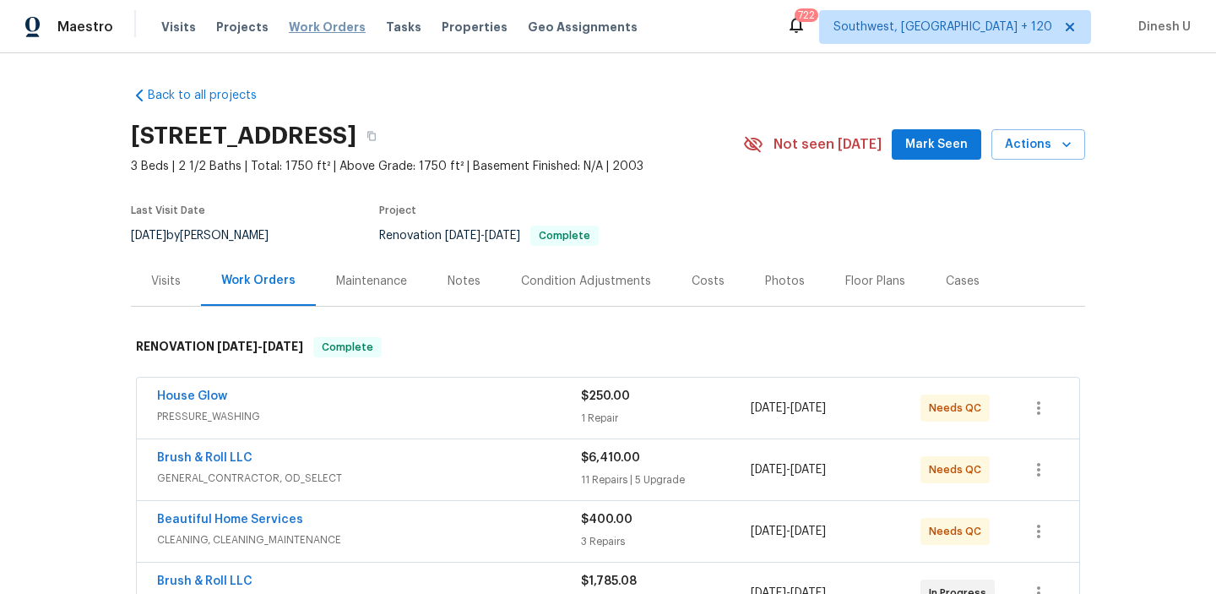
click at [324, 19] on span "Work Orders" at bounding box center [327, 27] width 77 height 17
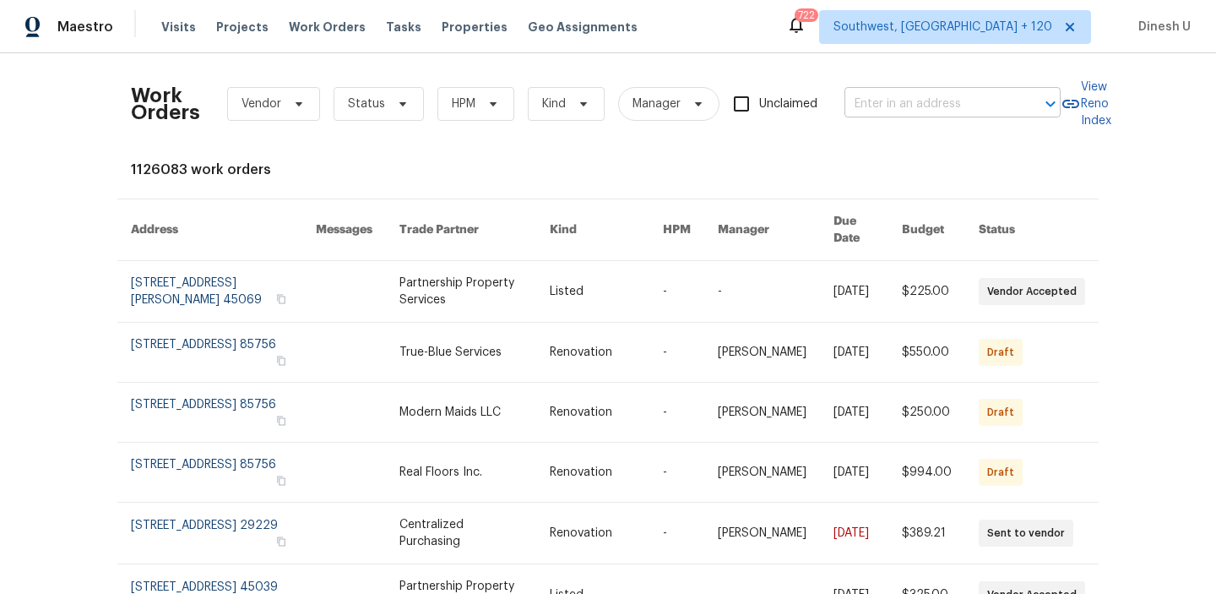
click at [863, 106] on input "text" at bounding box center [929, 104] width 169 height 26
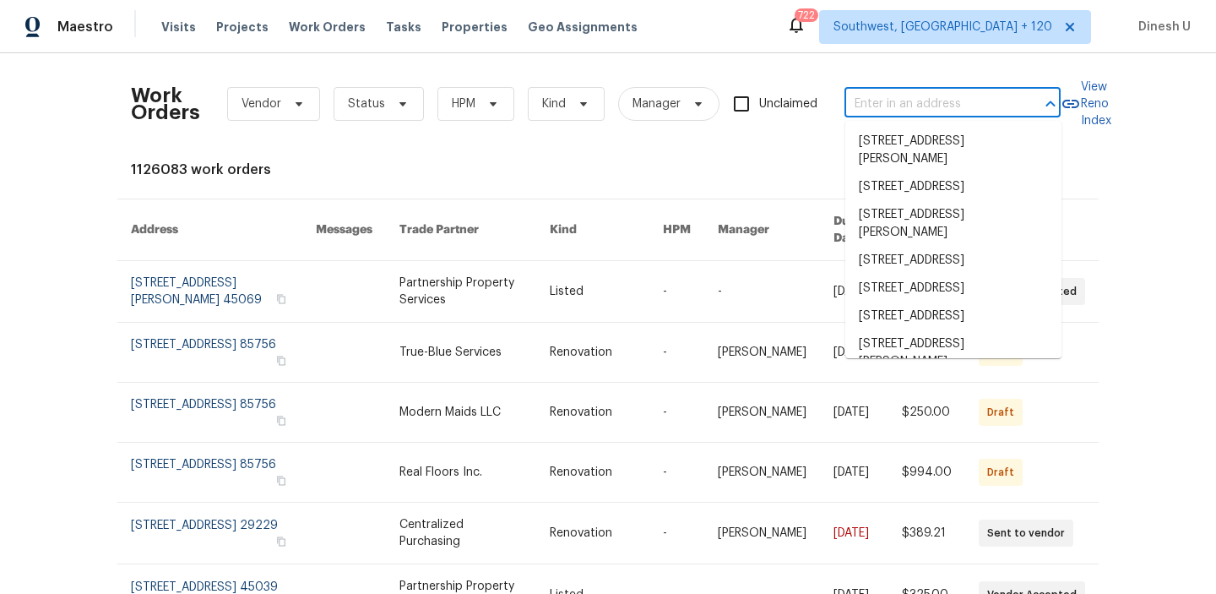
paste input "1410 Waterside Village Dr Richmond, TX 77407"
type input "1410 Waterside Village Dr Richmond, TX 77407"
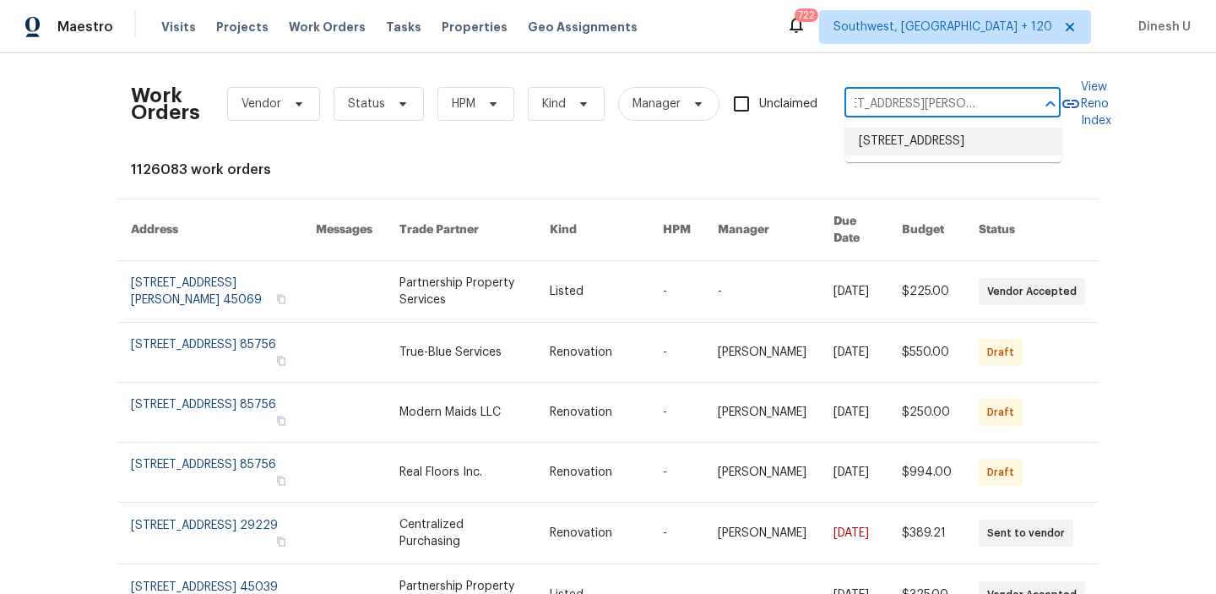
click at [856, 154] on li "1410 Waterside Village Dr, Richmond, TX 77407" at bounding box center [953, 142] width 216 height 28
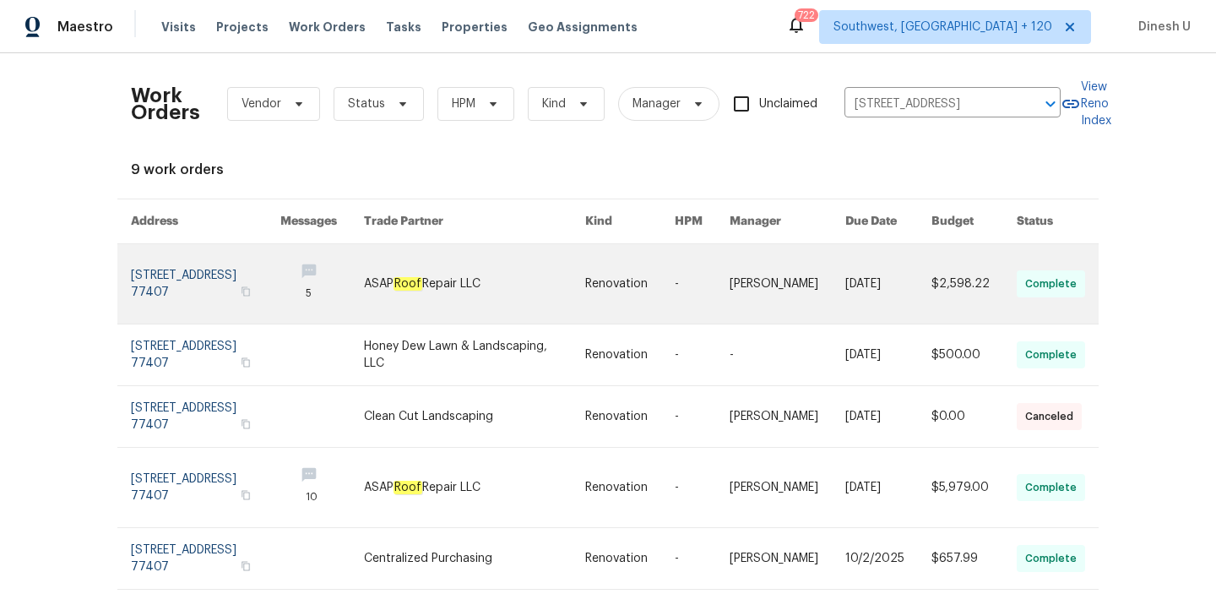
click at [182, 267] on link at bounding box center [206, 283] width 150 height 79
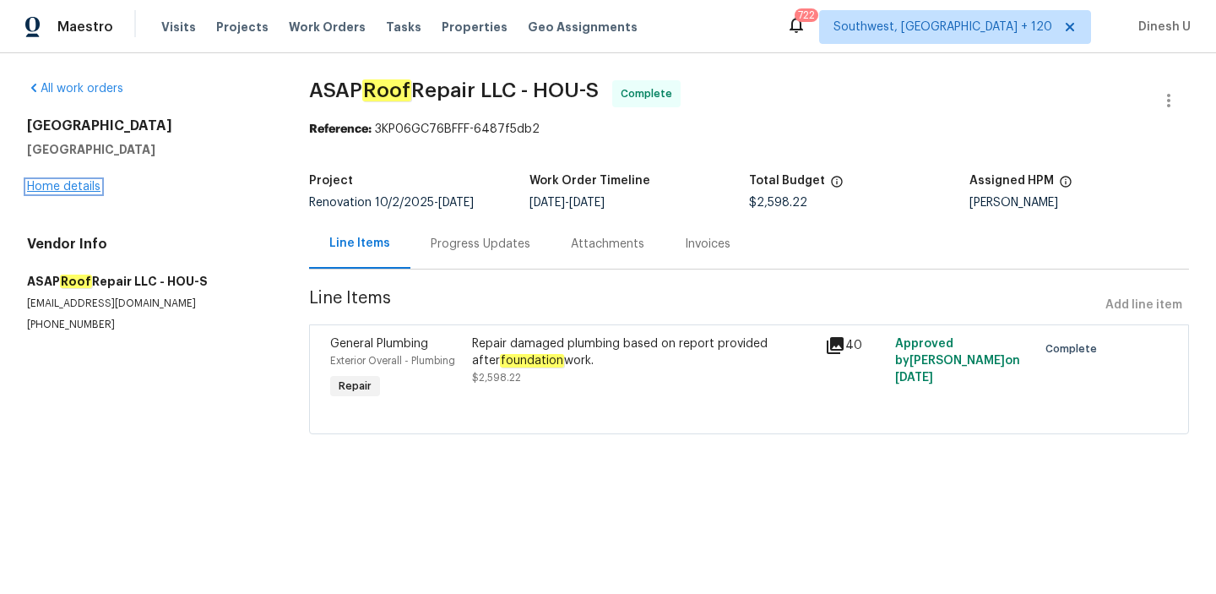
click at [59, 187] on link "Home details" at bounding box center [63, 187] width 73 height 12
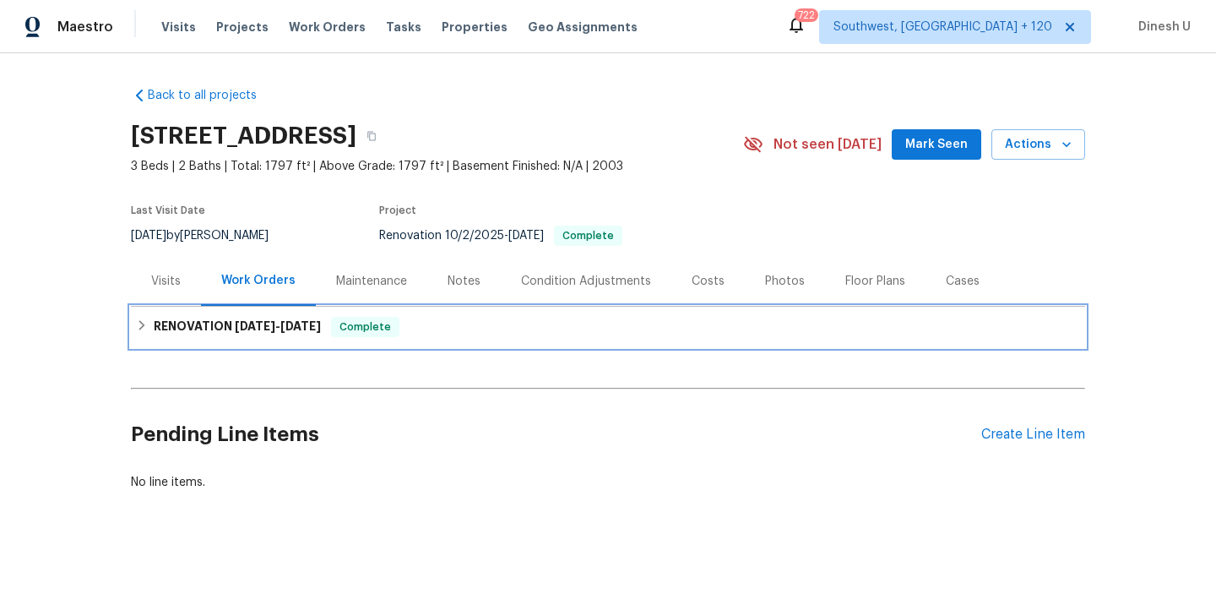
click at [264, 329] on span "10/2/25" at bounding box center [255, 326] width 41 height 12
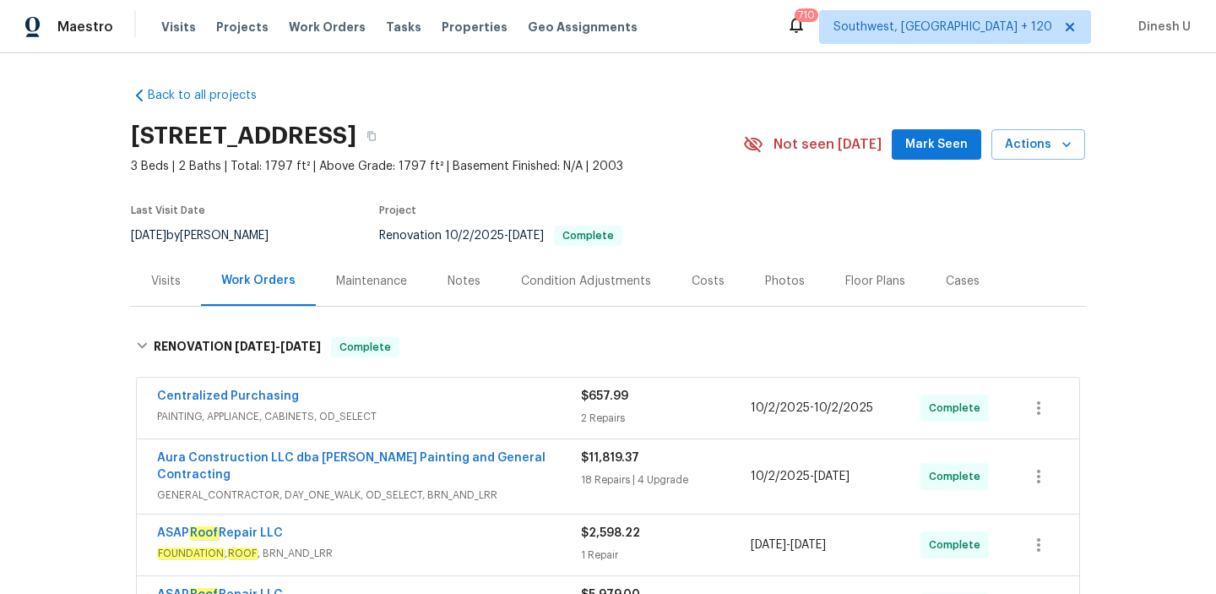
click at [155, 297] on div "Visits" at bounding box center [166, 281] width 70 height 50
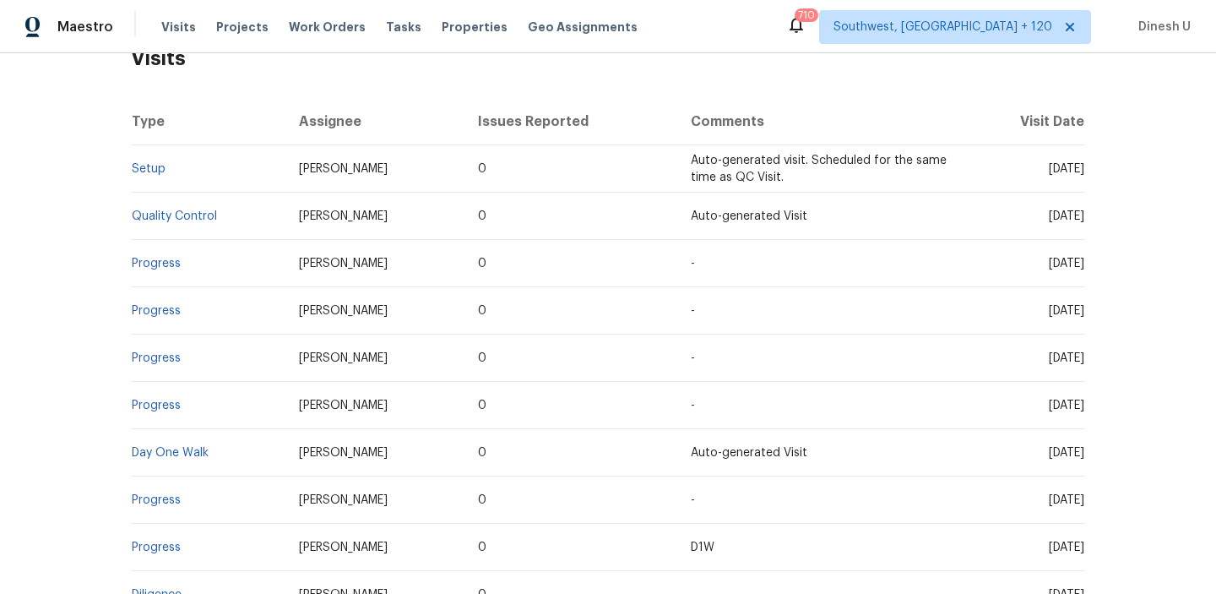
scroll to position [307, 0]
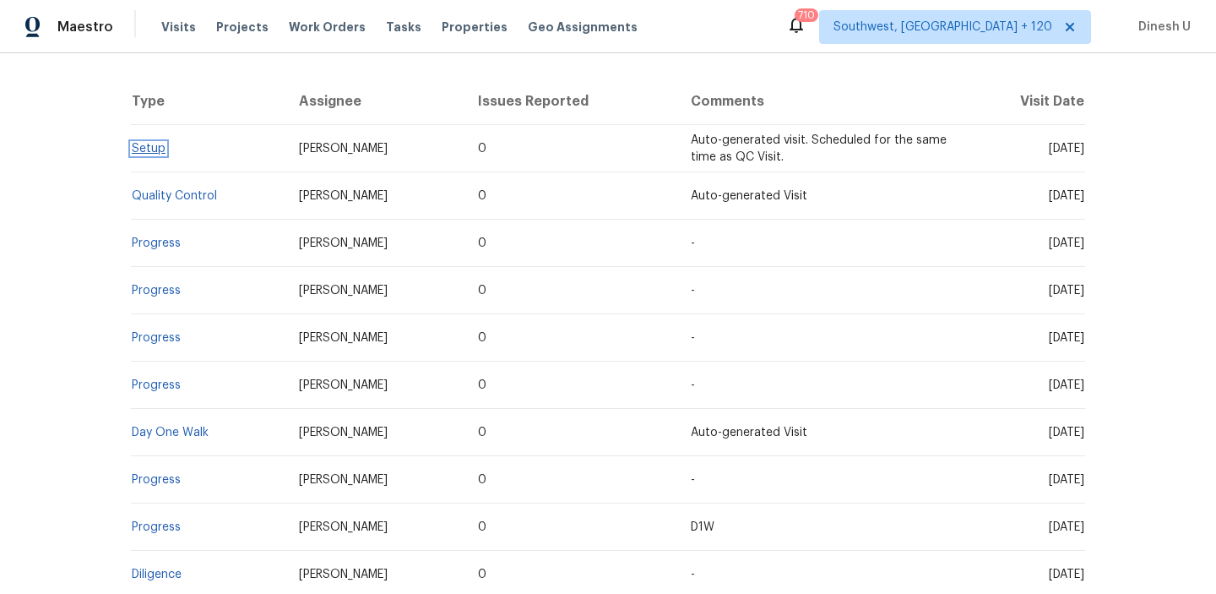
click at [146, 145] on link "Setup" at bounding box center [149, 149] width 34 height 12
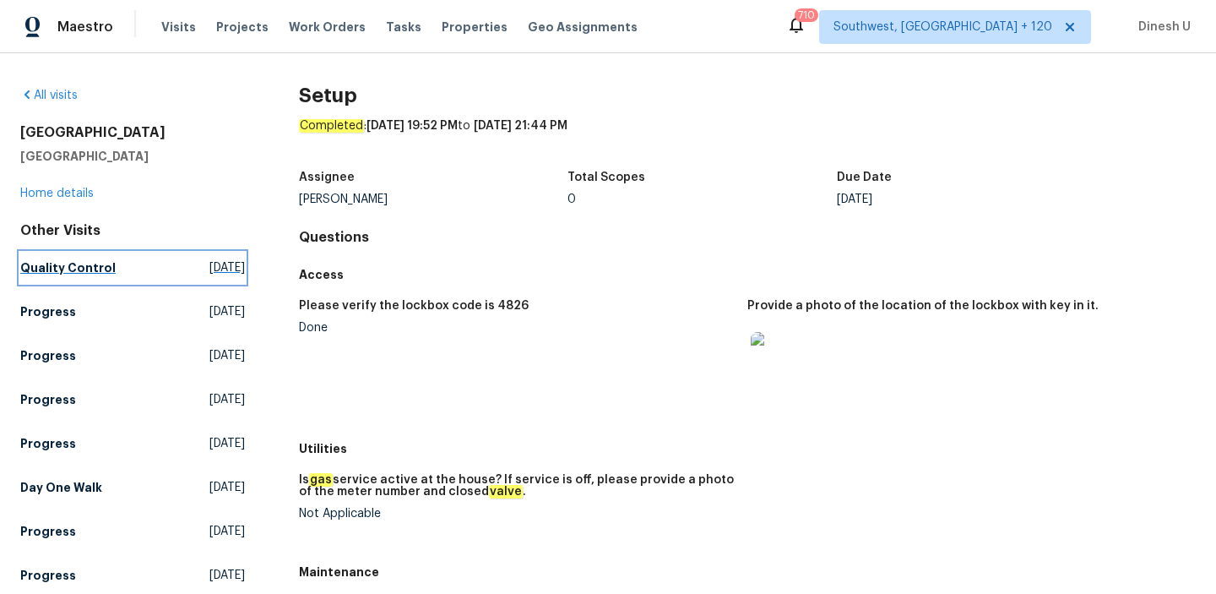
click at [209, 273] on span "Tue, Oct 14 2025" at bounding box center [226, 267] width 35 height 17
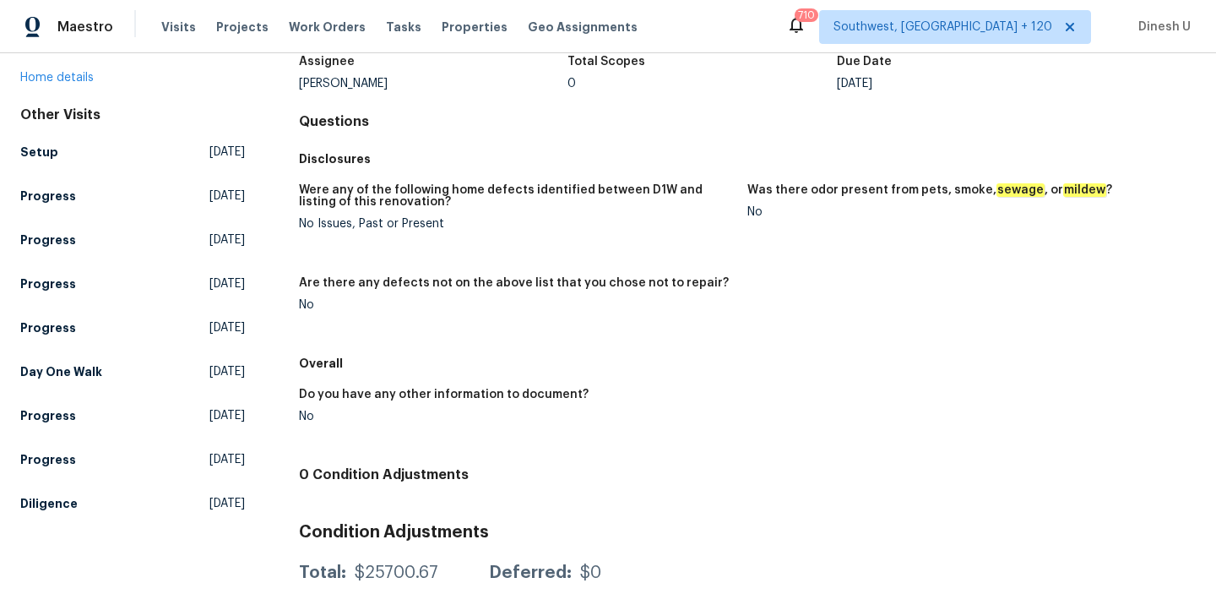
scroll to position [128, 0]
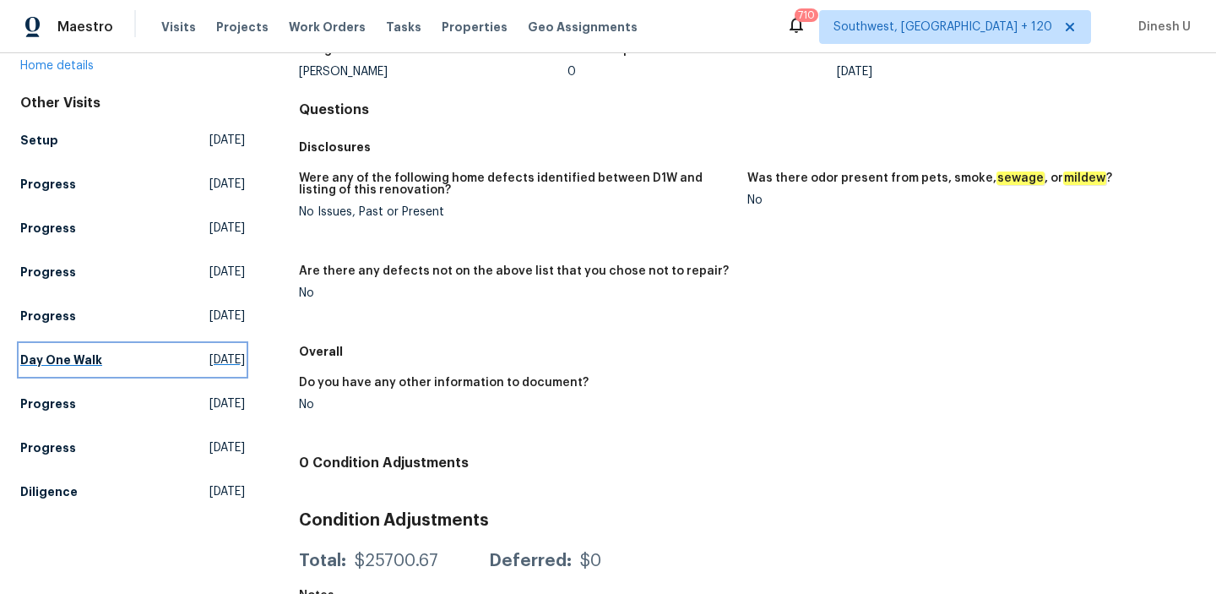
click at [209, 355] on span "Mon, Sep 29 2025" at bounding box center [226, 359] width 35 height 17
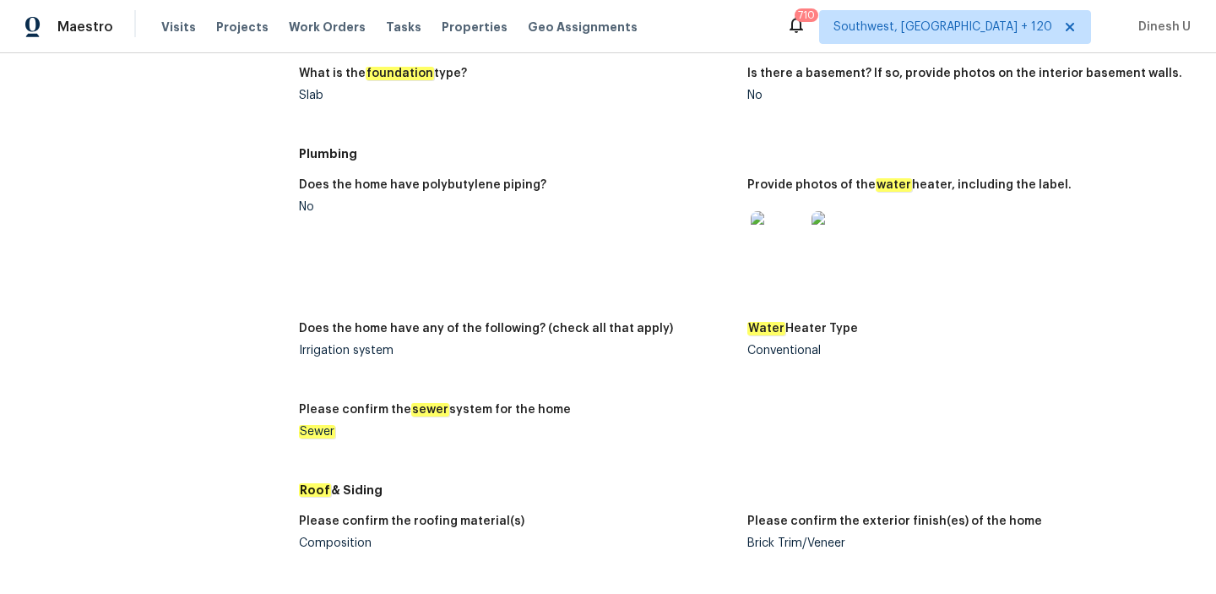
scroll to position [1388, 0]
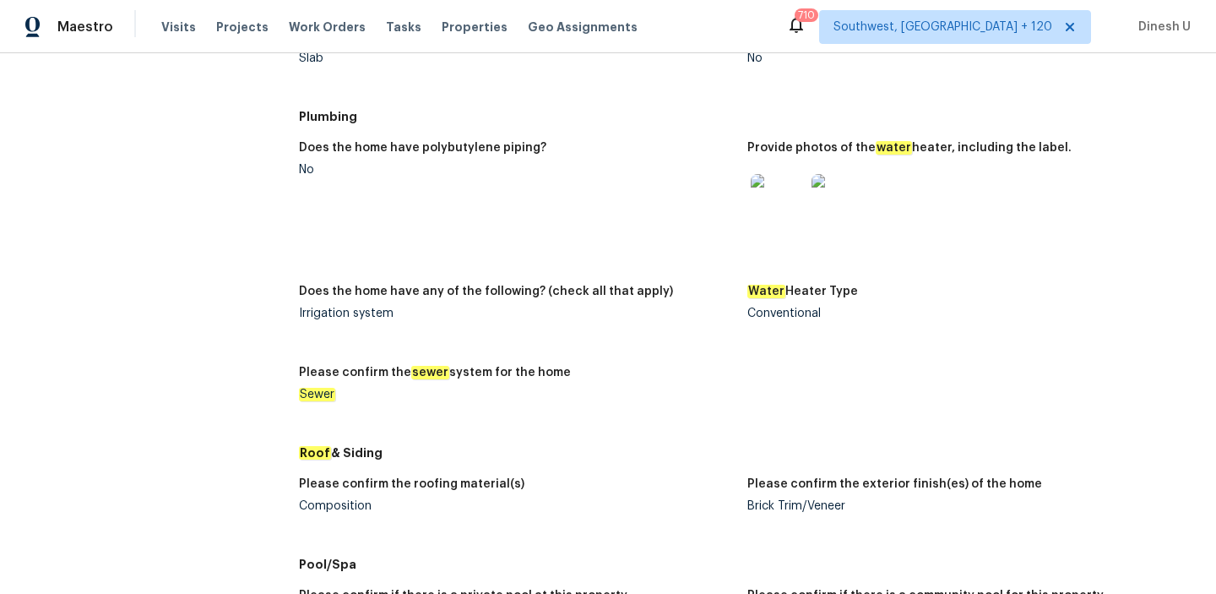
click at [799, 208] on img at bounding box center [778, 201] width 54 height 54
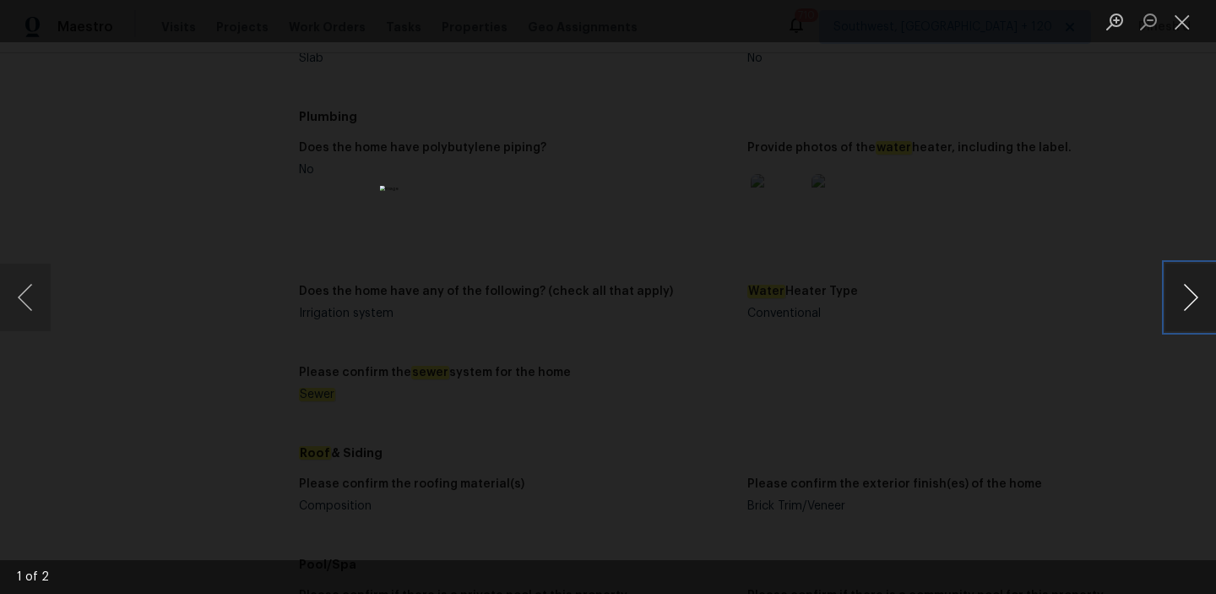
click at [1181, 296] on button "Next image" at bounding box center [1191, 298] width 51 height 68
click at [1188, 10] on button "Close lightbox" at bounding box center [1183, 22] width 34 height 30
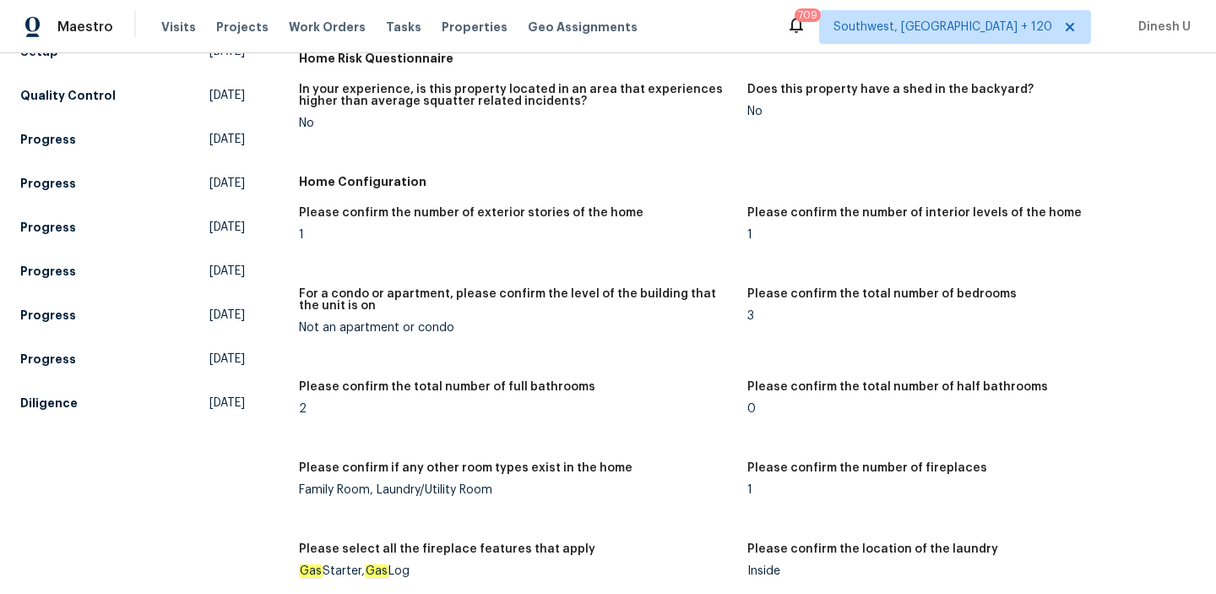
scroll to position [237, 0]
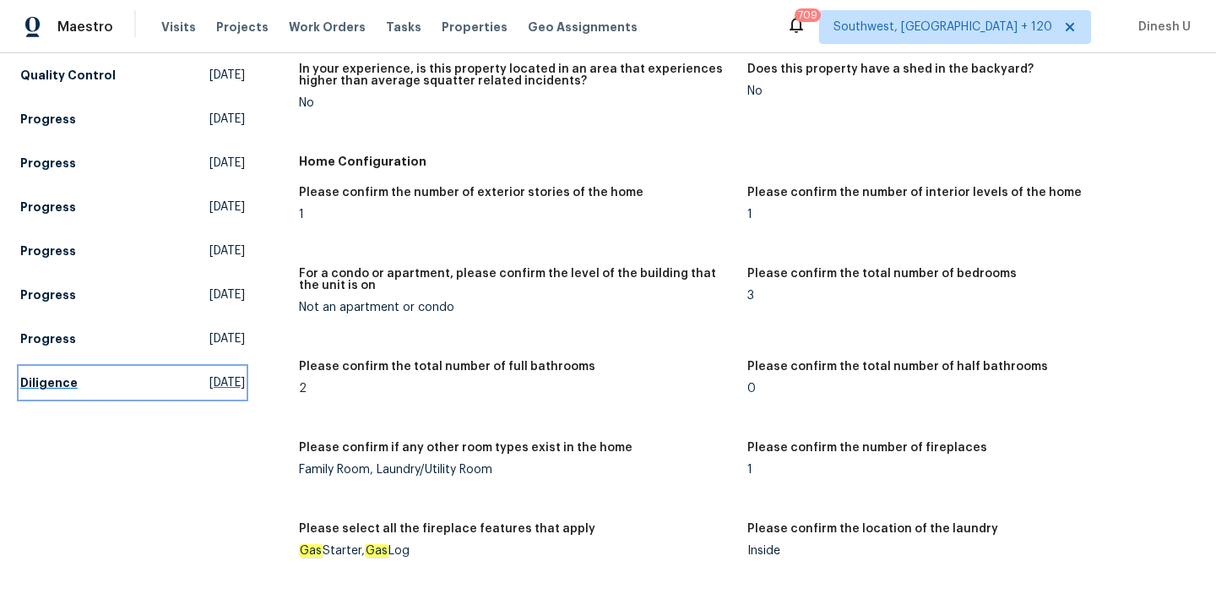
click at [209, 382] on span "Mon, Sep 15 2025" at bounding box center [226, 382] width 35 height 17
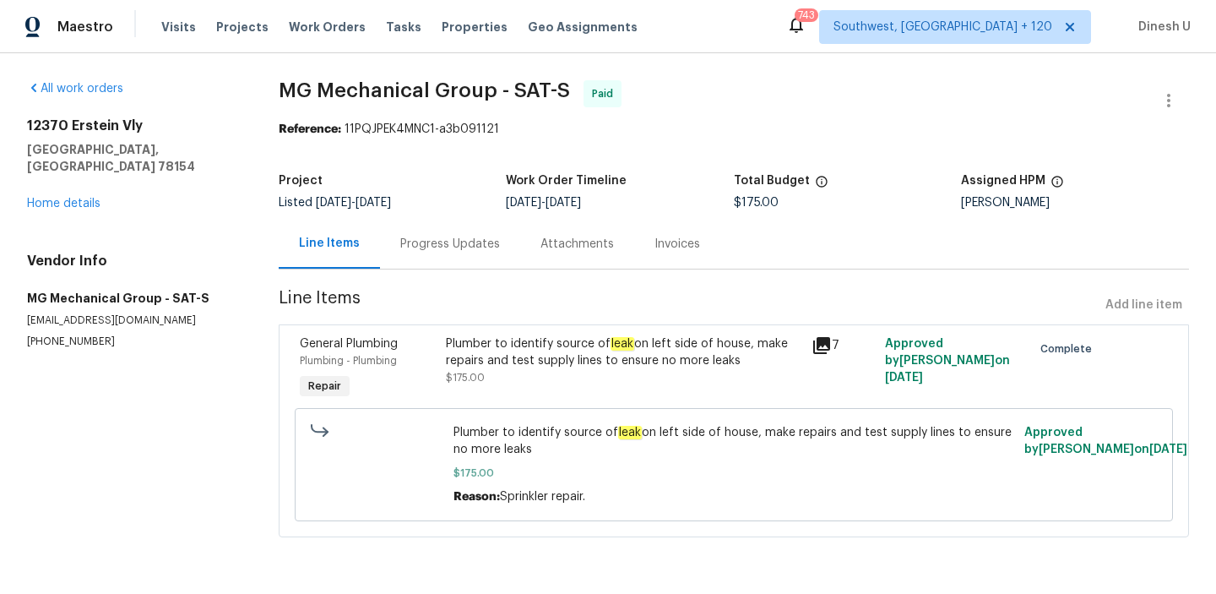
click at [437, 243] on div "Progress Updates" at bounding box center [450, 244] width 100 height 17
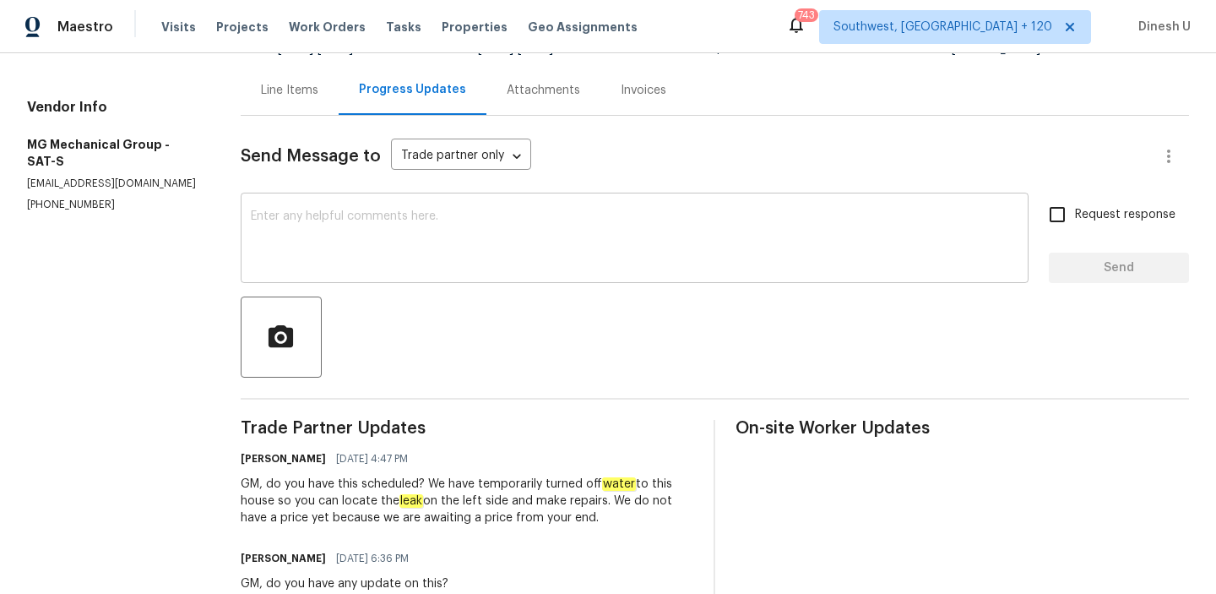
scroll to position [199, 0]
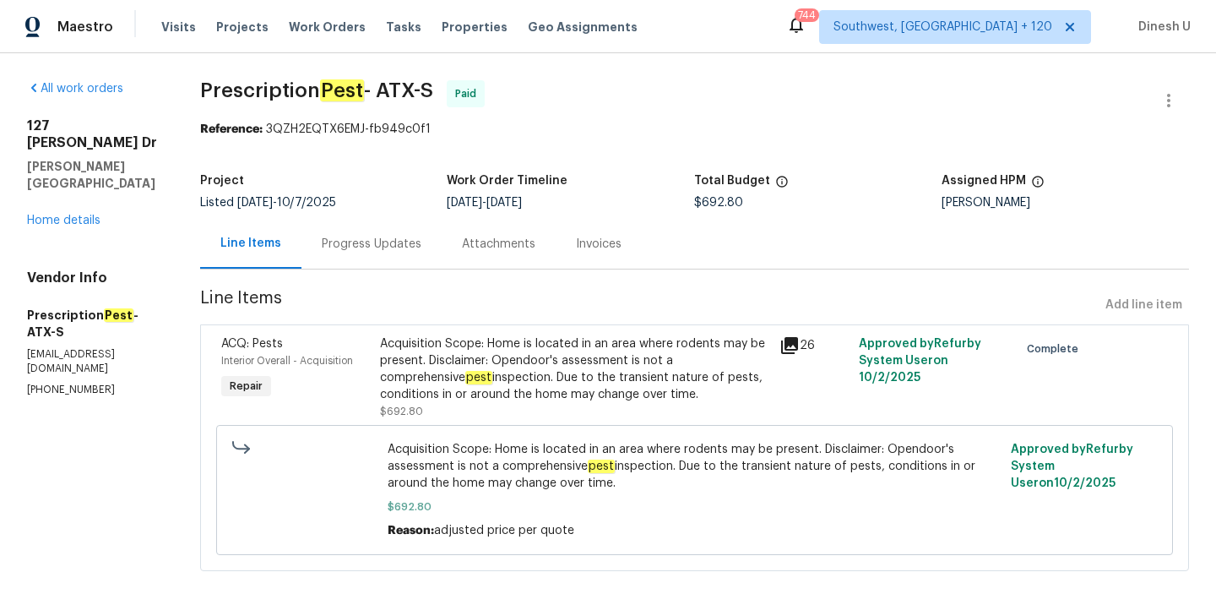
click at [353, 243] on div "Progress Updates" at bounding box center [372, 244] width 100 height 17
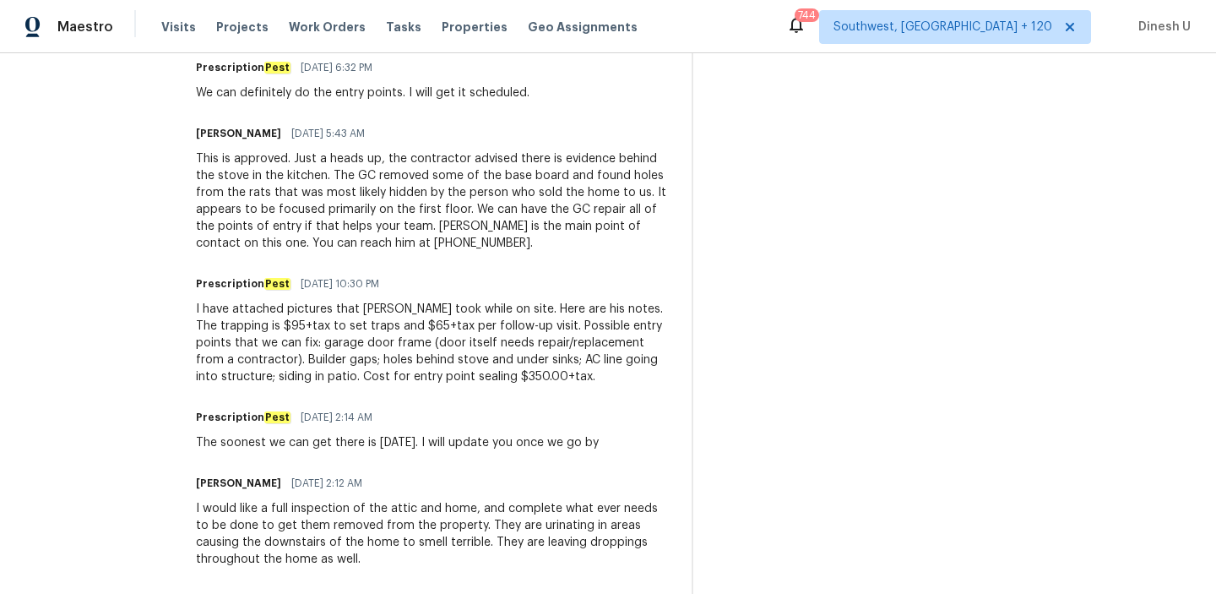
scroll to position [863, 0]
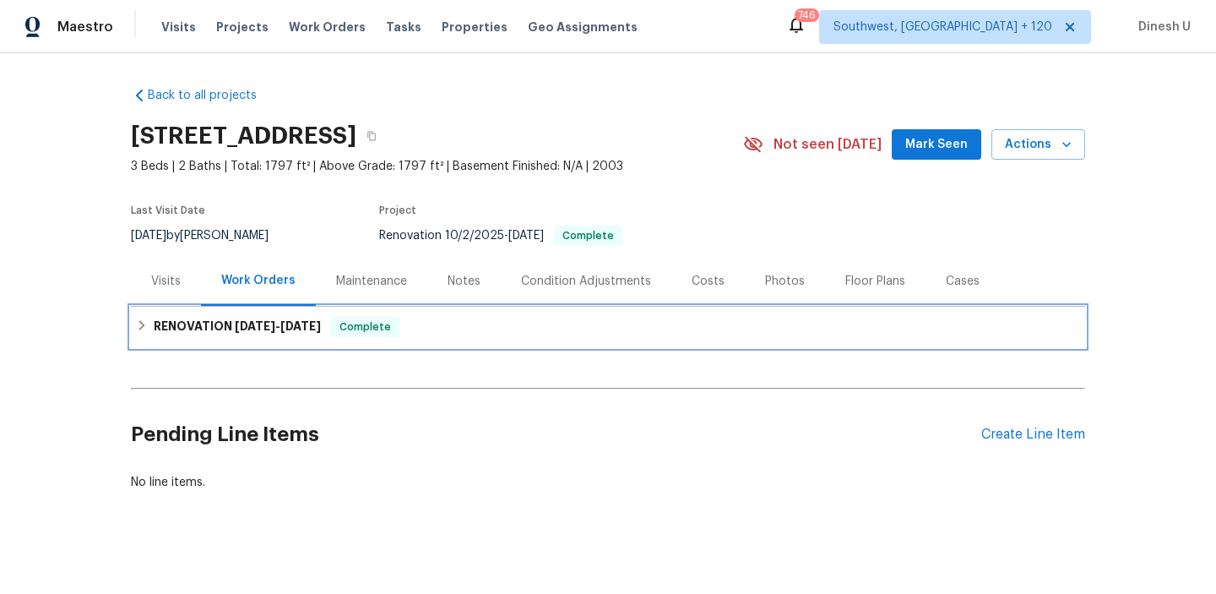
click at [298, 334] on h6 "RENOVATION 10/2/25 - 10/14/25" at bounding box center [237, 327] width 167 height 20
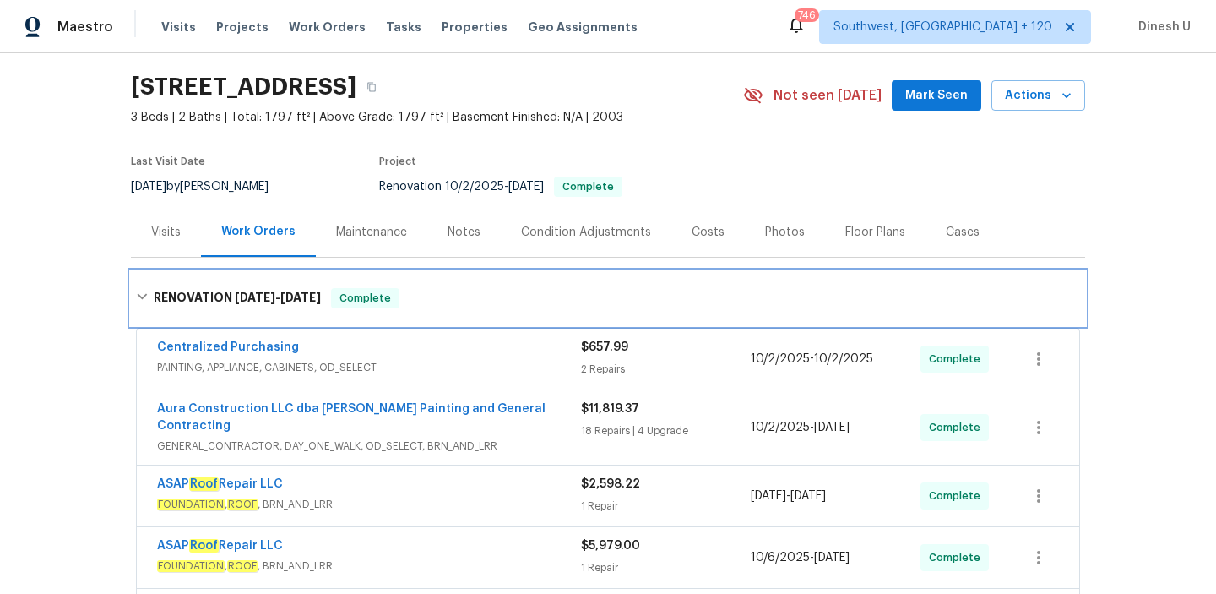
scroll to position [106, 0]
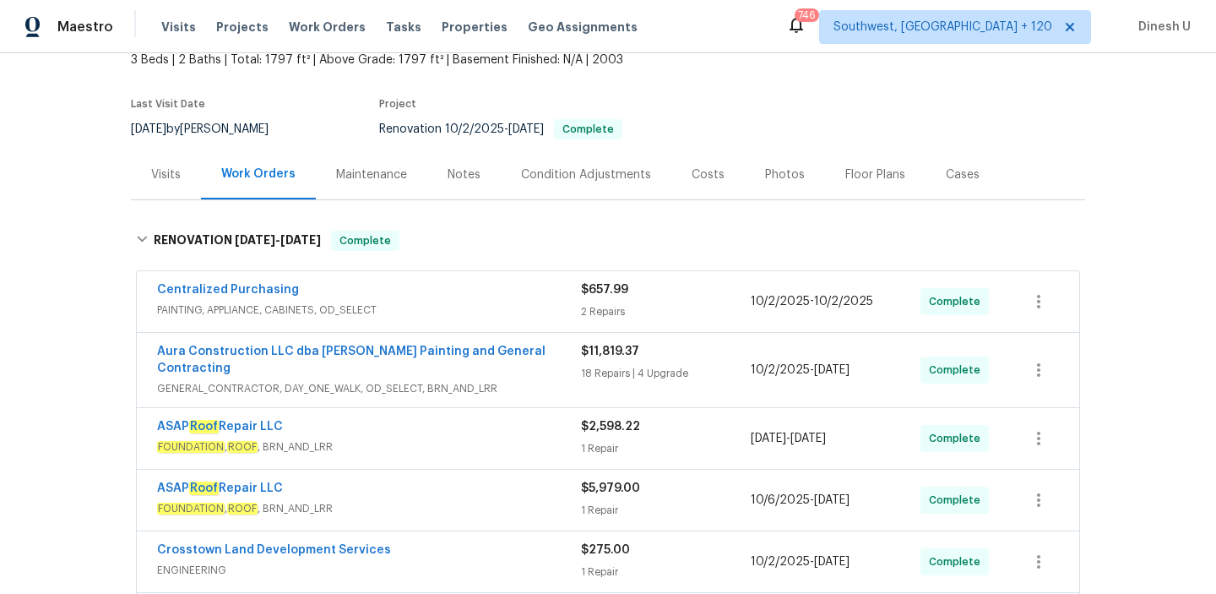
click at [591, 302] on div "$657.99 2 Repairs" at bounding box center [666, 301] width 170 height 41
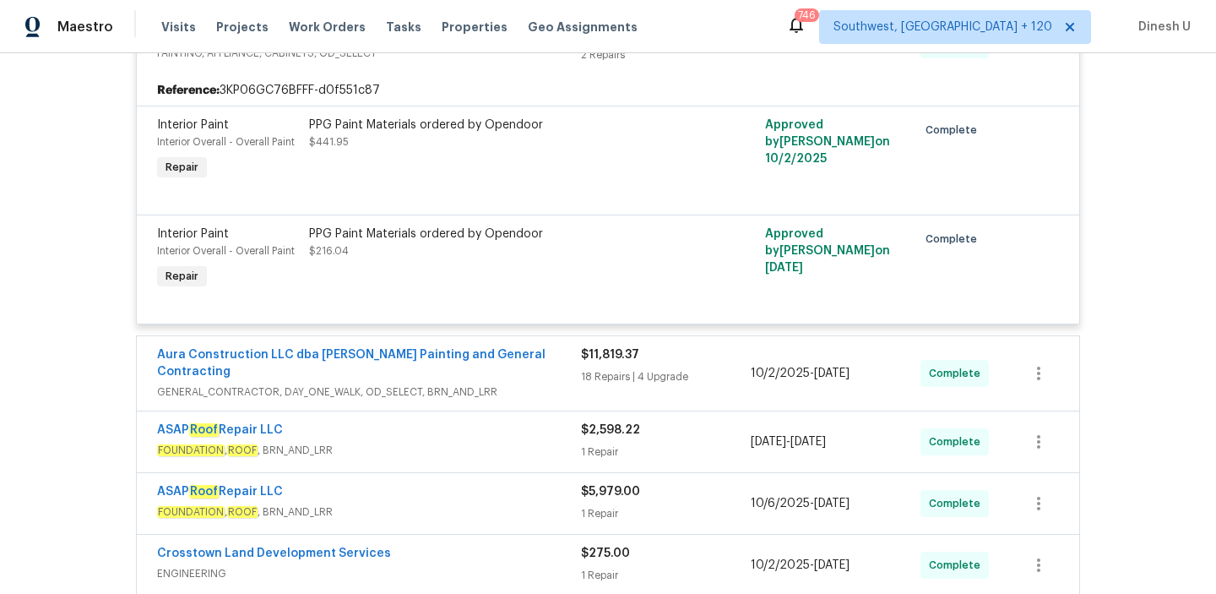
scroll to position [381, 0]
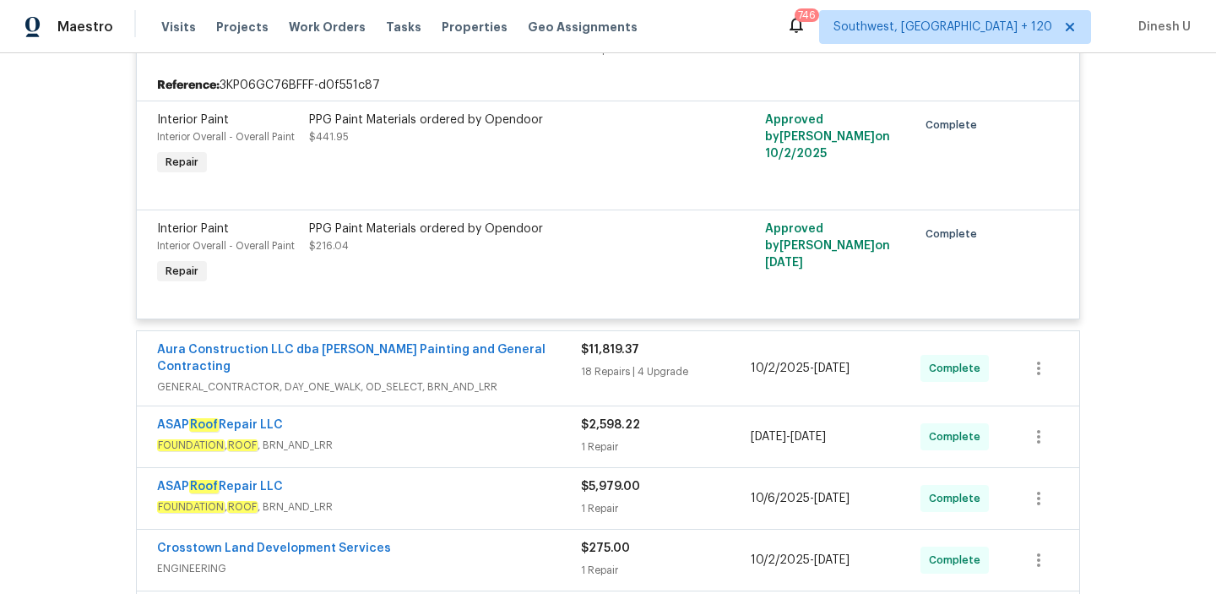
click at [623, 373] on div "18 Repairs | 4 Upgrade" at bounding box center [666, 371] width 170 height 17
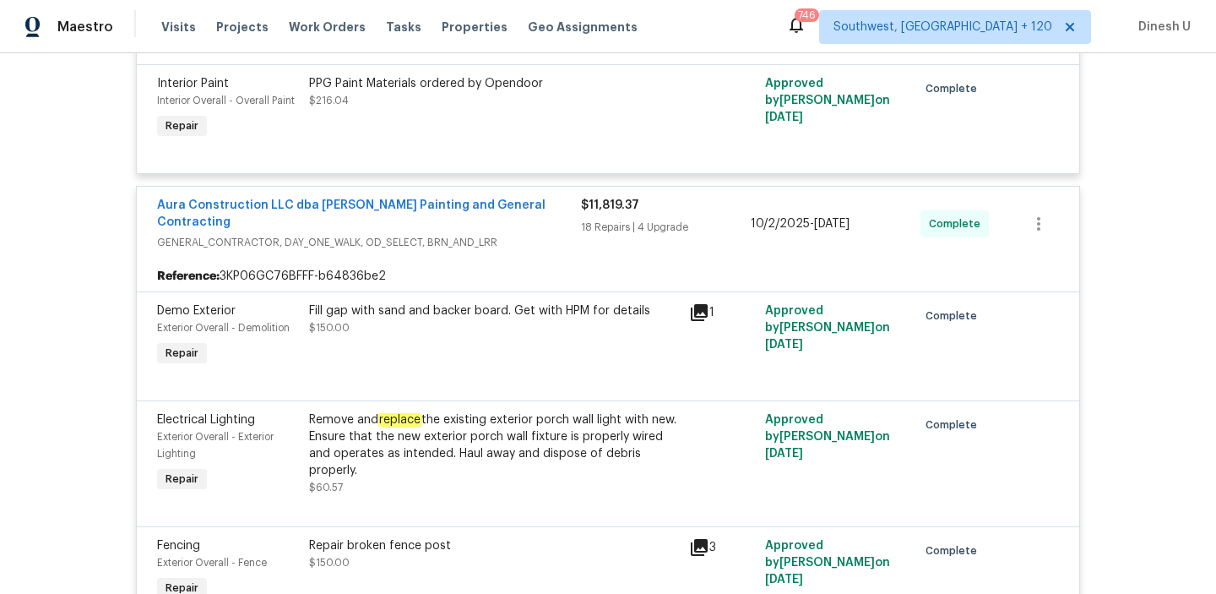
scroll to position [547, 0]
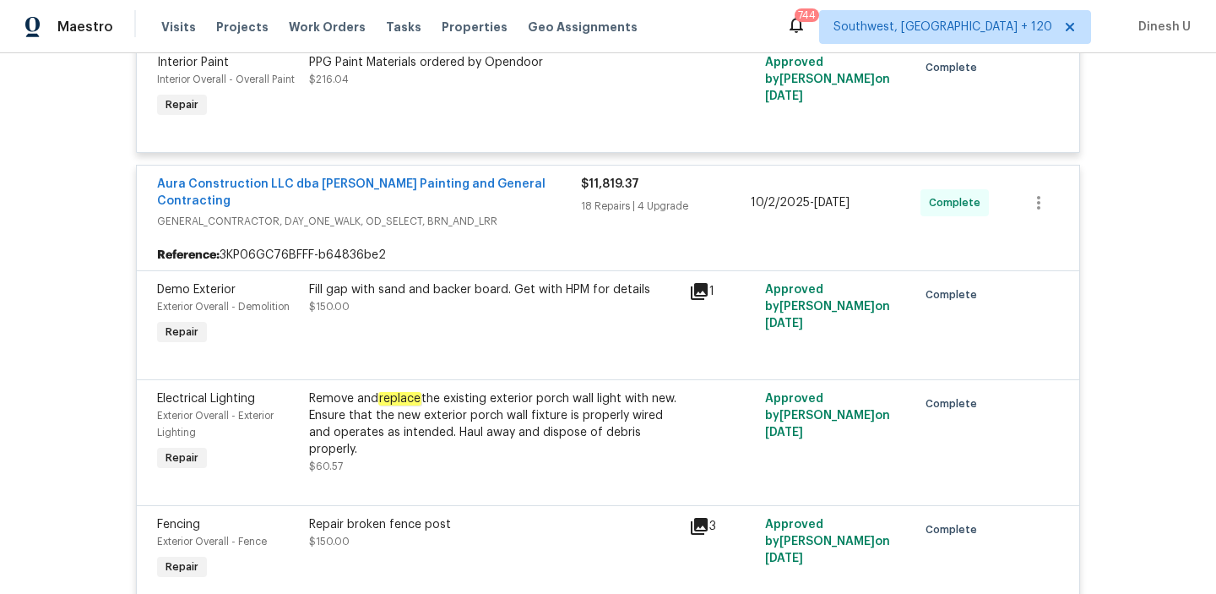
click at [697, 283] on icon at bounding box center [699, 291] width 17 height 17
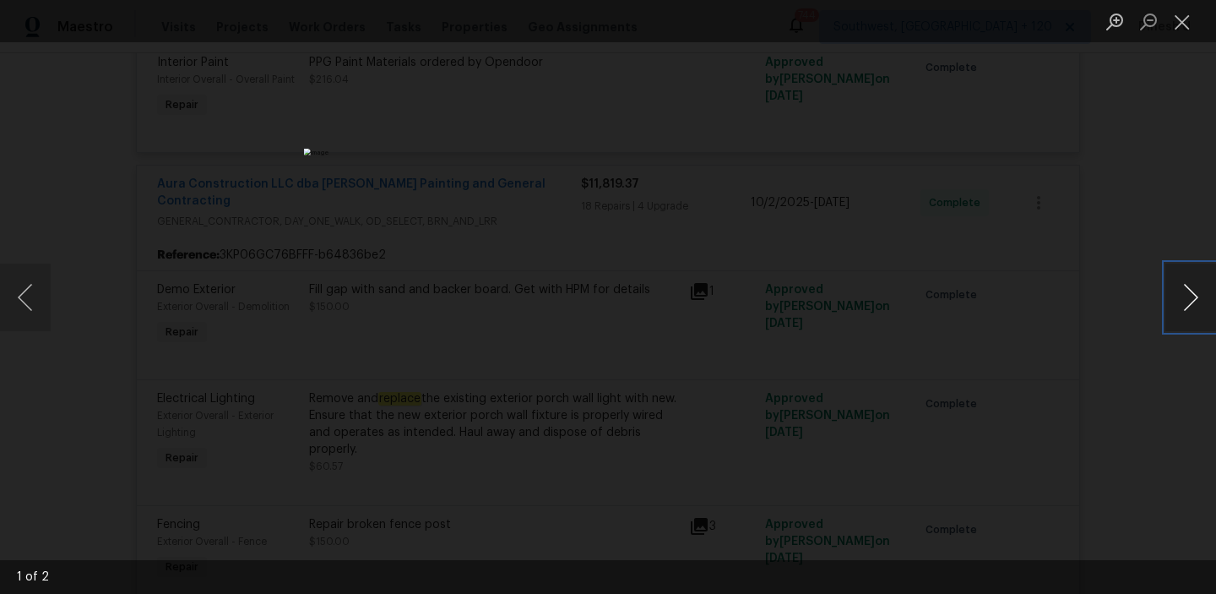
click at [1198, 302] on button "Next image" at bounding box center [1191, 298] width 51 height 68
click at [1184, 14] on button "Close lightbox" at bounding box center [1183, 22] width 34 height 30
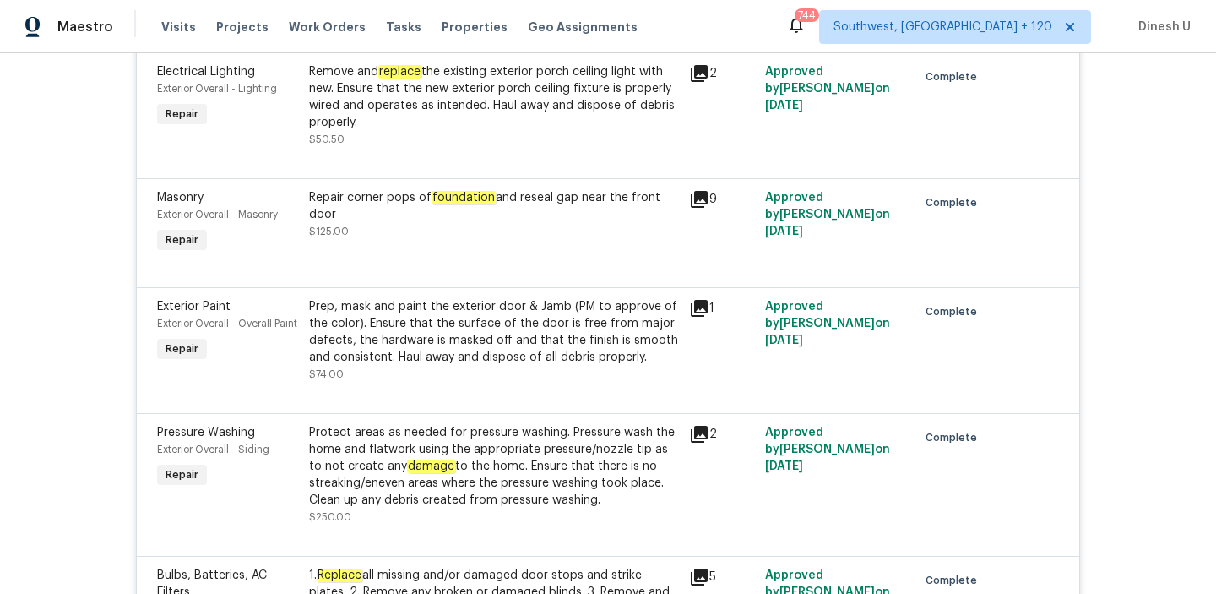
scroll to position [1329, 0]
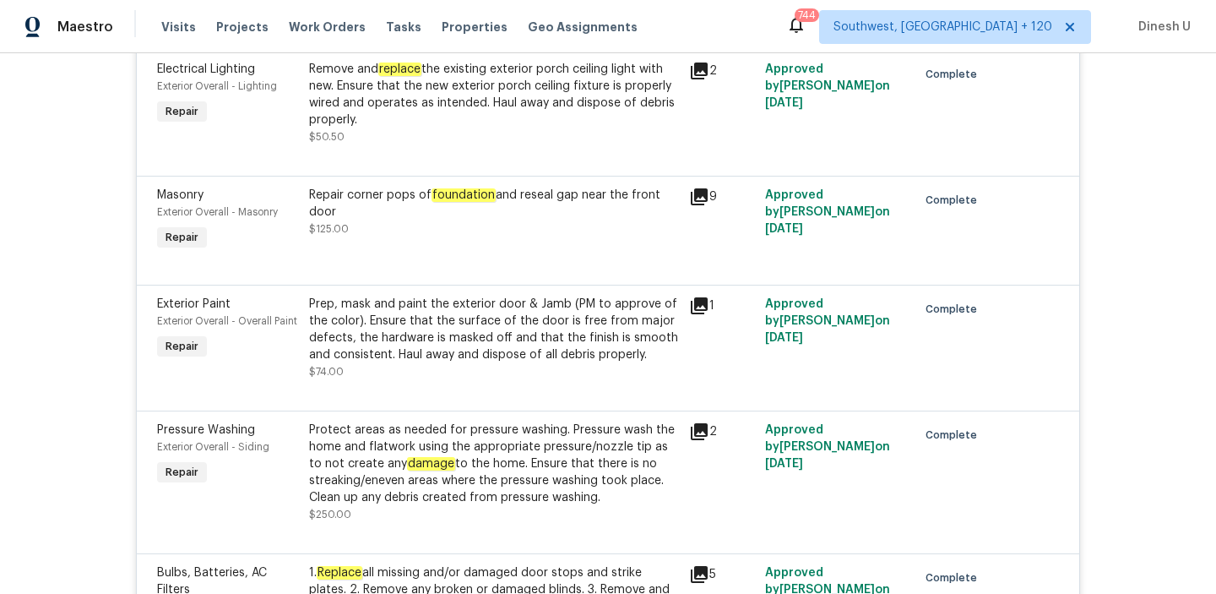
click at [705, 188] on icon at bounding box center [699, 196] width 17 height 17
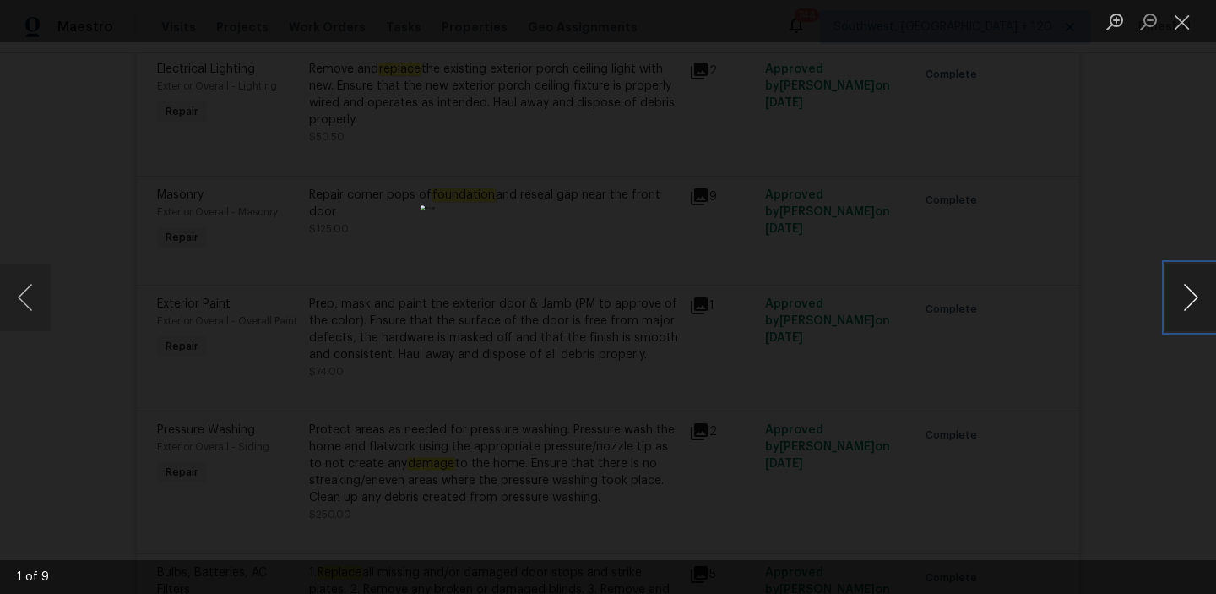
click at [1199, 307] on button "Next image" at bounding box center [1191, 298] width 51 height 68
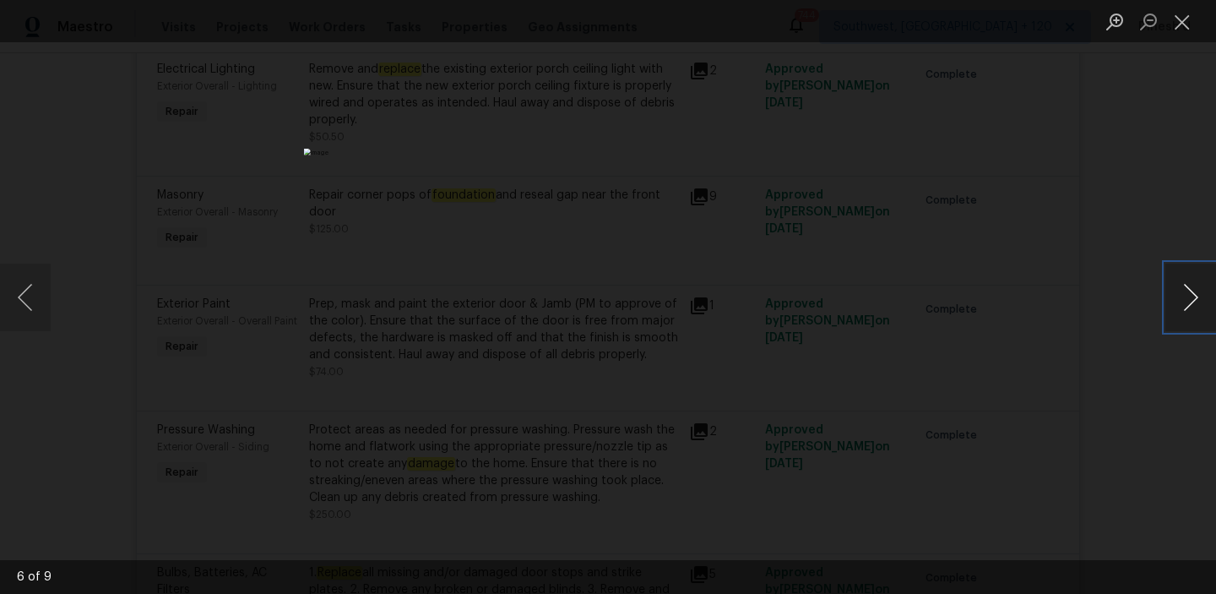
click at [1199, 307] on button "Next image" at bounding box center [1191, 298] width 51 height 68
click at [1182, 293] on button "Next image" at bounding box center [1191, 298] width 51 height 68
click at [1179, 16] on button "Close lightbox" at bounding box center [1183, 22] width 34 height 30
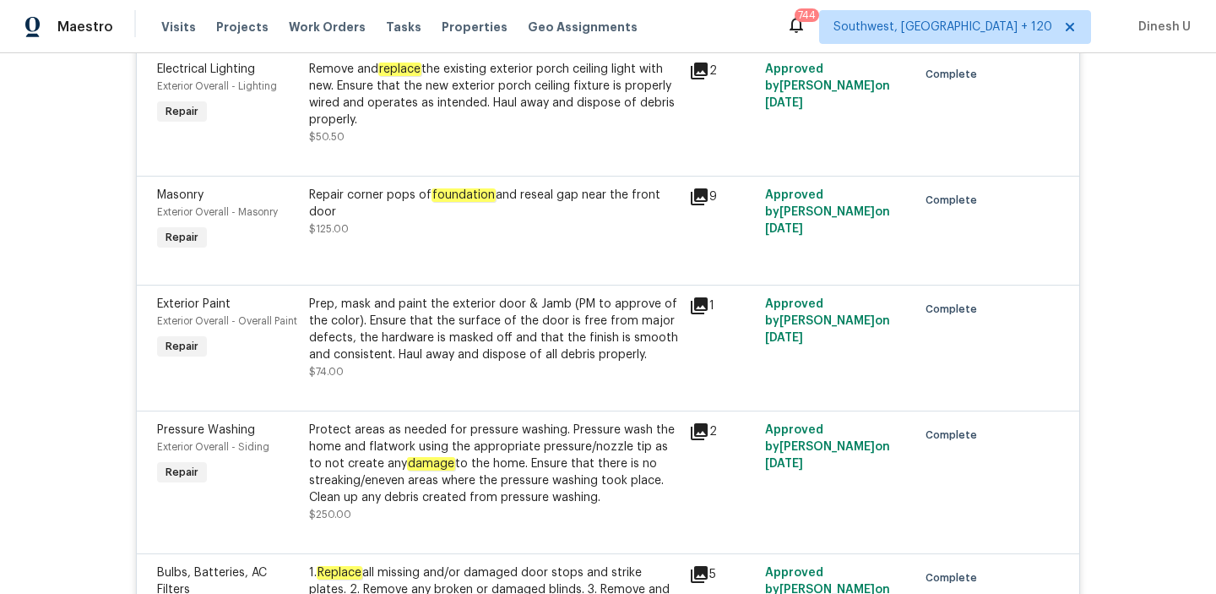
click at [421, 200] on div "Repair corner pops of foundation and reseal gap near the front door" at bounding box center [494, 204] width 370 height 34
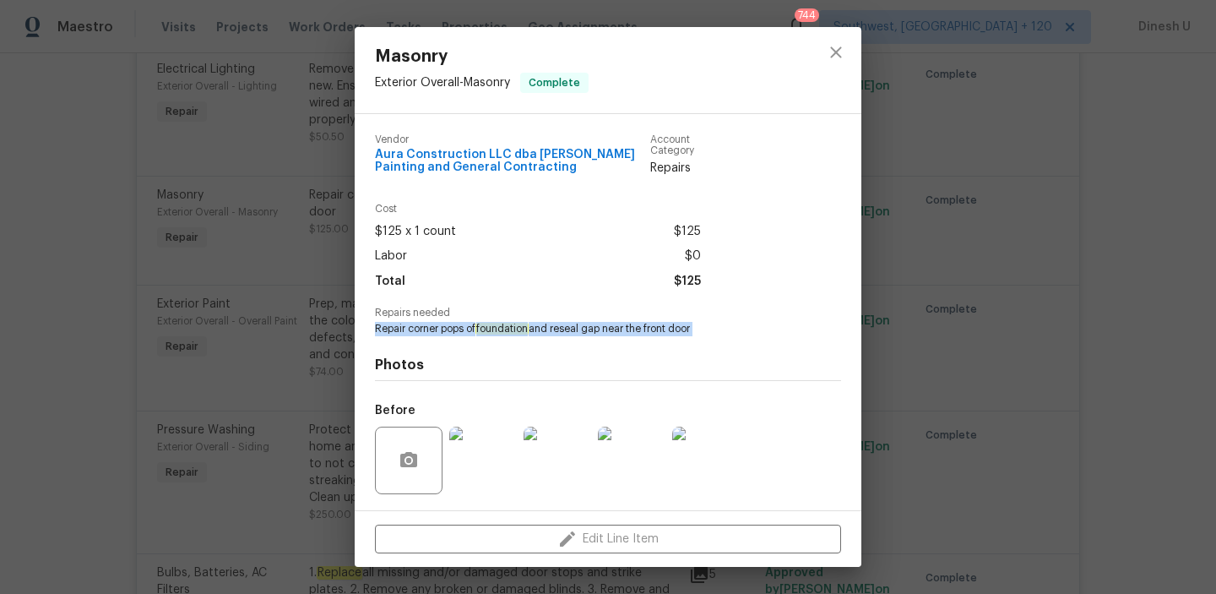
drag, startPoint x: 377, startPoint y: 327, endPoint x: 697, endPoint y: 342, distance: 320.5
click at [697, 342] on div "Vendor Aura Construction LLC dba Logan's Painting and General Contracting Accou…" at bounding box center [608, 367] width 466 height 493
copy span "Repair corner pops of foundation and reseal gap near the front door"
click at [302, 365] on div "Masonry Exterior Overall - Masonry Complete Vendor Aura Construction LLC dba Lo…" at bounding box center [608, 297] width 1216 height 594
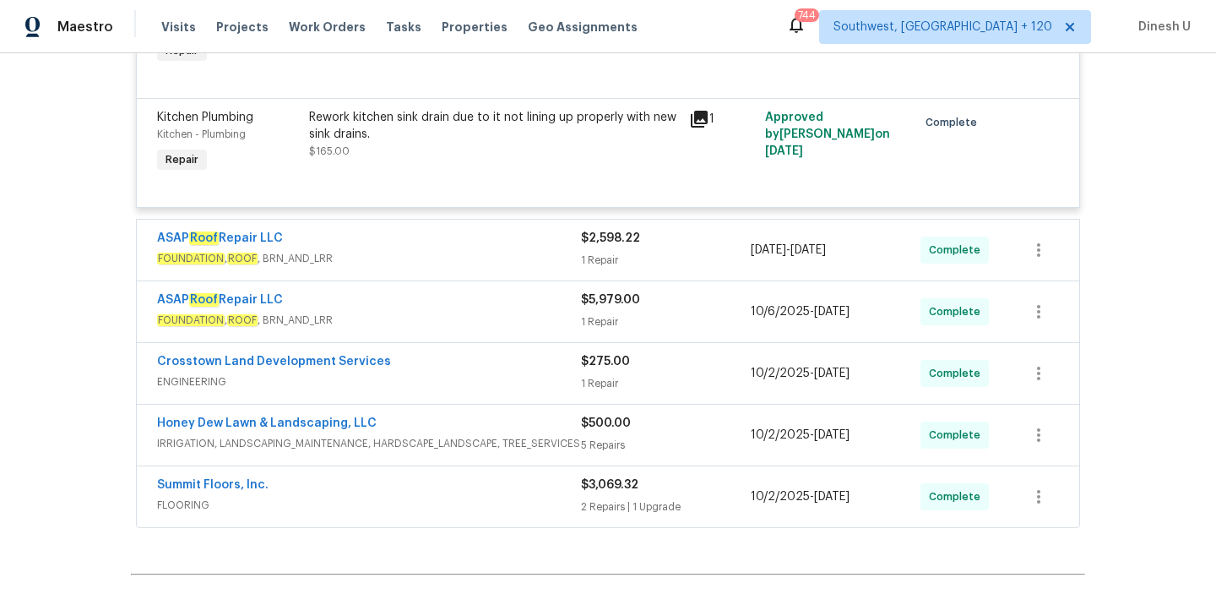
scroll to position [3860, 0]
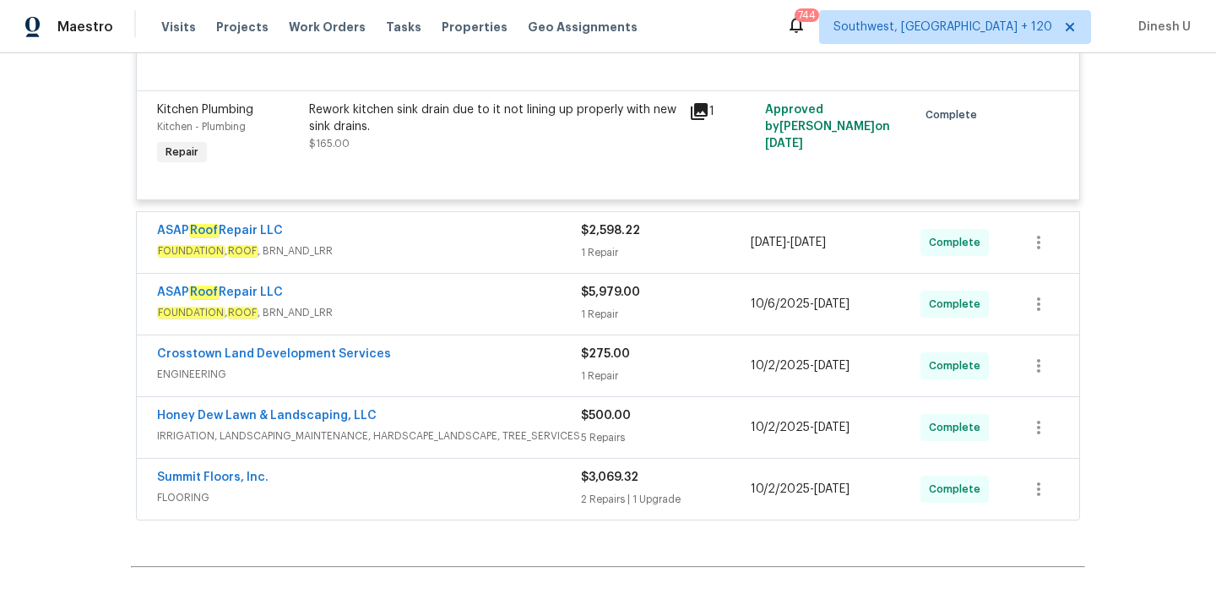
click at [608, 244] on div "1 Repair" at bounding box center [666, 252] width 170 height 17
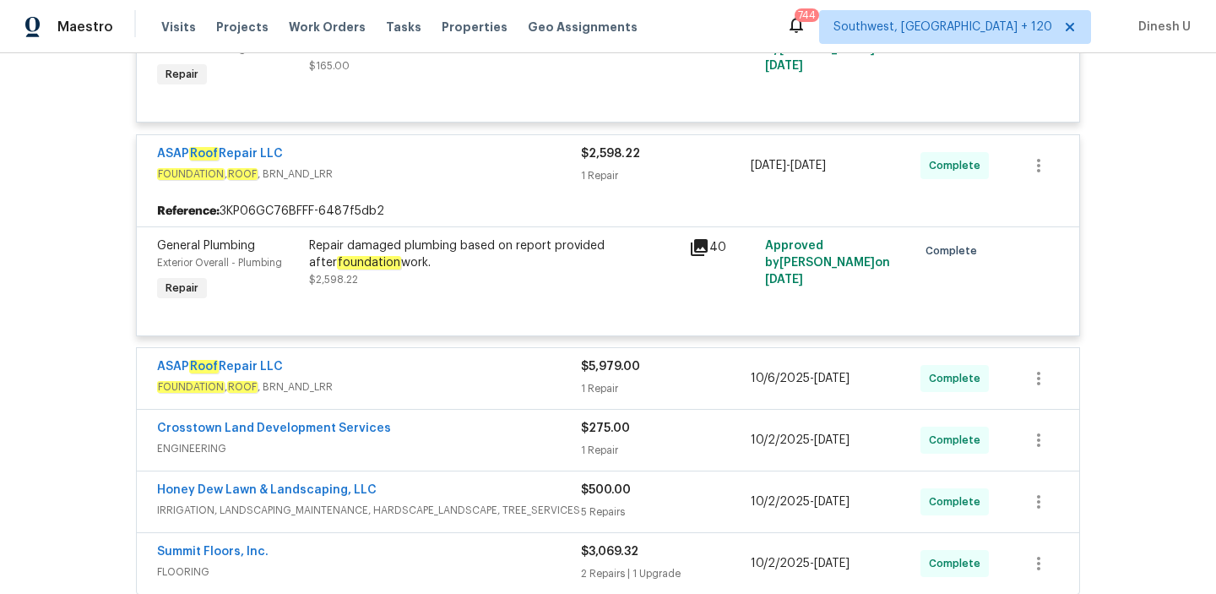
scroll to position [3950, 0]
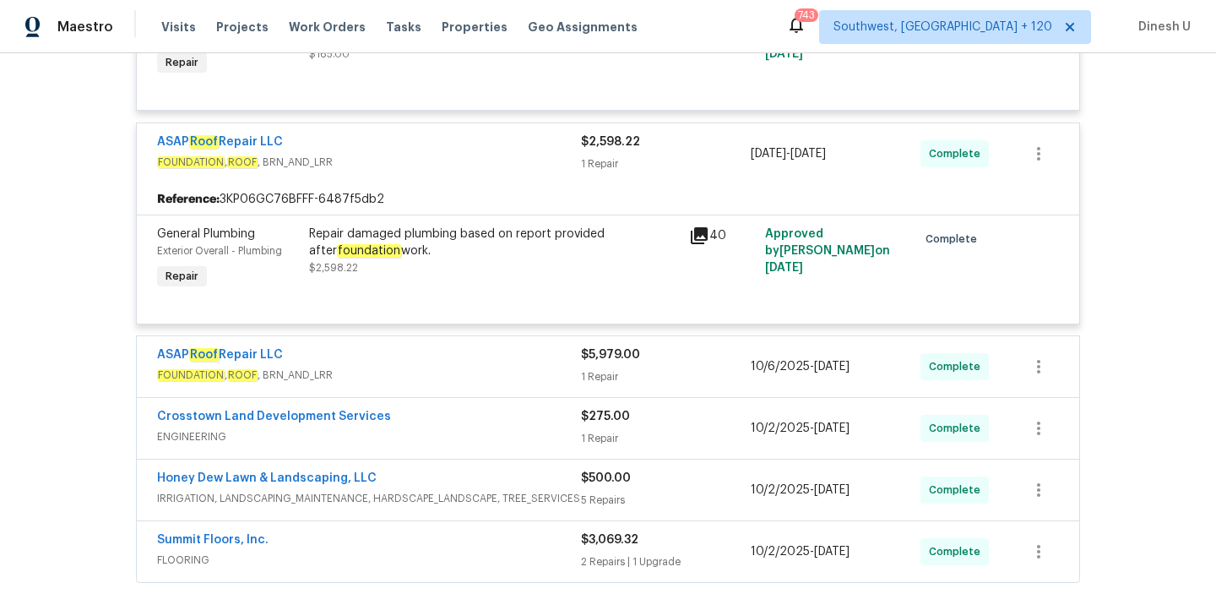
click at [435, 226] on div "Repair damaged plumbing based on report provided after foundation work." at bounding box center [494, 243] width 370 height 34
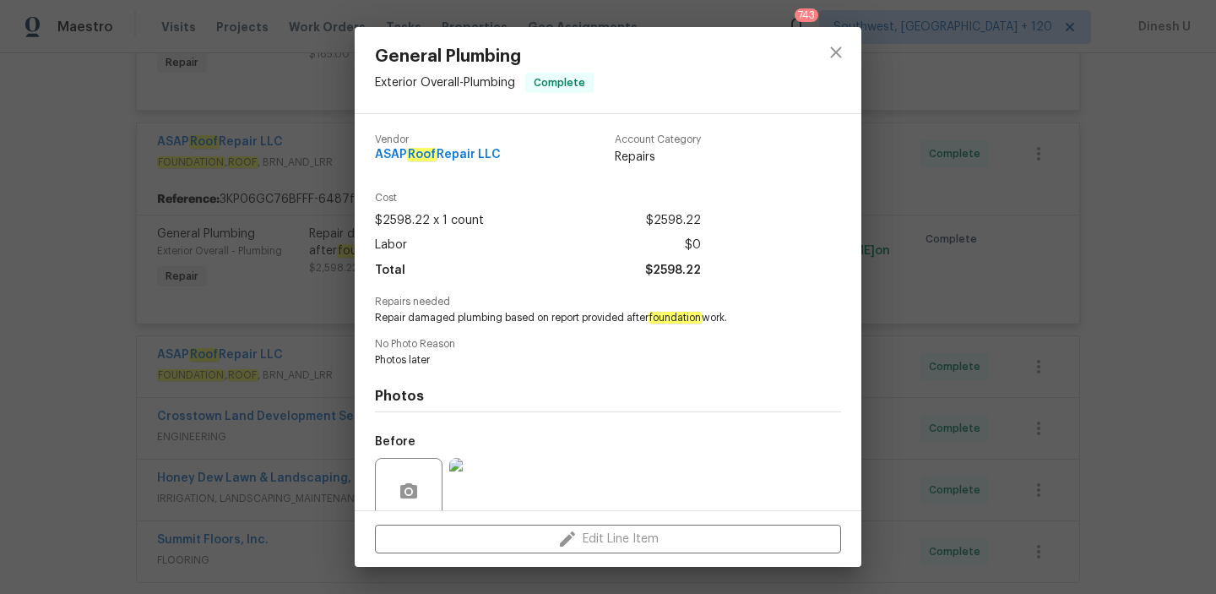
drag, startPoint x: 375, startPoint y: 318, endPoint x: 742, endPoint y: 313, distance: 367.4
click at [742, 313] on span "Repair damaged plumbing based on report provided after foundation work." at bounding box center [585, 318] width 420 height 14
copy span "Repair damaged plumbing based on report provided after foundation work."
click at [316, 299] on div "General Plumbing Exterior Overall - Plumbing Complete Vendor ASAP Roof Repair L…" at bounding box center [608, 297] width 1216 height 594
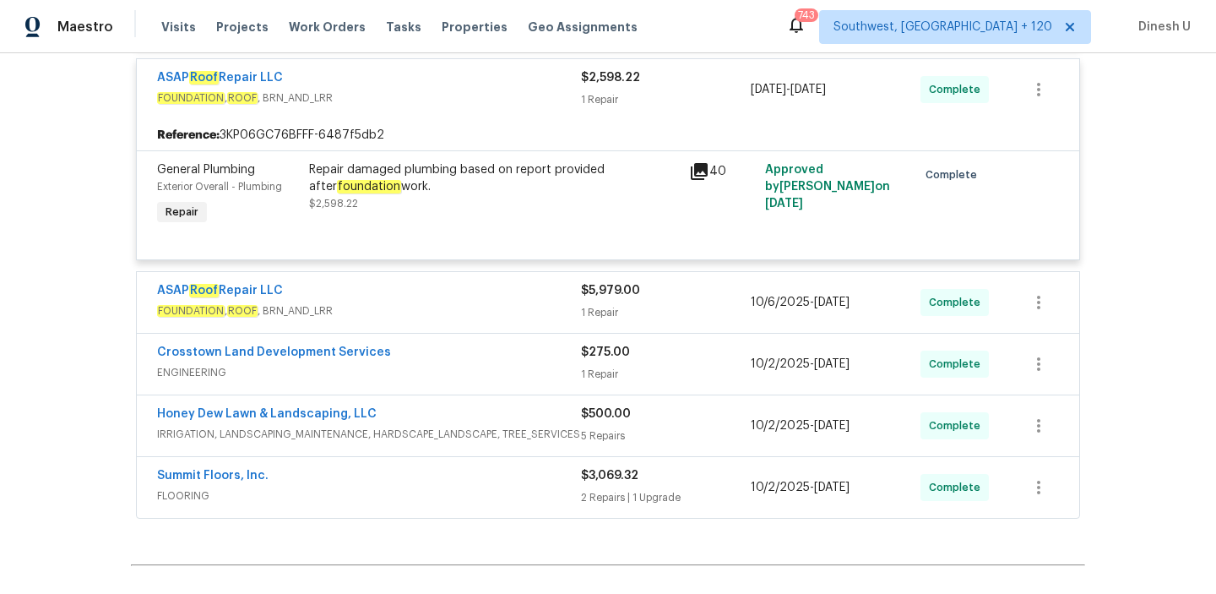
scroll to position [4087, 0]
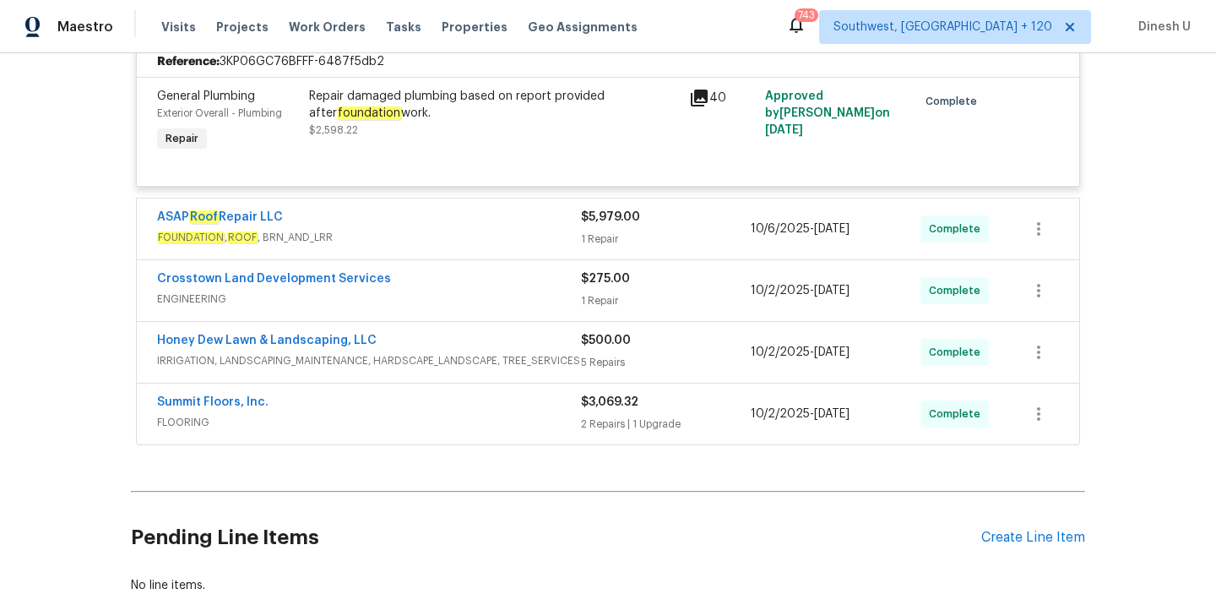
click at [609, 209] on div "$5,979.00 1 Repair" at bounding box center [666, 229] width 170 height 41
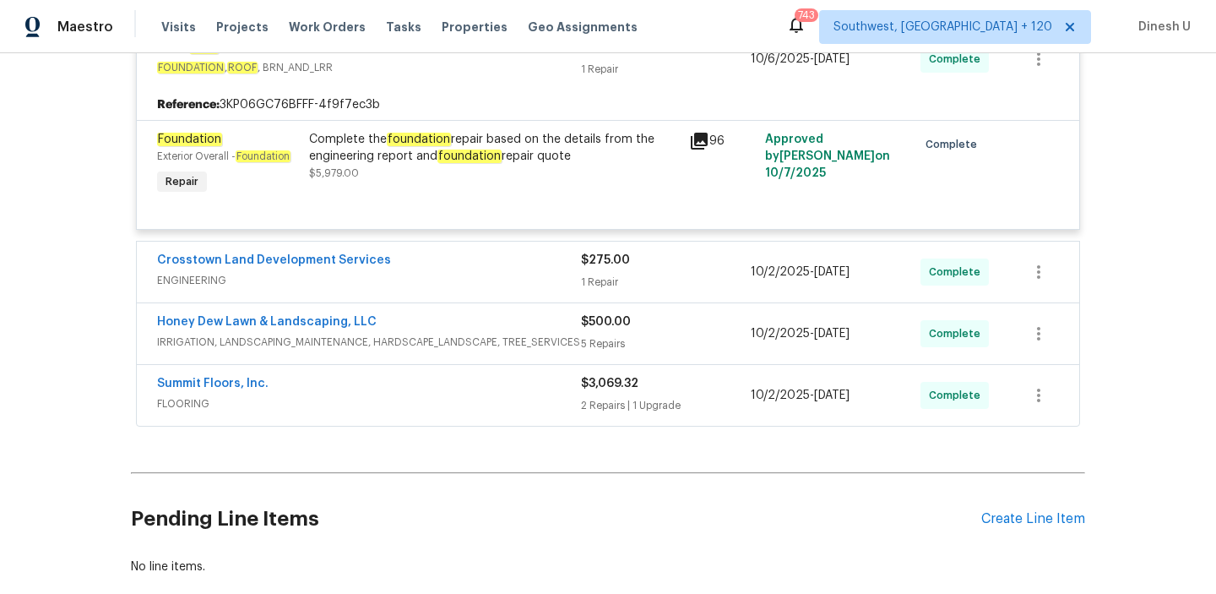
scroll to position [4274, 0]
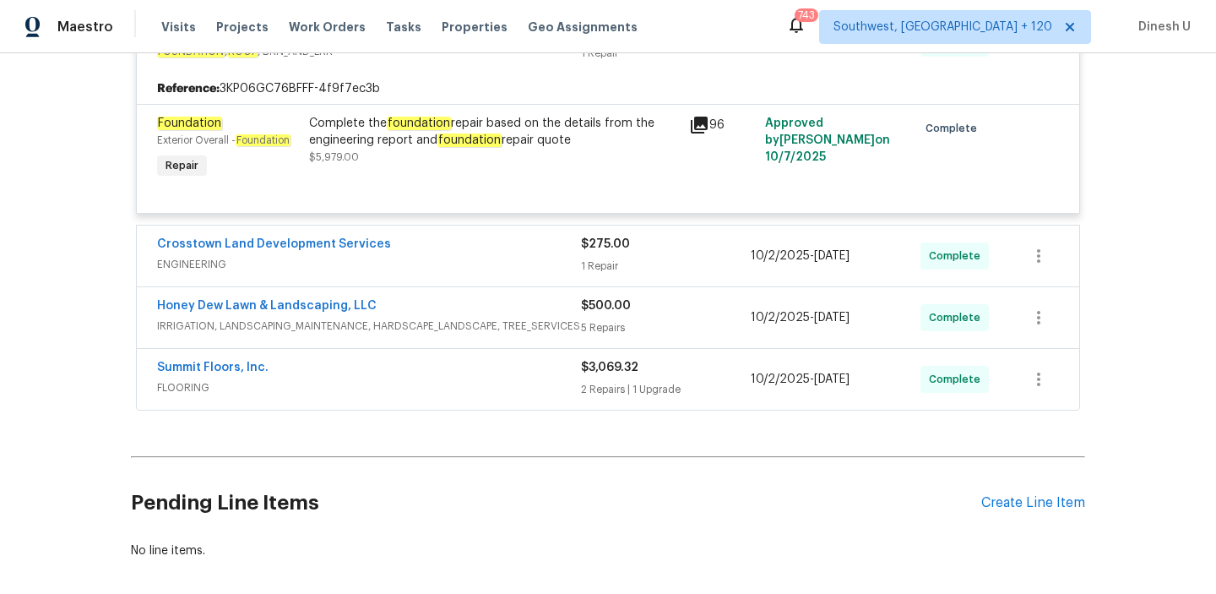
click at [610, 238] on div "$275.00 1 Repair" at bounding box center [666, 256] width 170 height 41
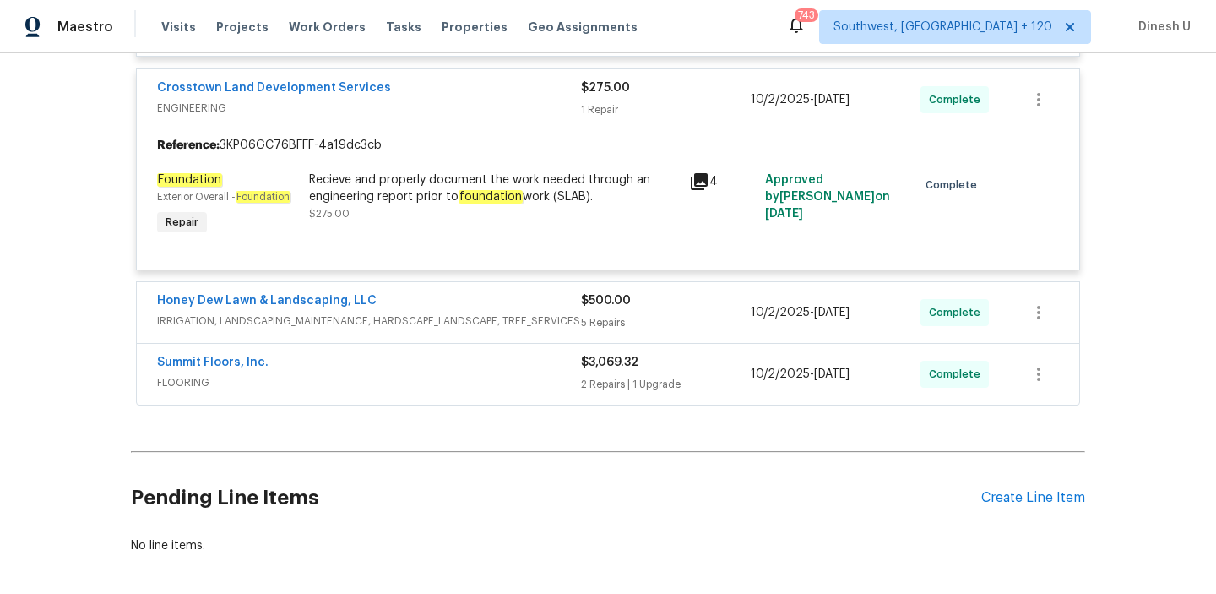
scroll to position [4456, 0]
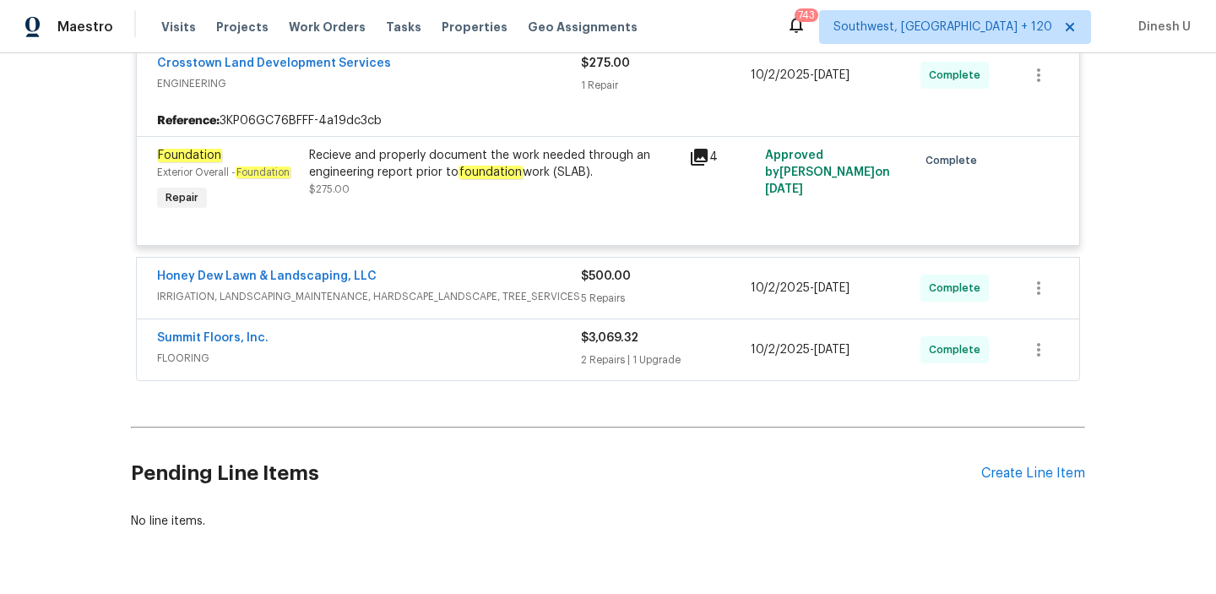
click at [581, 268] on div "$500.00 5 Repairs" at bounding box center [666, 288] width 170 height 41
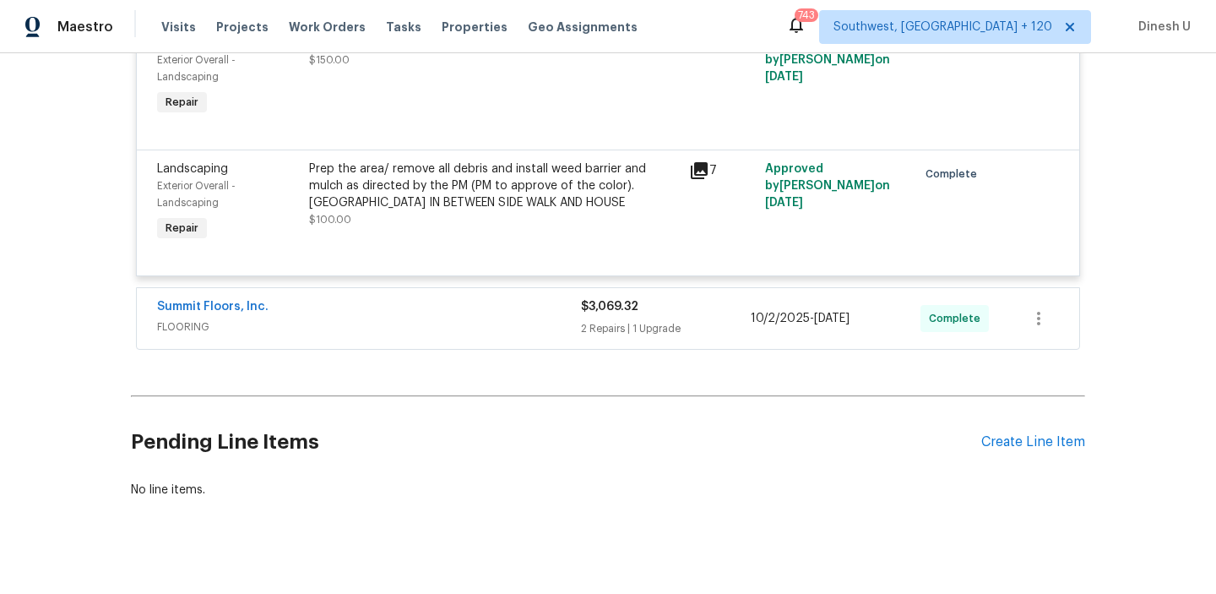
scroll to position [5198, 0]
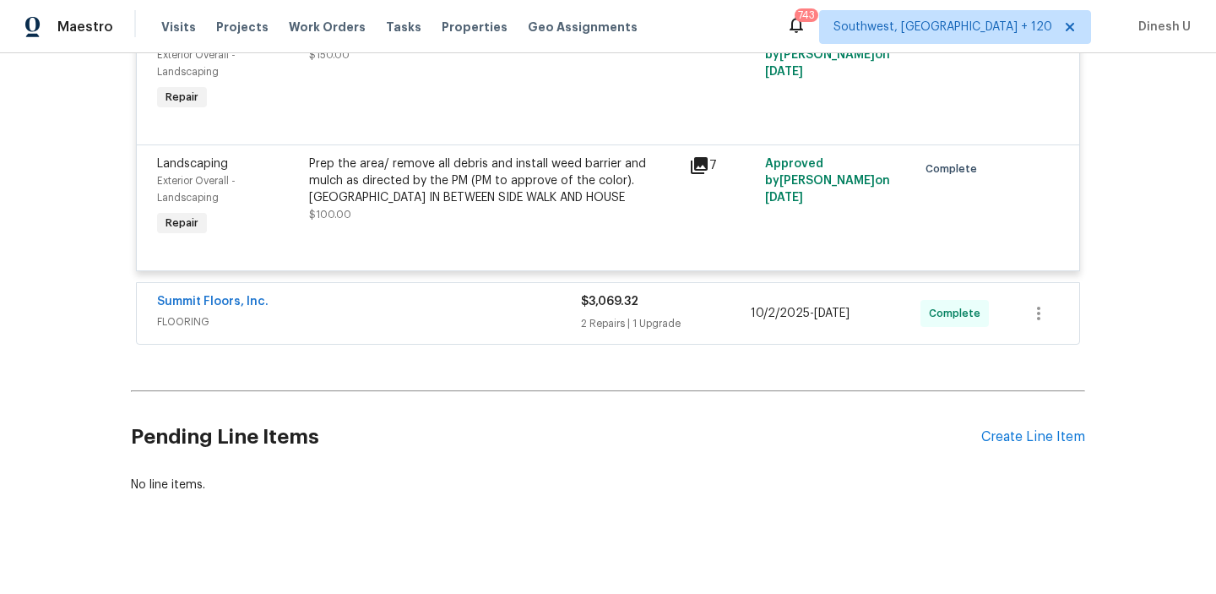
click at [639, 315] on div "2 Repairs | 1 Upgrade" at bounding box center [666, 323] width 170 height 17
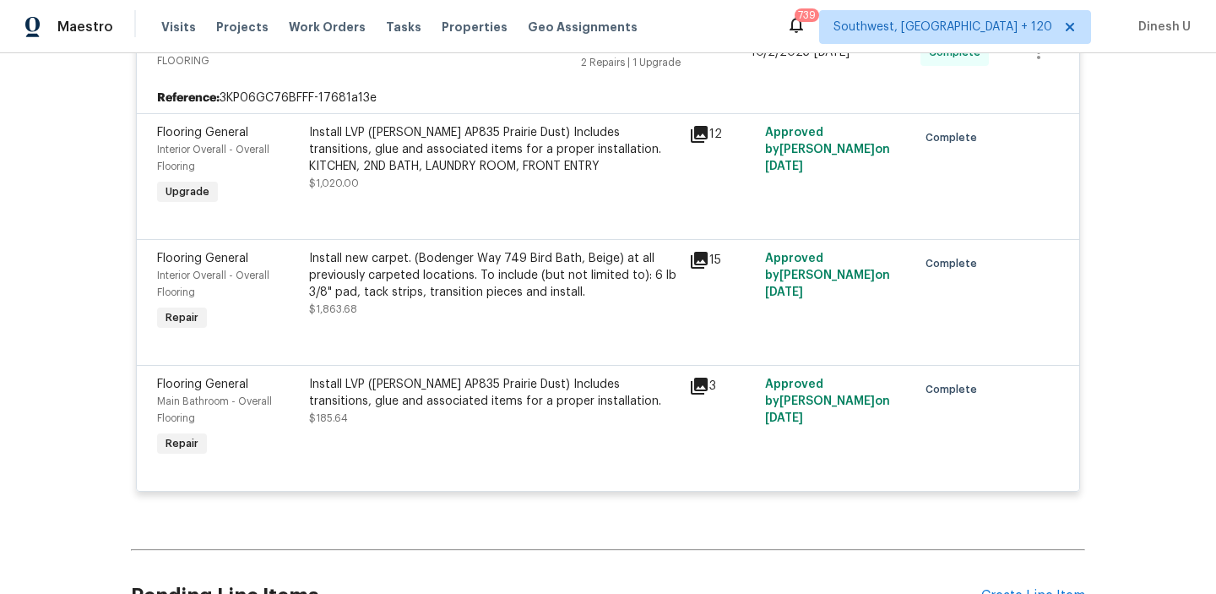
scroll to position [5509, 0]
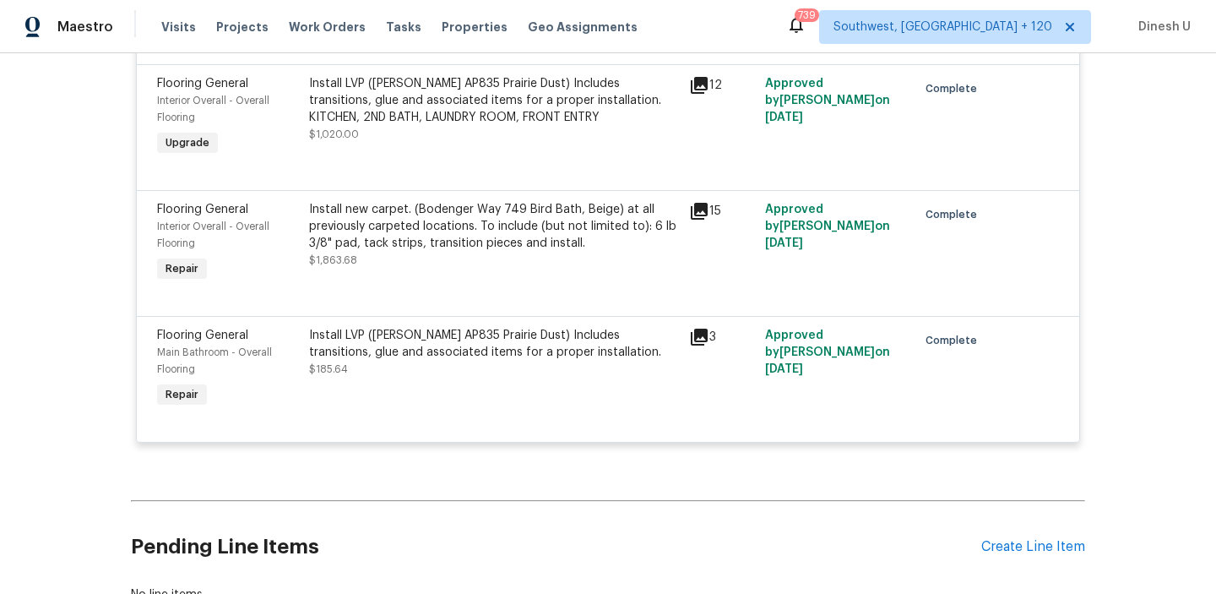
click at [700, 329] on icon at bounding box center [699, 337] width 17 height 17
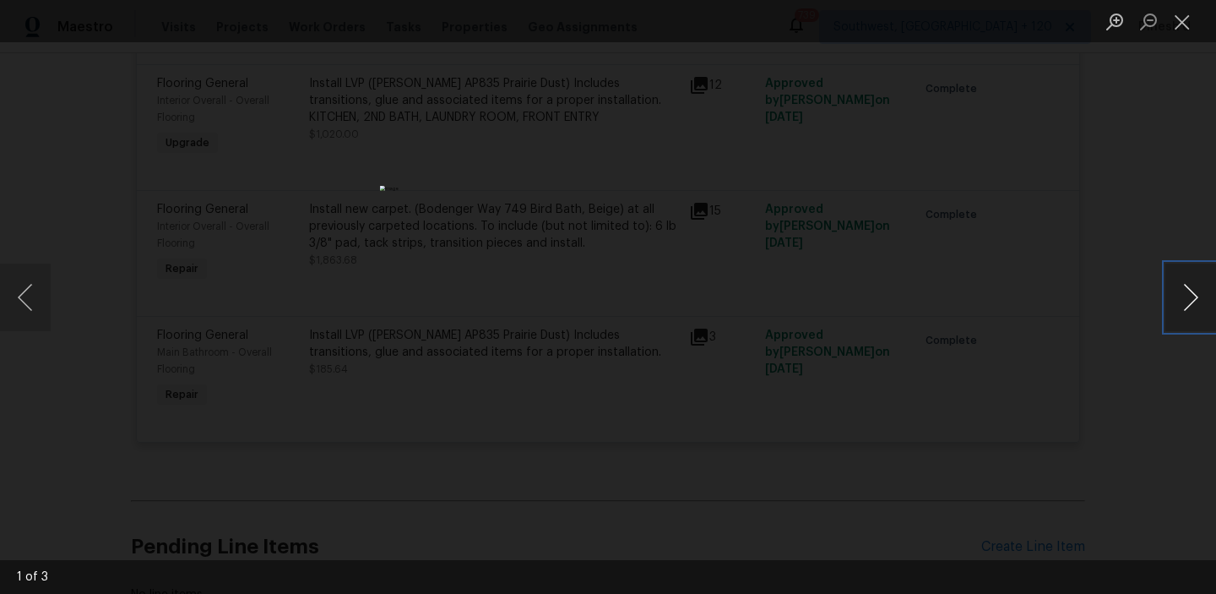
click at [1190, 300] on button "Next image" at bounding box center [1191, 298] width 51 height 68
click at [1196, 300] on button "Next image" at bounding box center [1191, 298] width 51 height 68
click at [1173, 13] on button "Close lightbox" at bounding box center [1183, 22] width 34 height 30
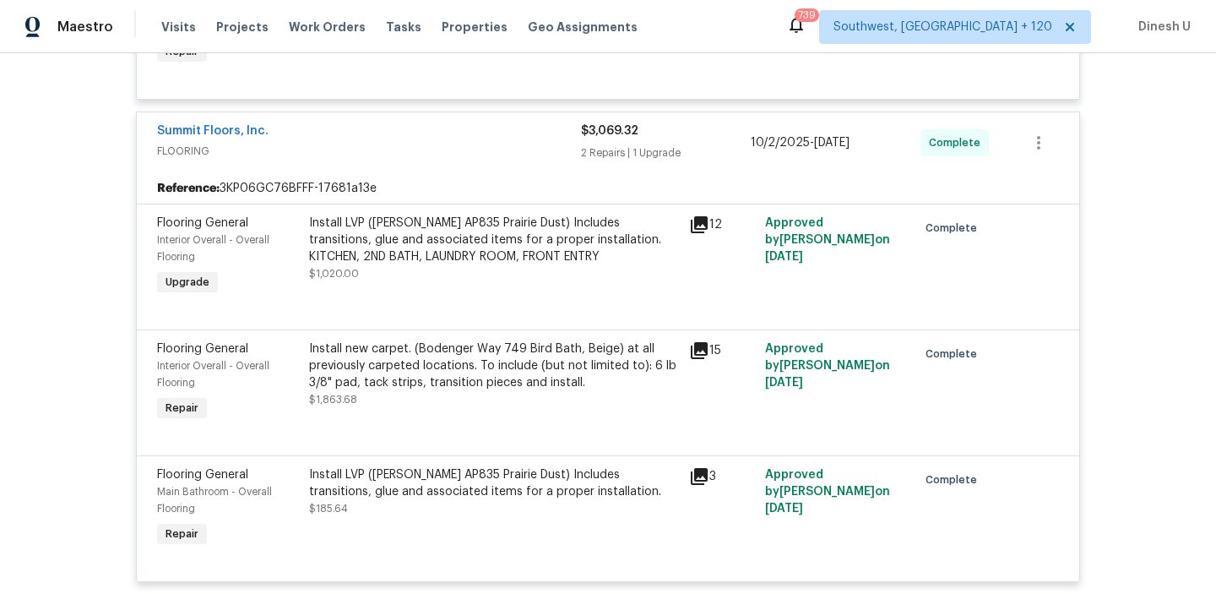
scroll to position [5369, 0]
click at [453, 367] on div "Install new carpet. (Bodenger Way 749 Bird Bath, Beige) at all previously carpe…" at bounding box center [494, 366] width 370 height 51
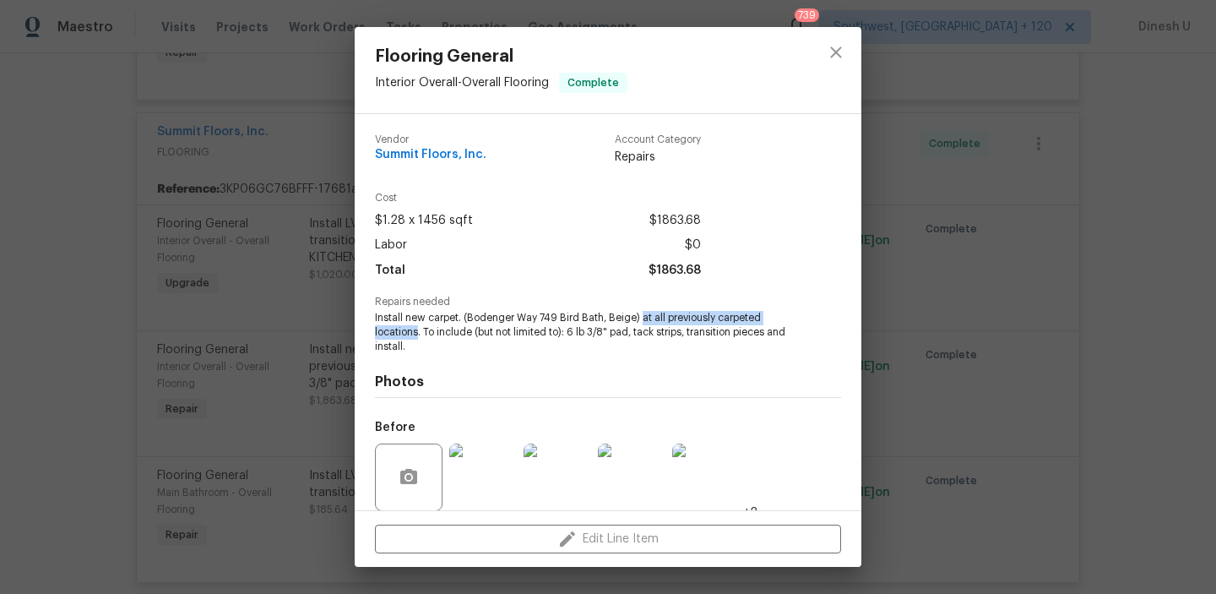
drag, startPoint x: 642, startPoint y: 315, endPoint x: 418, endPoint y: 331, distance: 224.4
click at [418, 331] on span "Install new carpet. (Bodenger Way 749 Bird Bath, Beige) at all previously carpe…" at bounding box center [585, 332] width 420 height 42
copy span "at all previously carpeted locations"
click at [296, 322] on div "Flooring General Interior Overall - Overall Flooring Complete Vendor Summit Flo…" at bounding box center [608, 297] width 1216 height 594
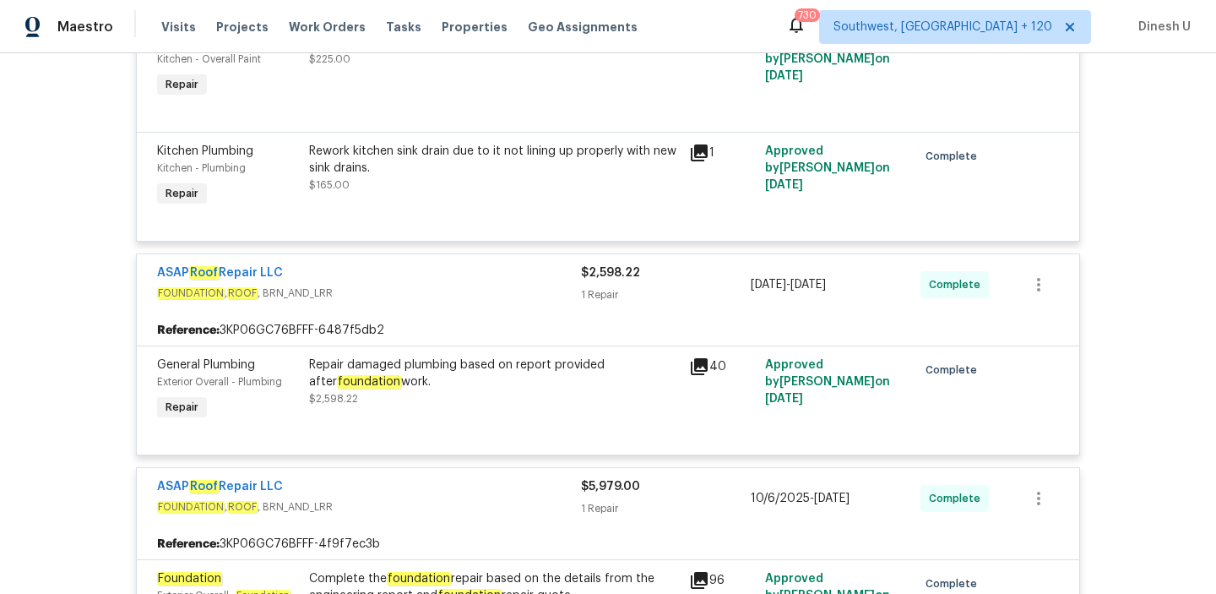
scroll to position [3843, 0]
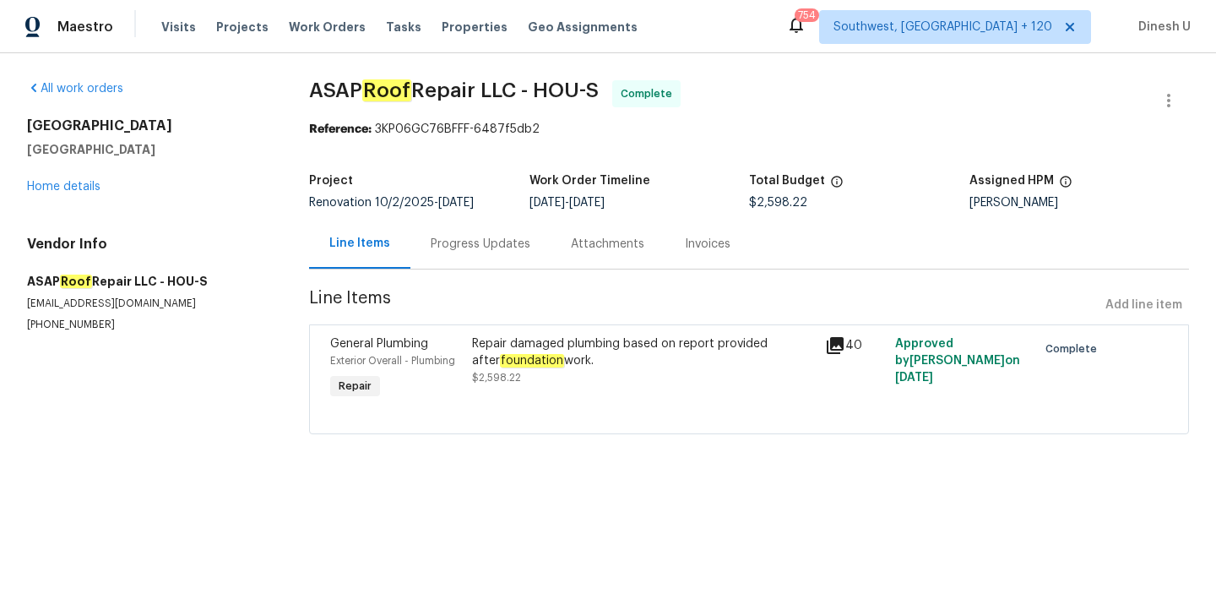
click at [460, 235] on div "Progress Updates" at bounding box center [481, 244] width 140 height 50
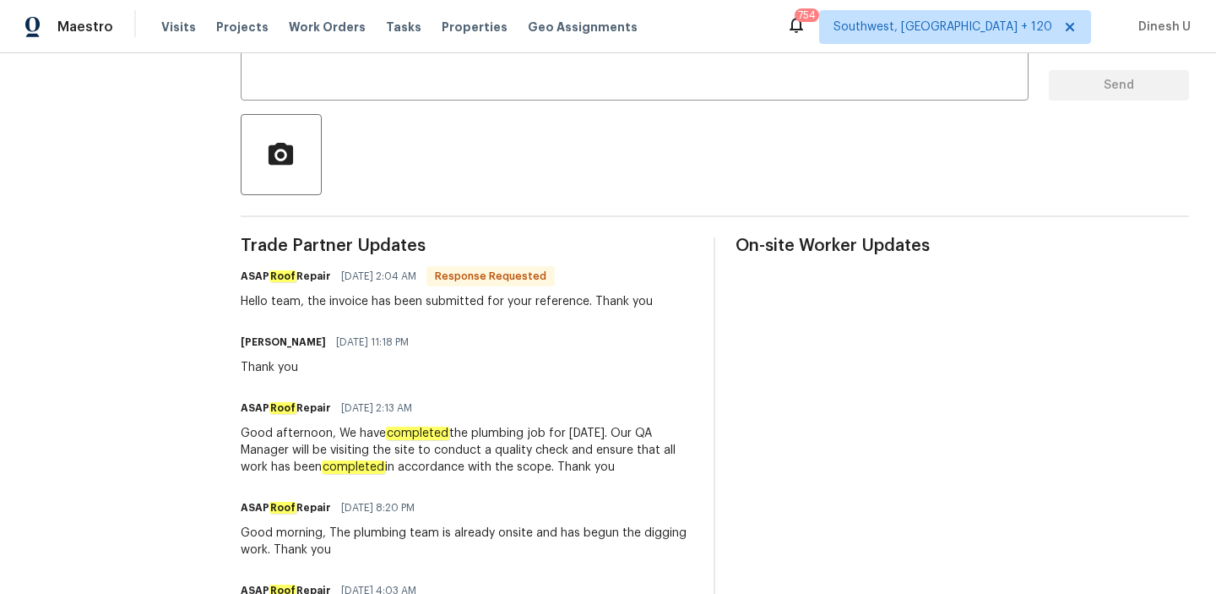
scroll to position [333, 0]
